Goal: Task Accomplishment & Management: Complete application form

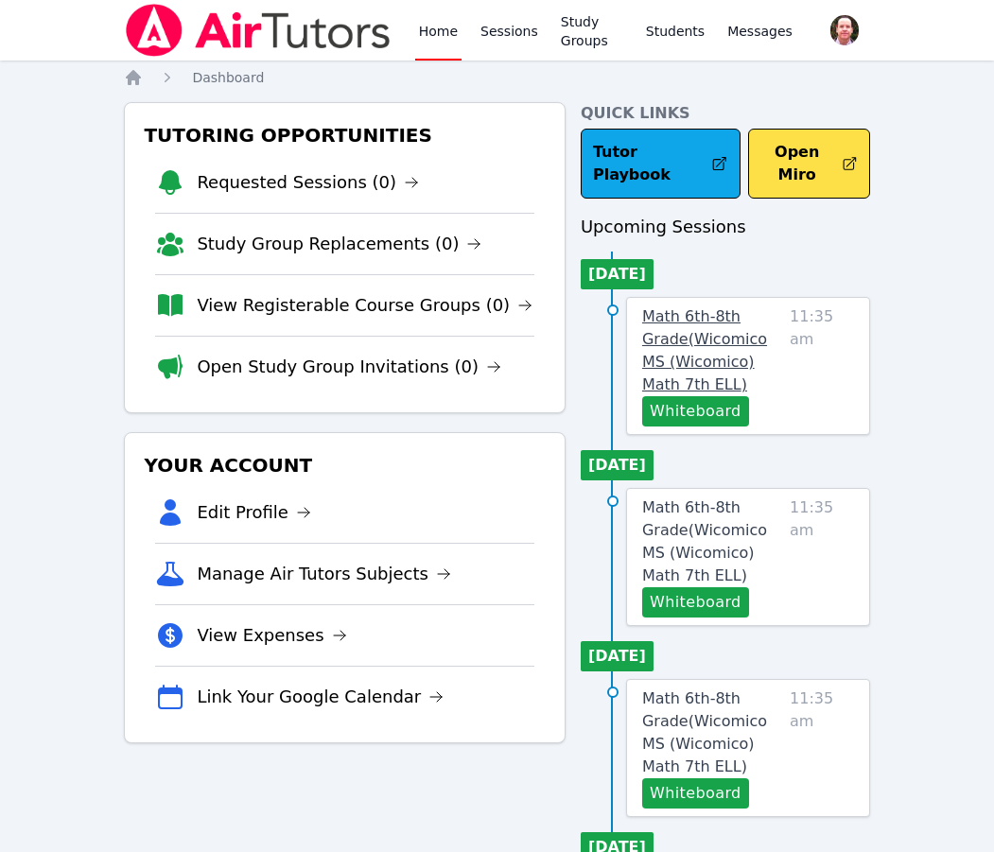
click at [683, 337] on span "Math 6th-8th Grade ( Wicomico MS (Wicomico) Math 7th ELL )" at bounding box center [704, 350] width 125 height 86
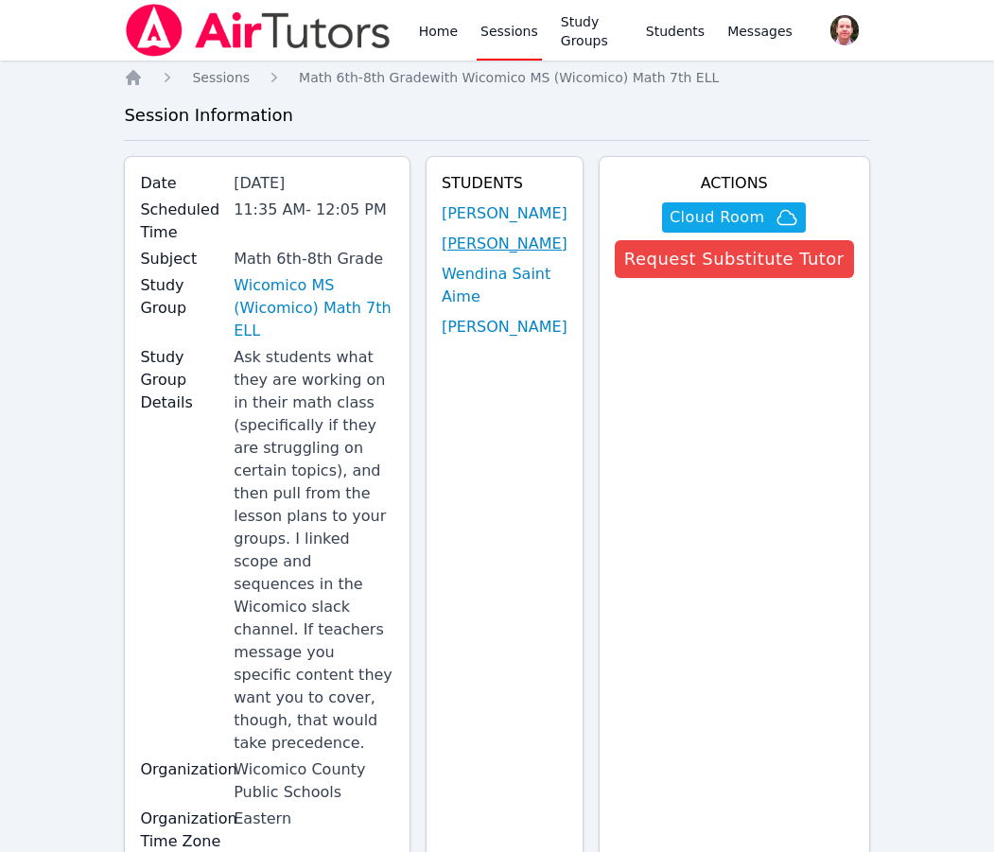
click at [512, 255] on link "Samarha Ilerand" at bounding box center [505, 244] width 126 height 23
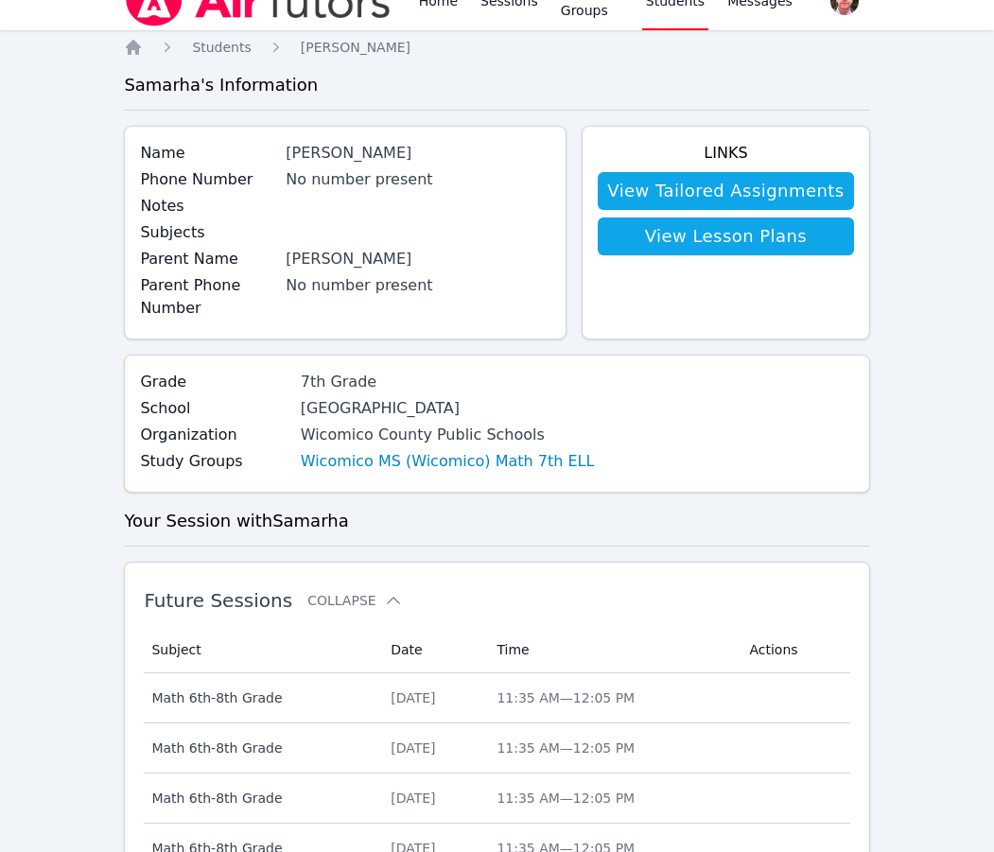
scroll to position [31, 0]
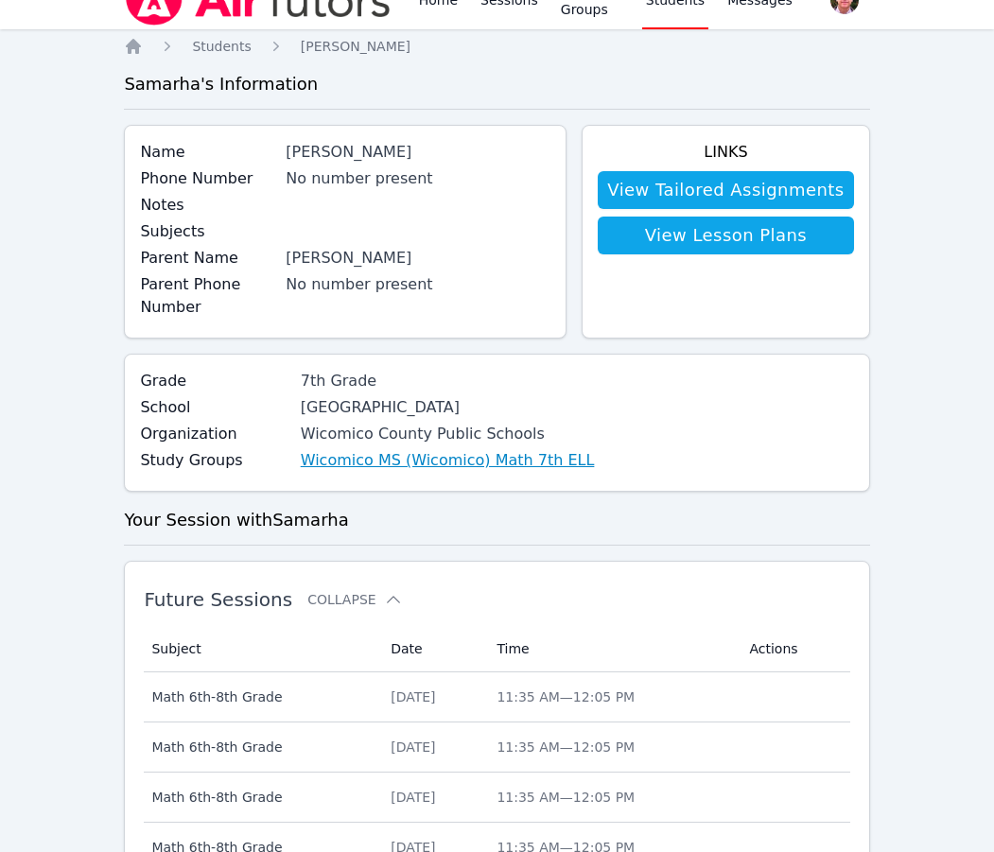
click at [516, 459] on link "Wicomico MS (Wicomico) Math 7th ELL" at bounding box center [448, 460] width 294 height 23
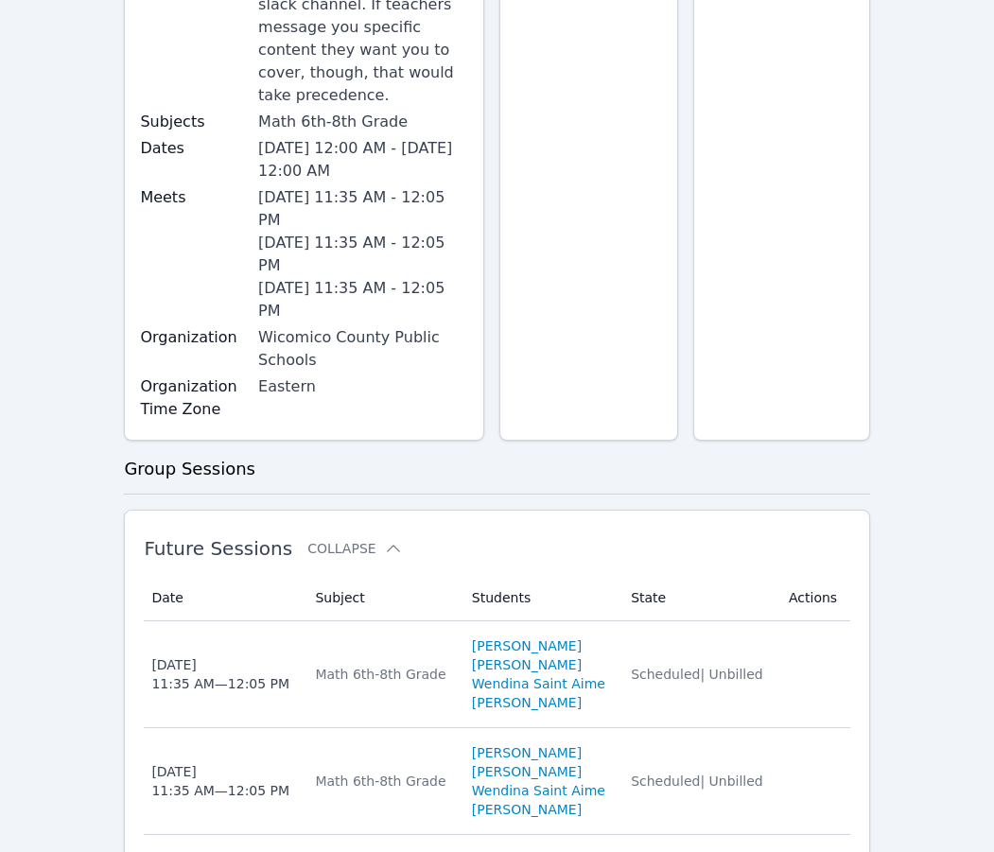
scroll to position [479, 0]
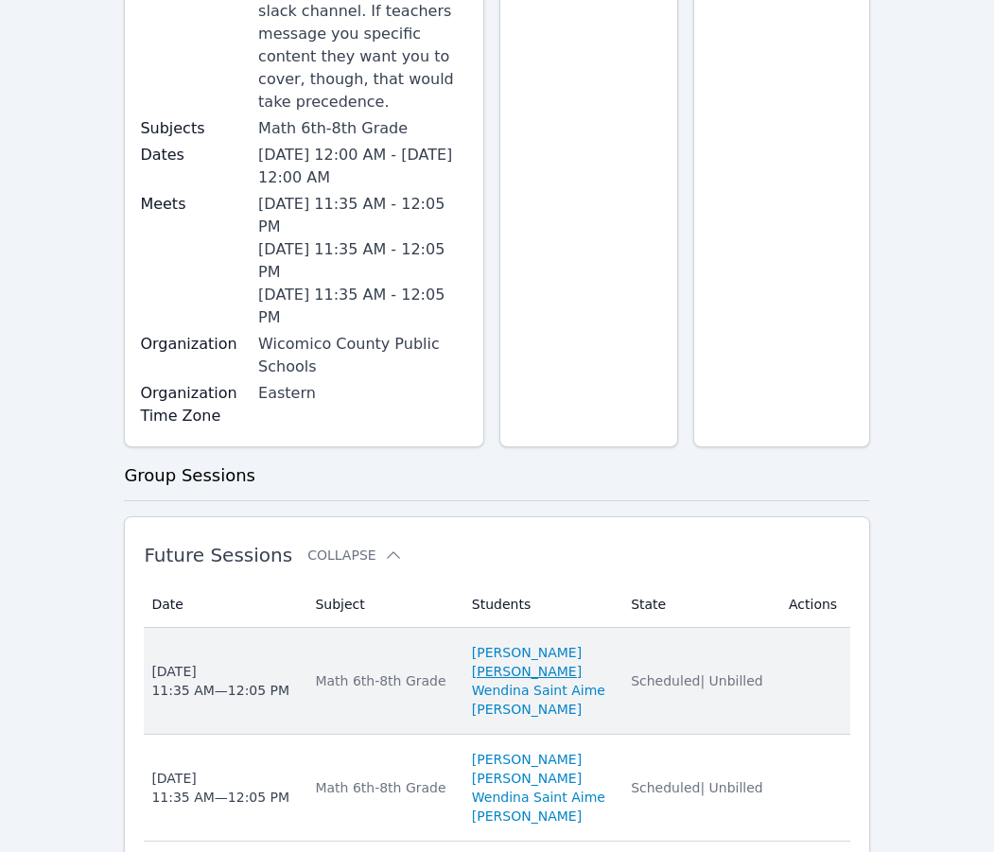
click at [483, 662] on link "[PERSON_NAME]" at bounding box center [527, 671] width 110 height 19
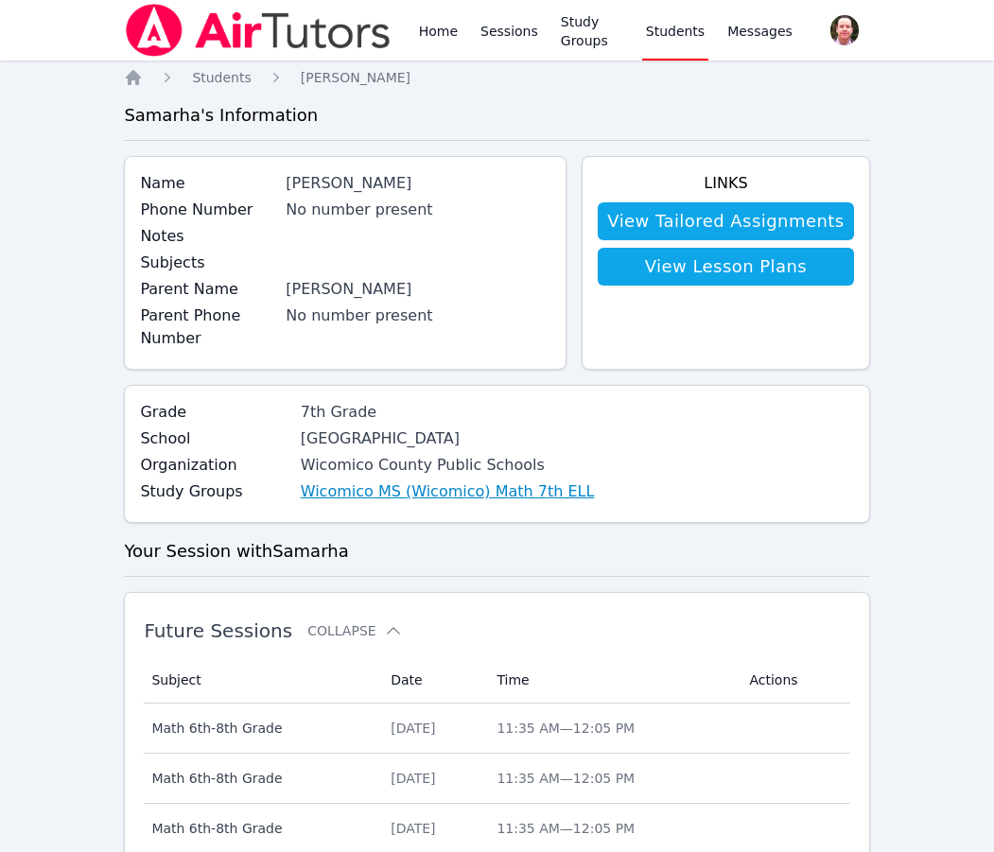
click at [327, 488] on link "Wicomico MS (Wicomico) Math 7th ELL" at bounding box center [448, 491] width 294 height 23
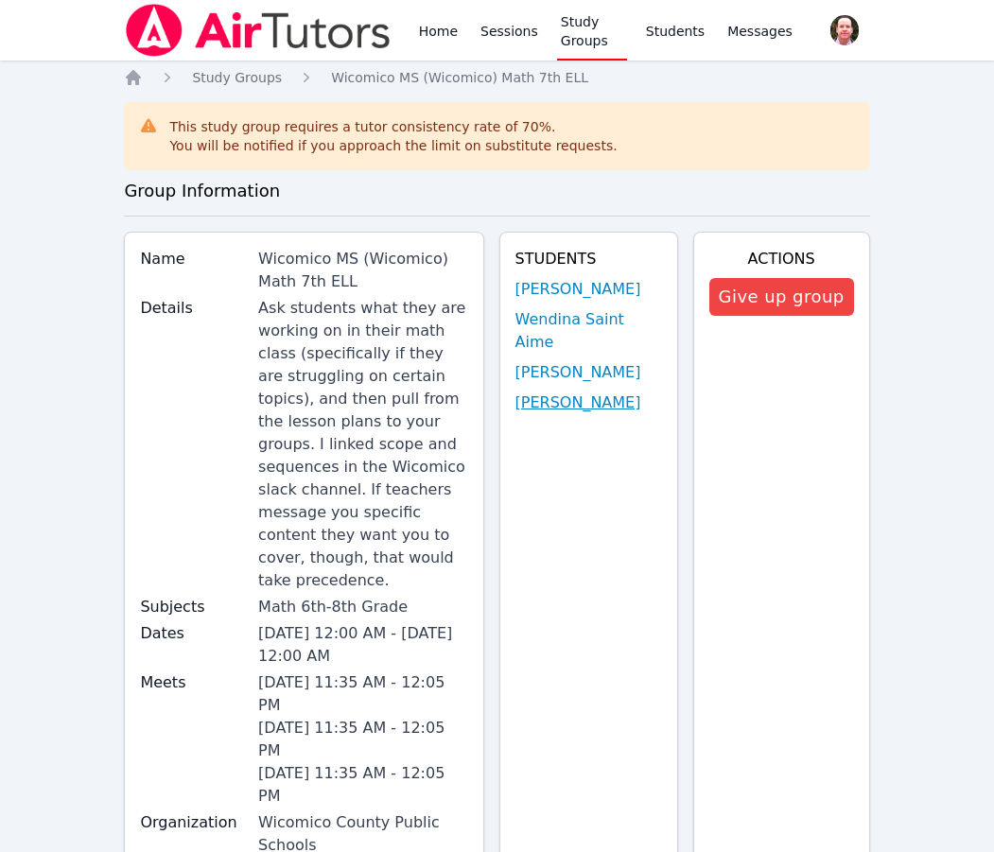
click at [564, 392] on link "[PERSON_NAME]" at bounding box center [578, 403] width 126 height 23
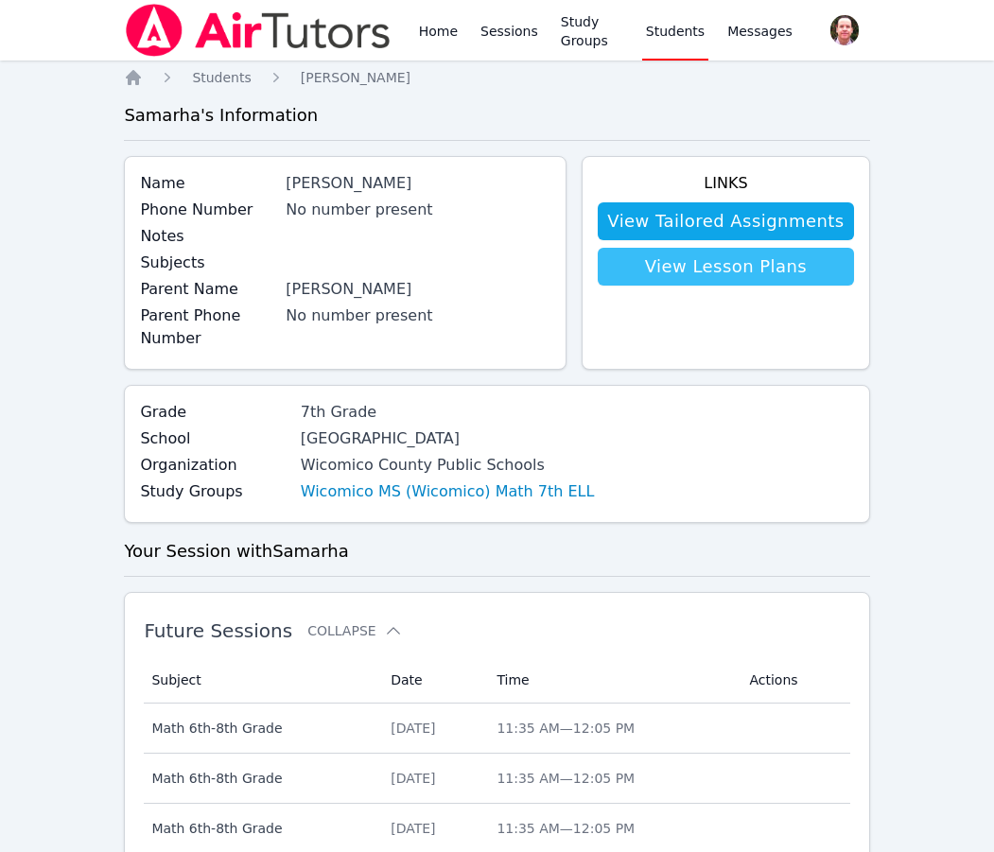
click at [710, 273] on link "View Lesson Plans" at bounding box center [725, 267] width 255 height 38
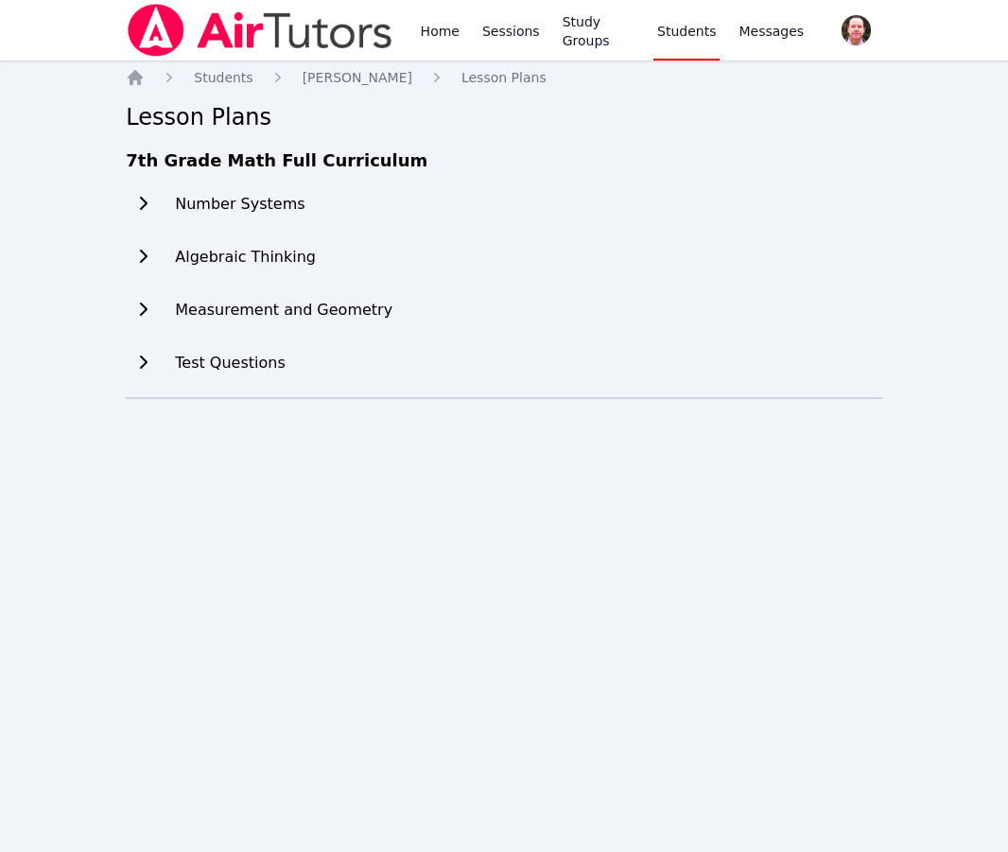
click at [242, 256] on h2 "Algebraic Thinking" at bounding box center [245, 257] width 141 height 23
click at [144, 252] on icon at bounding box center [142, 256] width 19 height 15
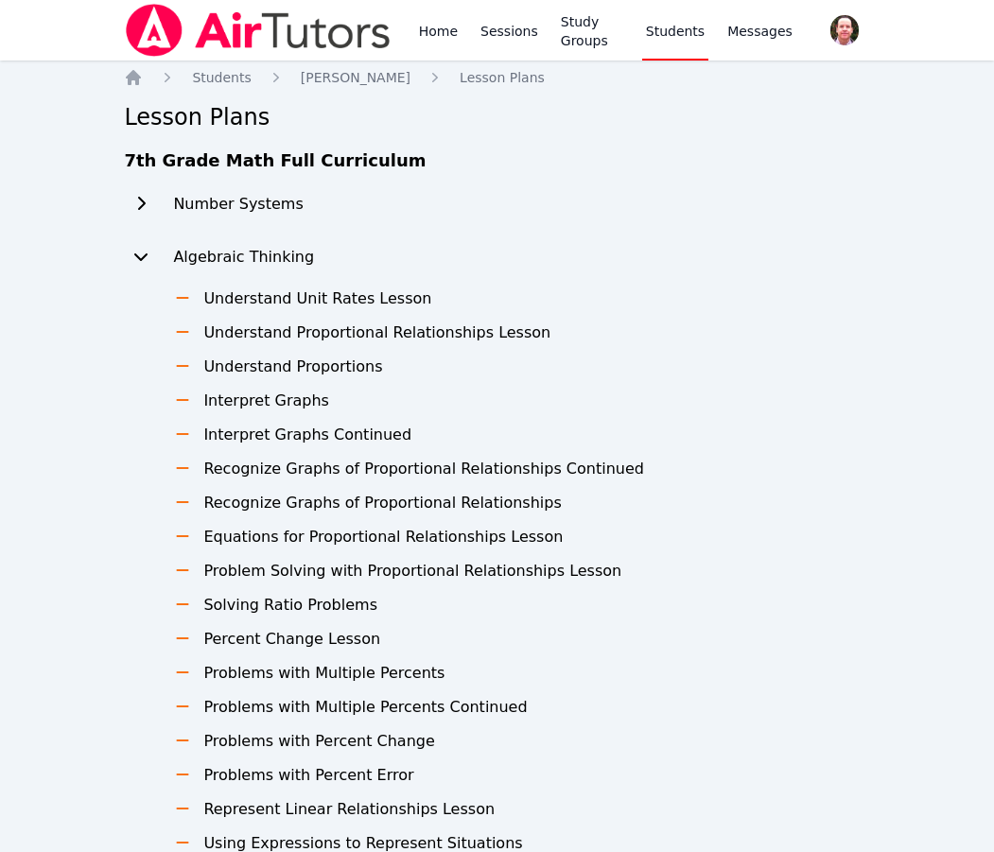
click at [268, 330] on h3 "Understand Proportional Relationships Lesson" at bounding box center [376, 333] width 347 height 23
click at [259, 334] on h3 "Understand Proportional Relationships Lesson" at bounding box center [376, 333] width 347 height 23
click at [146, 259] on icon at bounding box center [140, 256] width 19 height 15
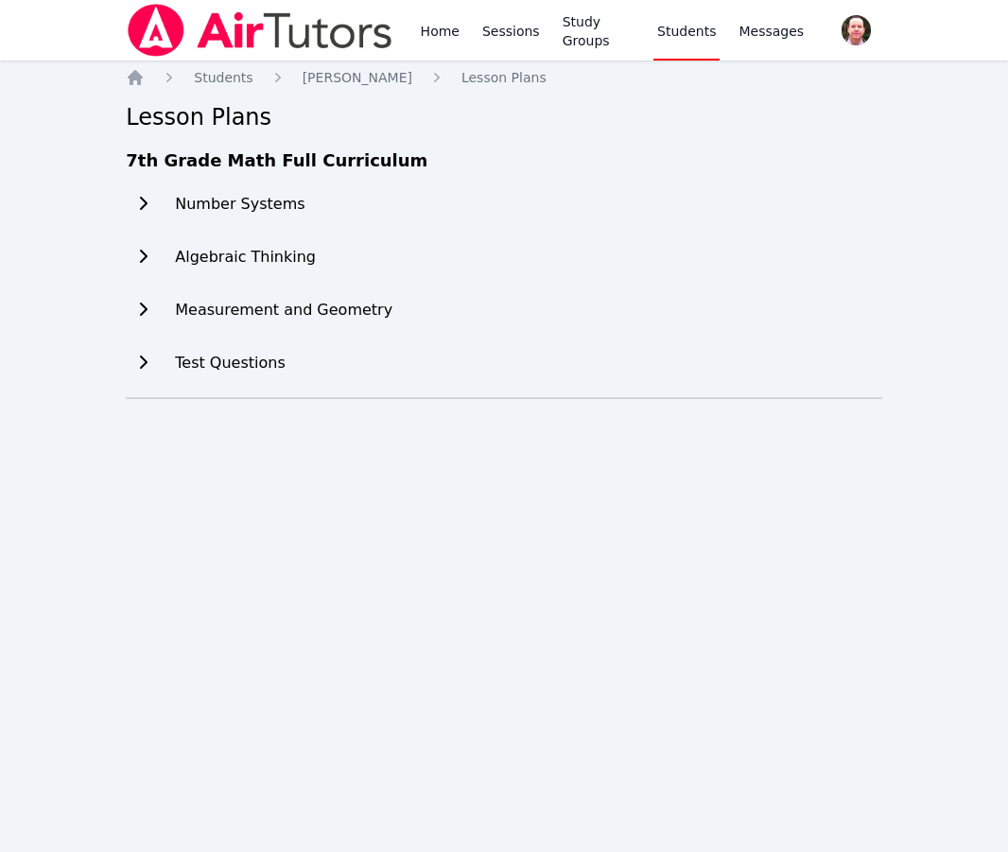
click at [146, 259] on icon at bounding box center [142, 256] width 19 height 15
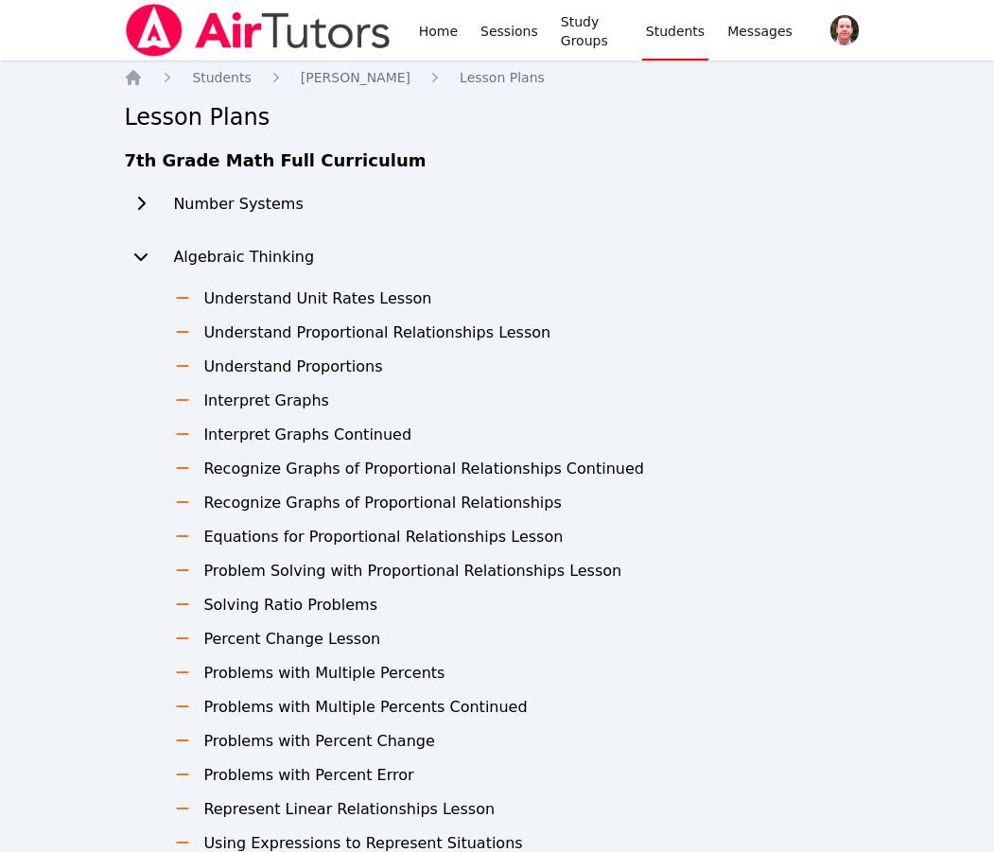
click at [220, 303] on h3 "Understand Unit Rates Lesson" at bounding box center [317, 299] width 228 height 23
click at [228, 325] on h3 "Understand Proportional Relationships Lesson" at bounding box center [376, 333] width 347 height 23
drag, startPoint x: 541, startPoint y: 309, endPoint x: 201, endPoint y: 331, distance: 340.3
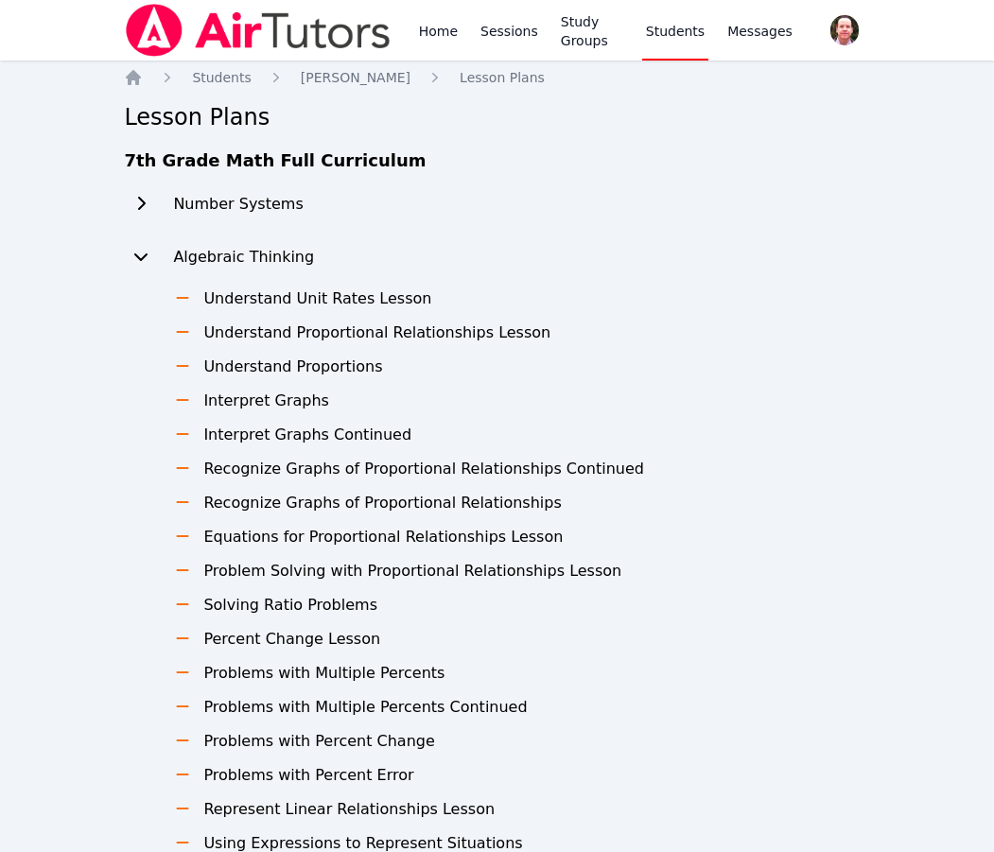
click at [201, 331] on ul "Understand Unit Rates Lesson Understand Proportional Relationships Lesson Under…" at bounding box center [393, 759] width 501 height 942
click at [341, 76] on span "[PERSON_NAME]" at bounding box center [356, 77] width 110 height 15
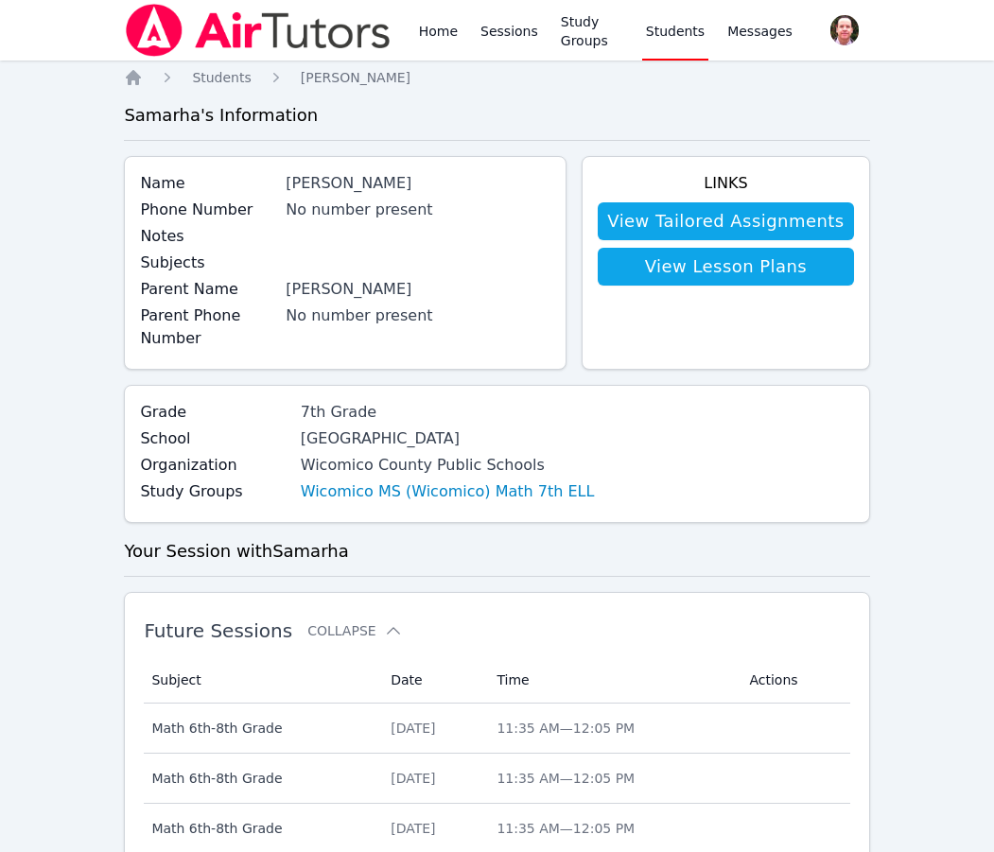
scroll to position [45, 0]
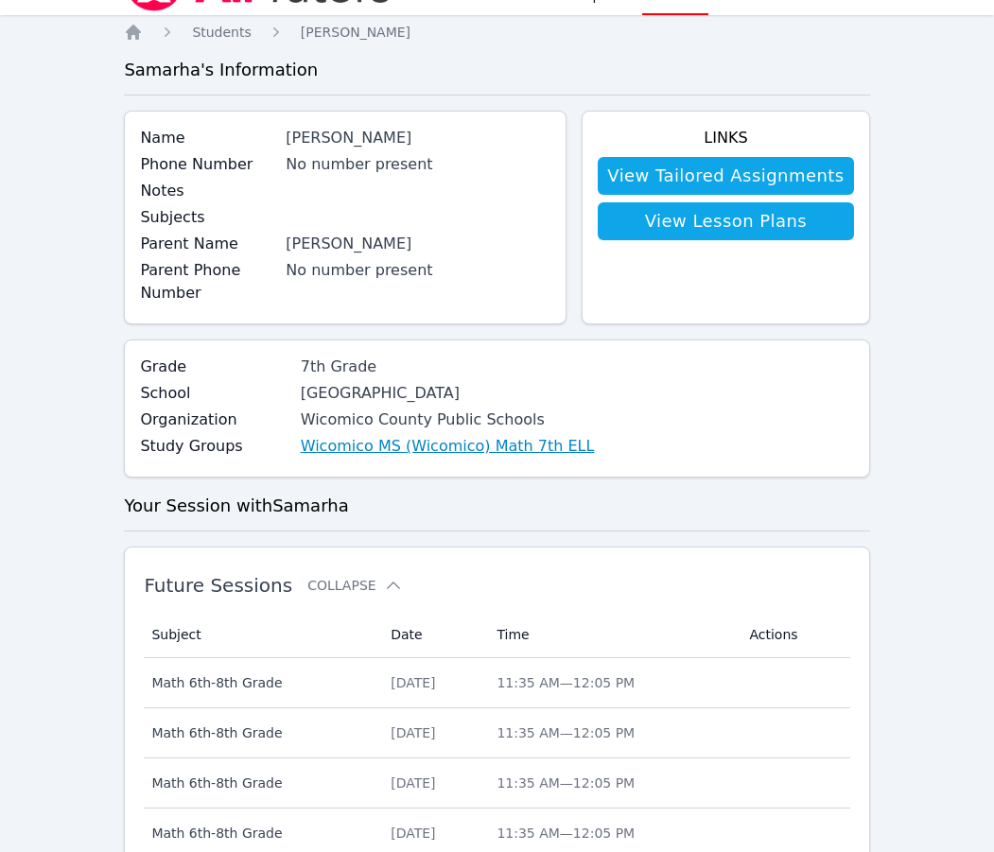
click at [381, 450] on link "Wicomico MS (Wicomico) Math 7th ELL" at bounding box center [448, 446] width 294 height 23
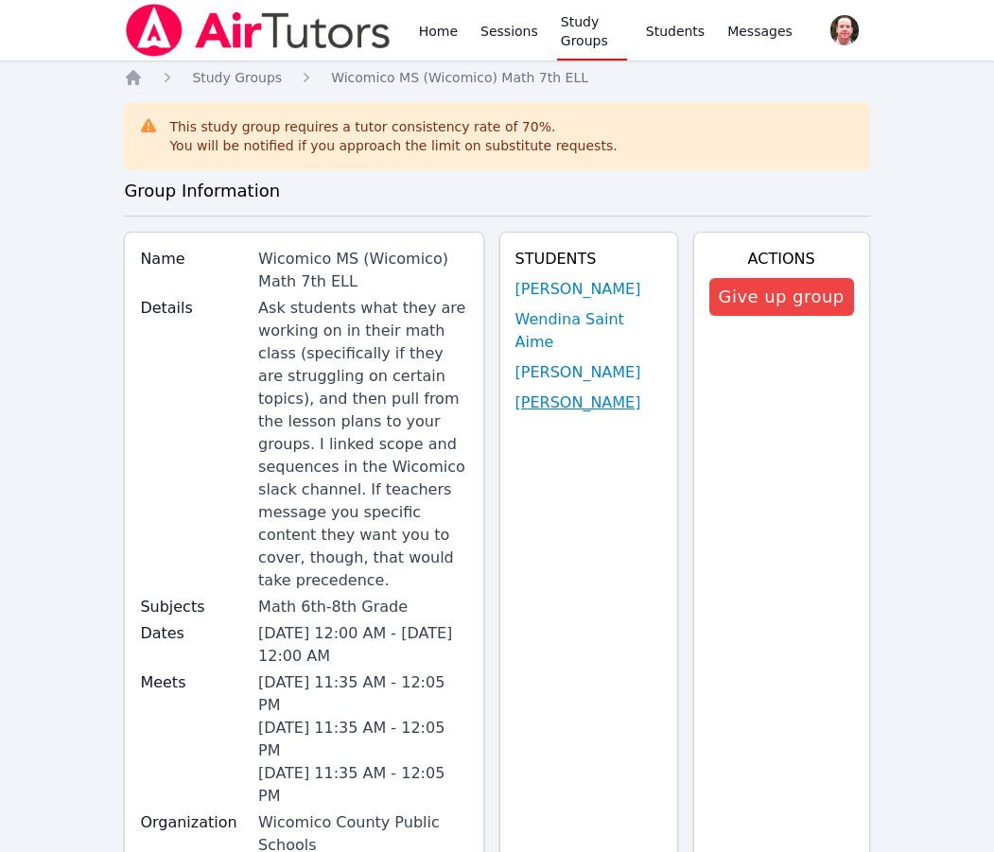
click at [552, 392] on link "[PERSON_NAME]" at bounding box center [578, 403] width 126 height 23
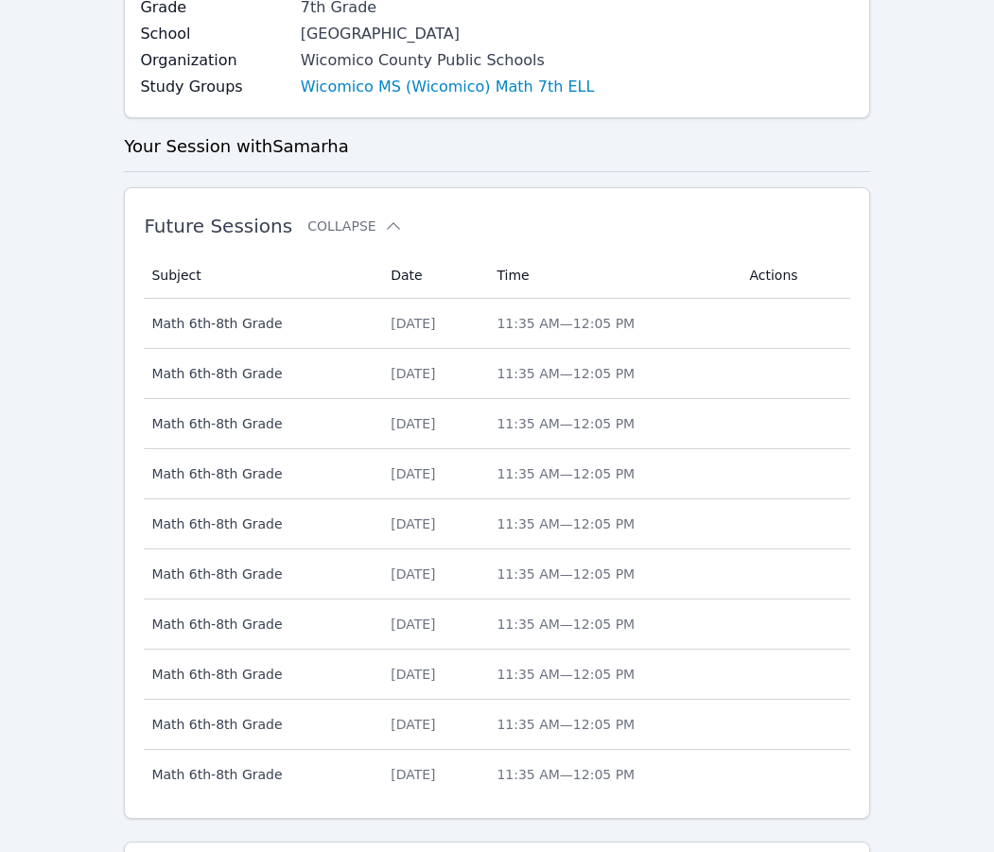
scroll to position [139, 0]
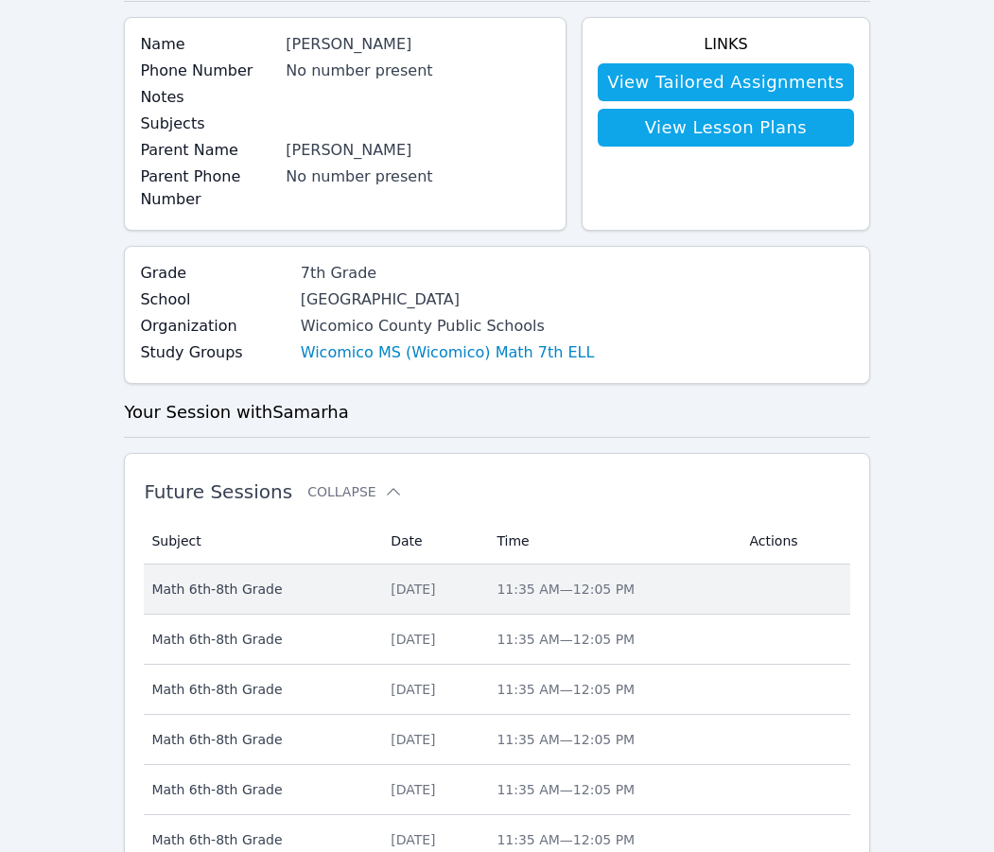
click at [213, 582] on span "Math 6th-8th Grade" at bounding box center [259, 589] width 217 height 19
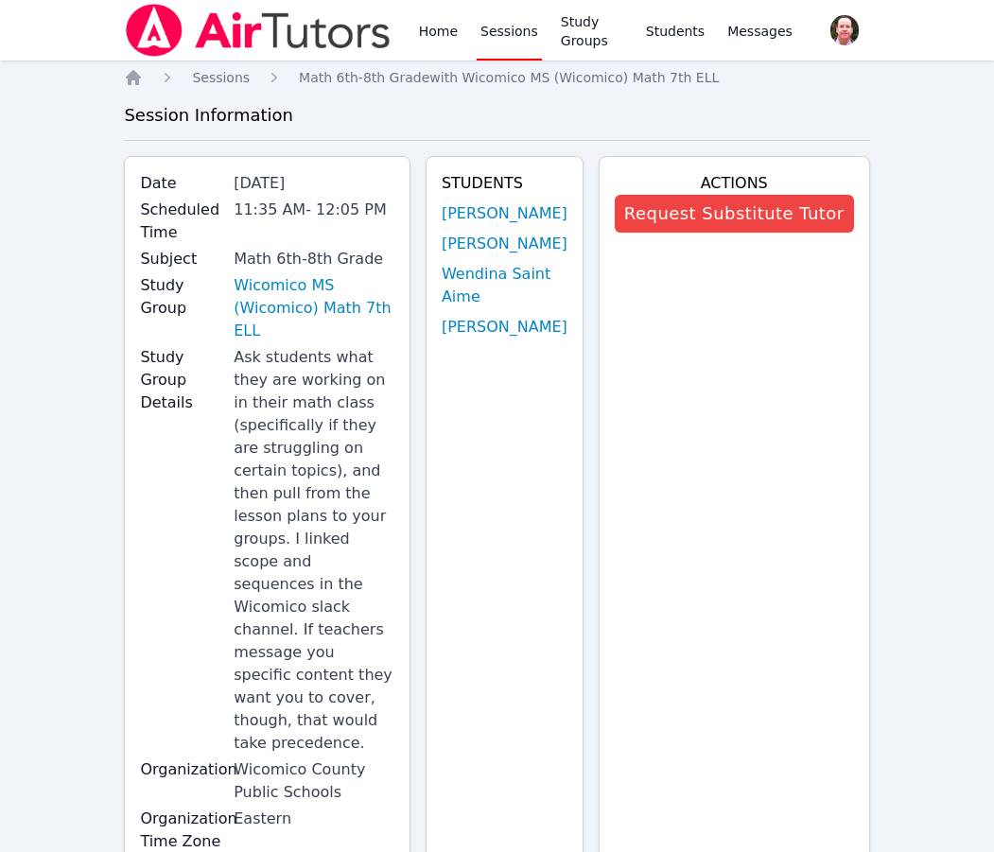
scroll to position [139, 0]
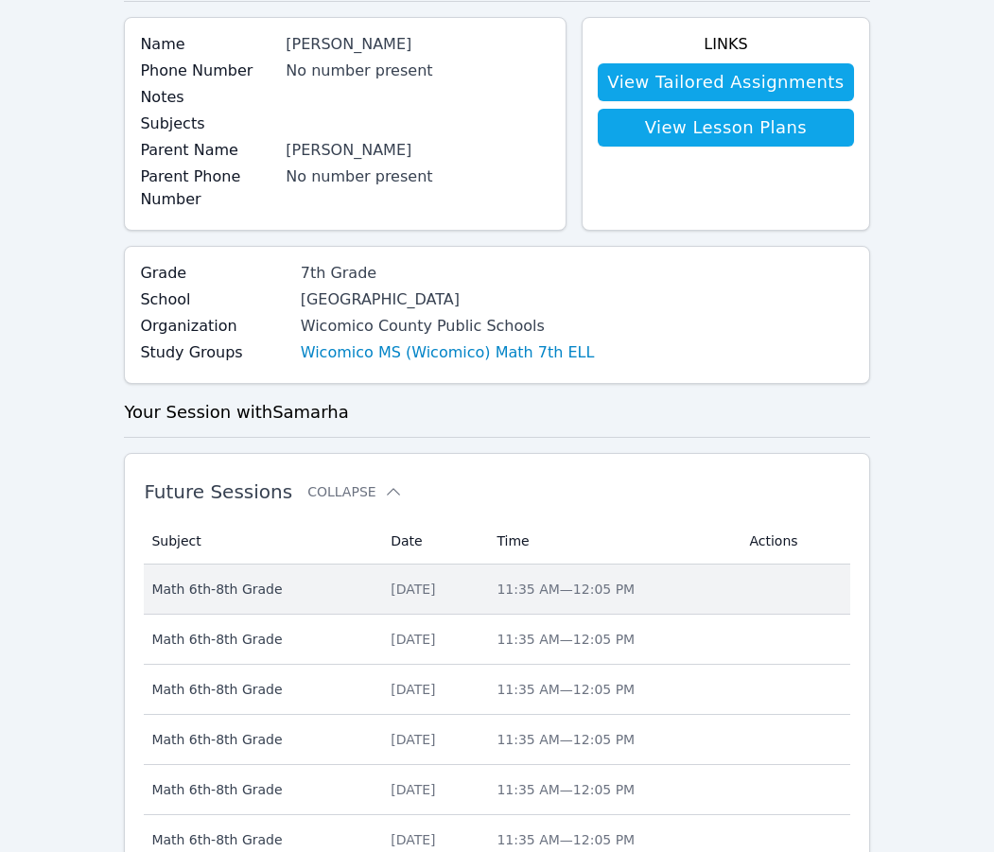
click at [212, 591] on tbody "Subject Math 6th-8th Grade Date Fri Dec 19 Time 11:35 AM — 12:05 PM Actions Sub…" at bounding box center [497, 815] width 706 height 500
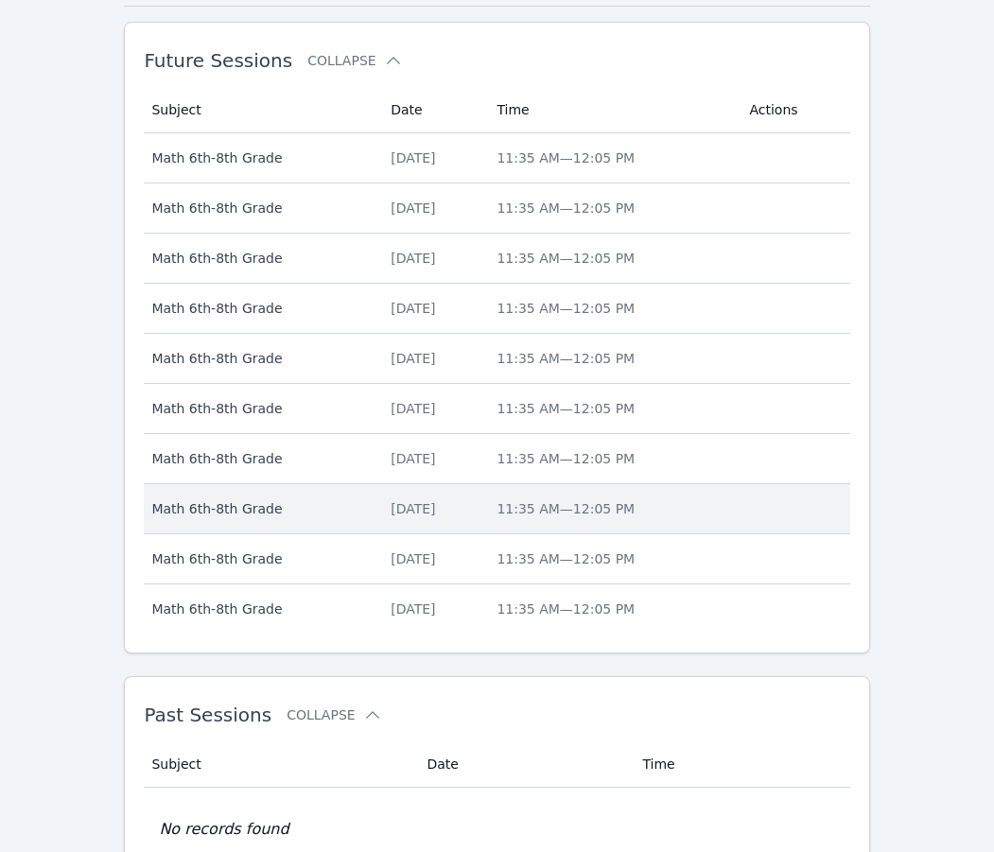
scroll to position [93, 0]
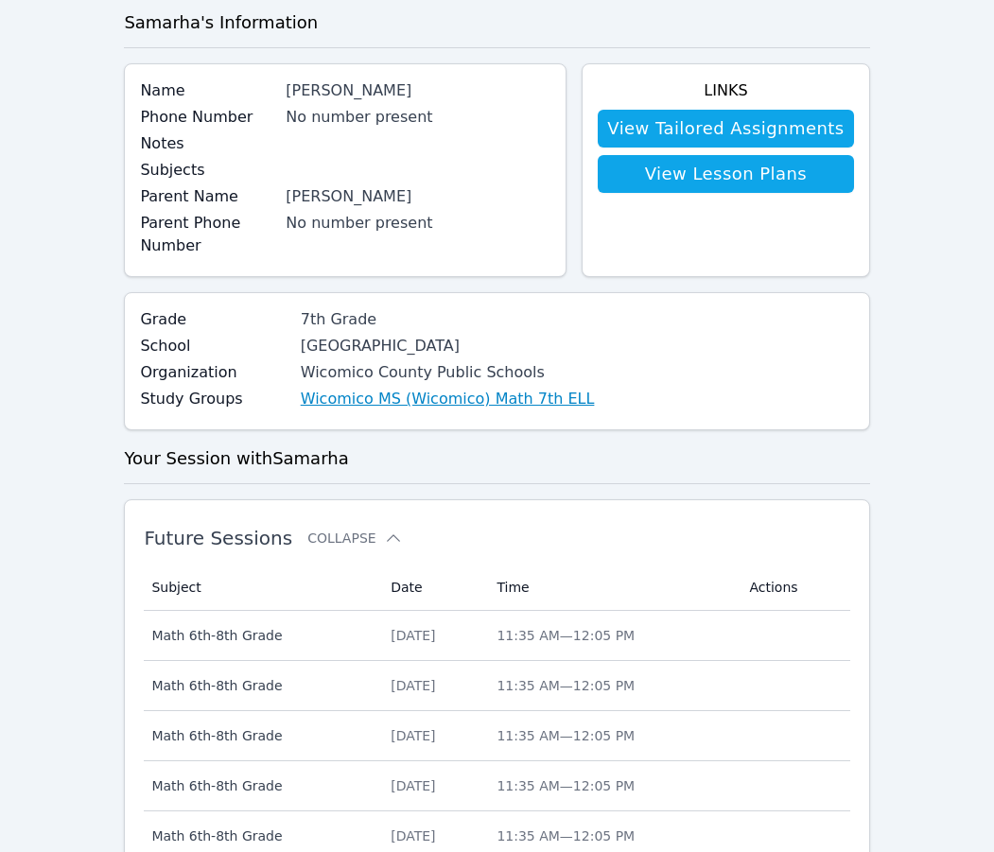
click at [437, 401] on link "Wicomico MS (Wicomico) Math 7th ELL" at bounding box center [448, 399] width 294 height 23
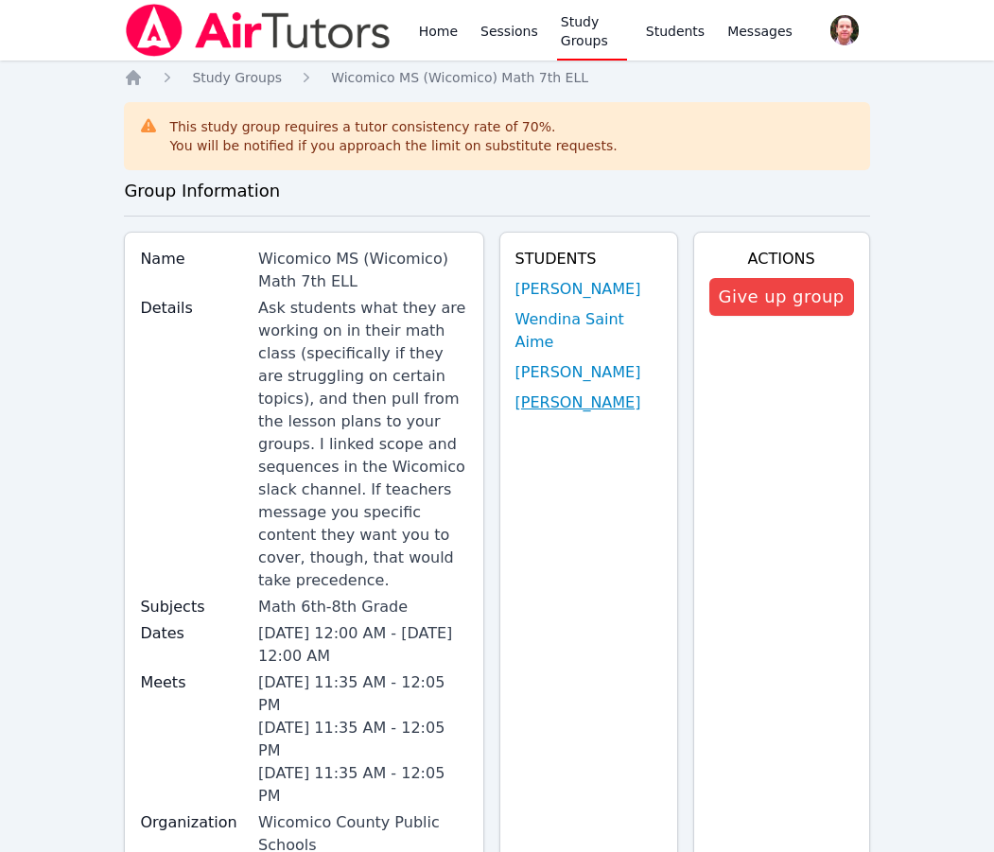
click at [580, 392] on link "[PERSON_NAME]" at bounding box center [578, 403] width 126 height 23
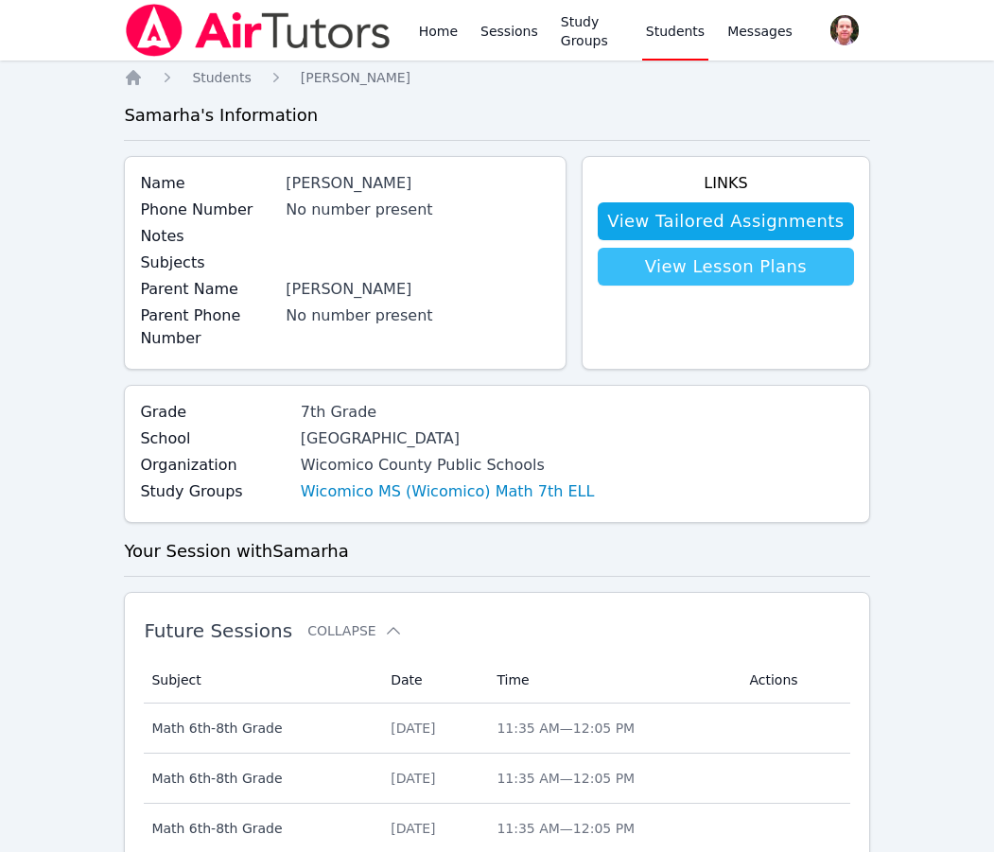
click at [739, 272] on link "View Lesson Plans" at bounding box center [725, 267] width 255 height 38
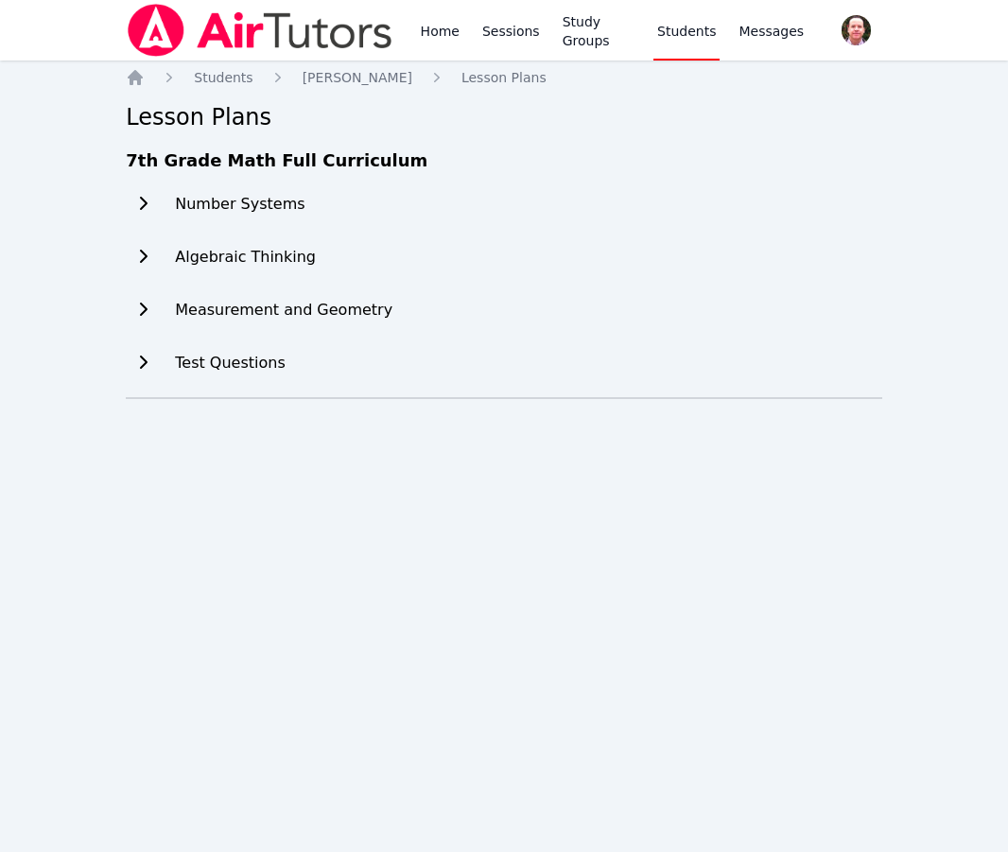
click at [268, 256] on h2 "Algebraic Thinking" at bounding box center [245, 257] width 141 height 23
click at [145, 257] on icon at bounding box center [142, 256] width 19 height 15
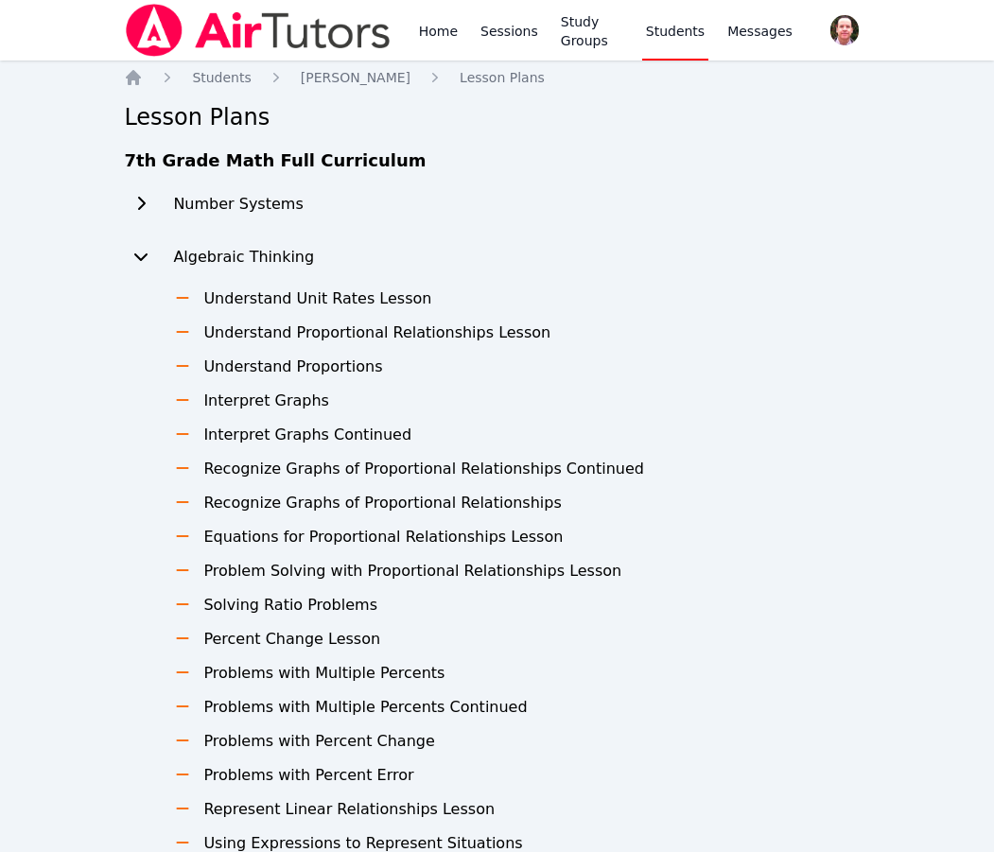
click at [217, 322] on h3 "Understand Proportional Relationships Lesson" at bounding box center [376, 333] width 347 height 23
click at [433, 31] on link "Home" at bounding box center [438, 30] width 46 height 61
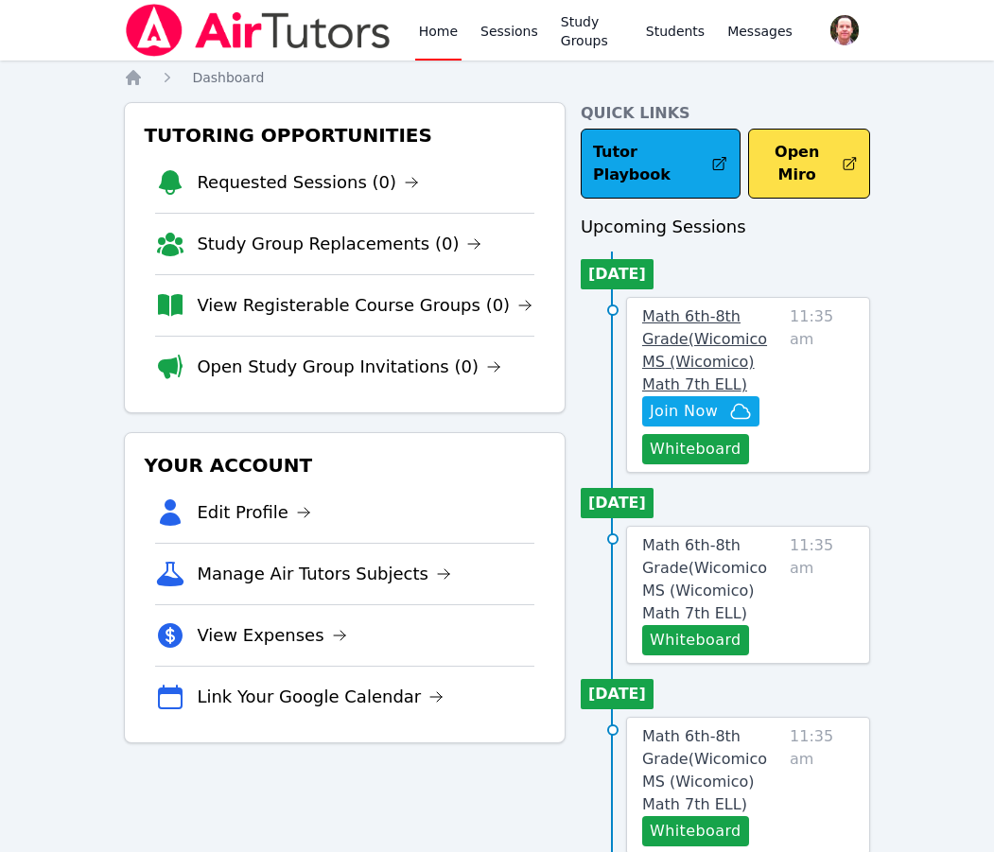
click at [685, 323] on span "Math 6th-8th Grade ( Wicomico MS (Wicomico) Math 7th ELL )" at bounding box center [704, 350] width 125 height 86
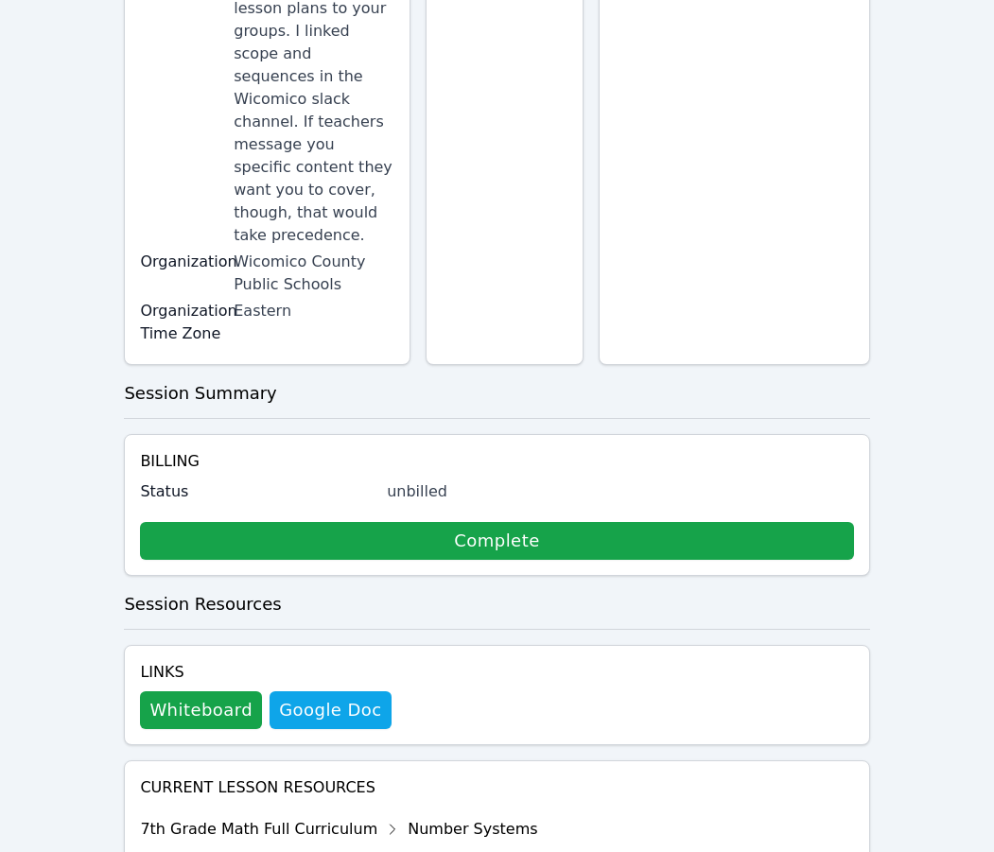
scroll to position [702, 0]
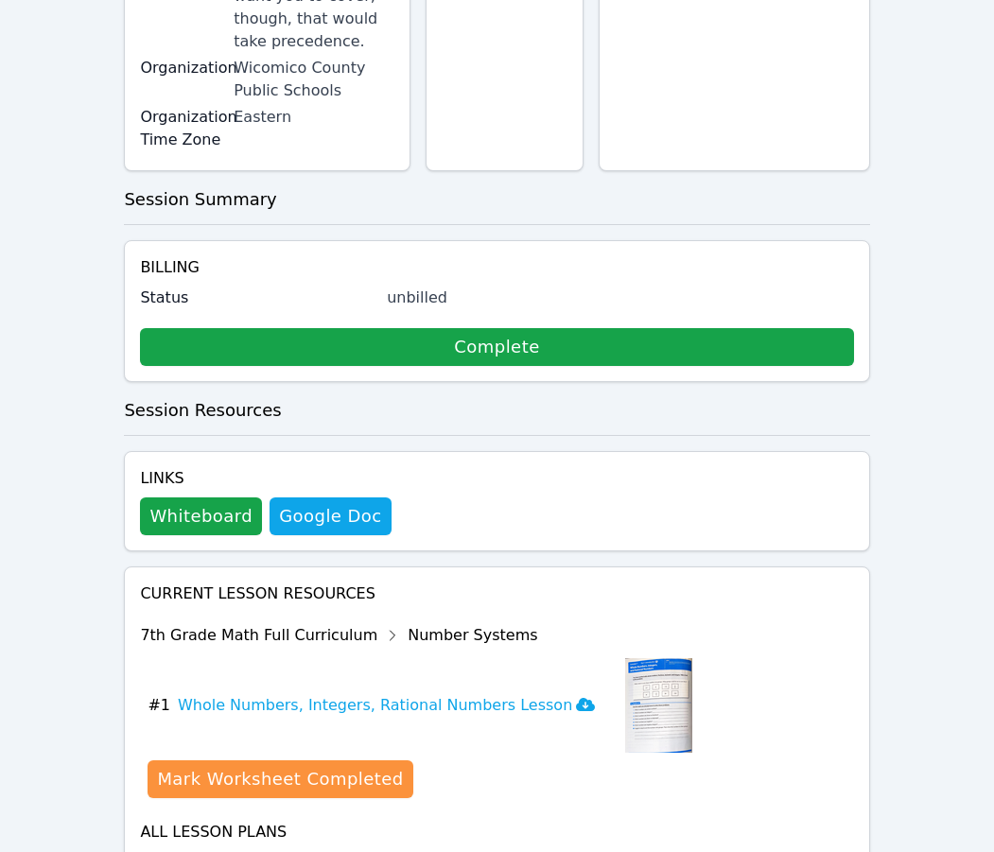
click at [524, 851] on icon at bounding box center [533, 865] width 19 height 19
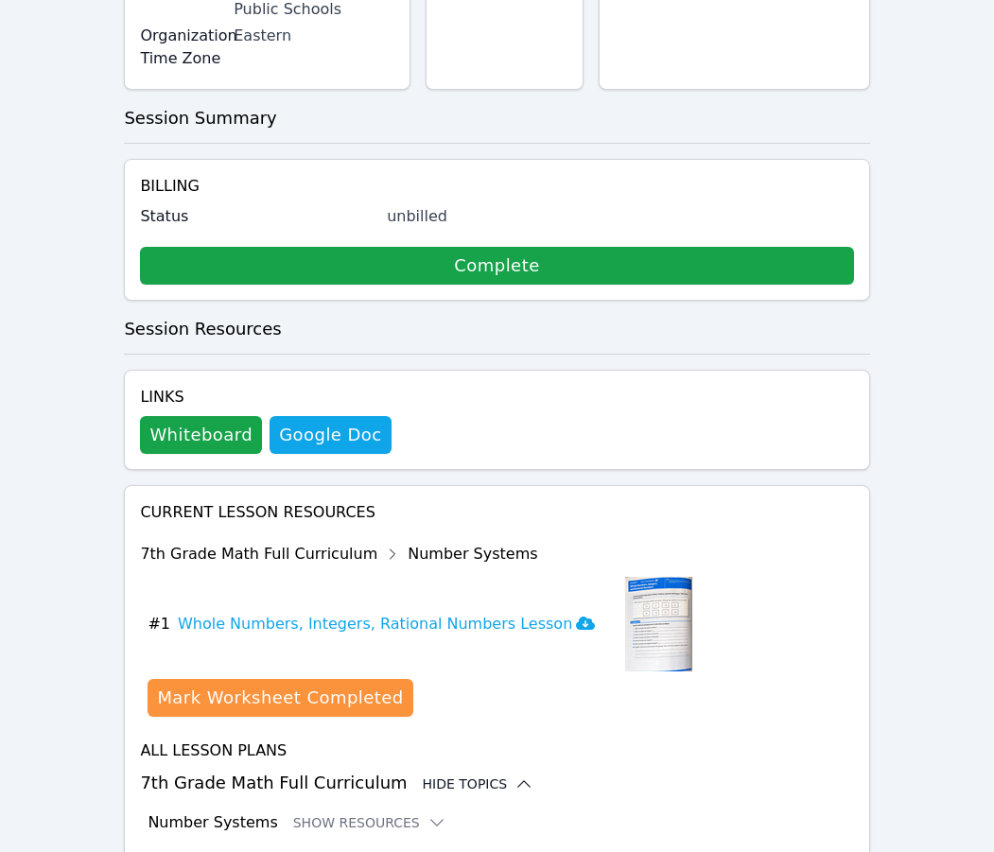
scroll to position [857, 0]
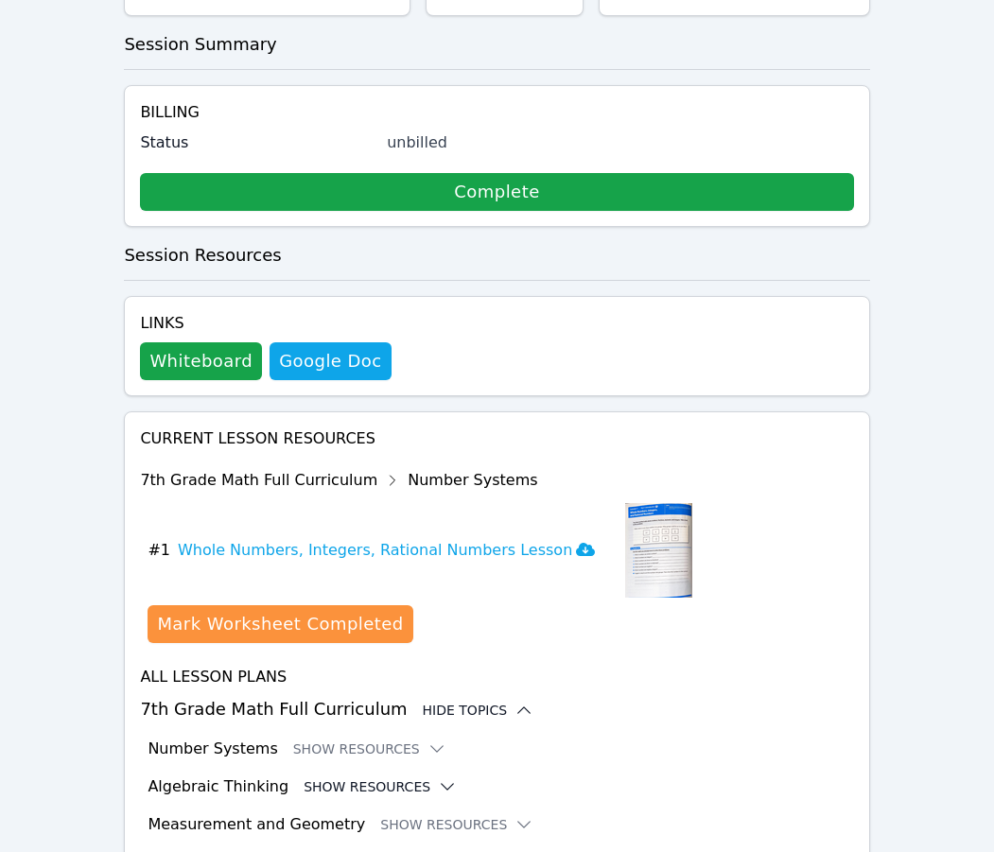
click at [438, 777] on icon at bounding box center [447, 786] width 19 height 19
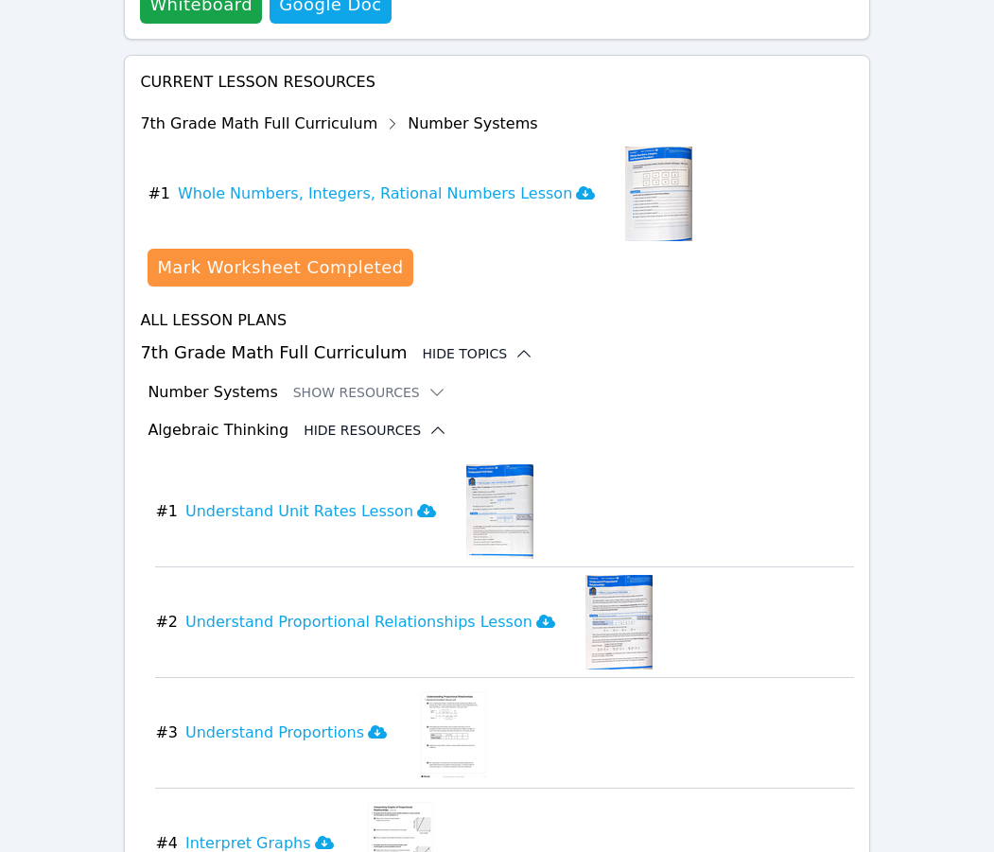
scroll to position [1210, 0]
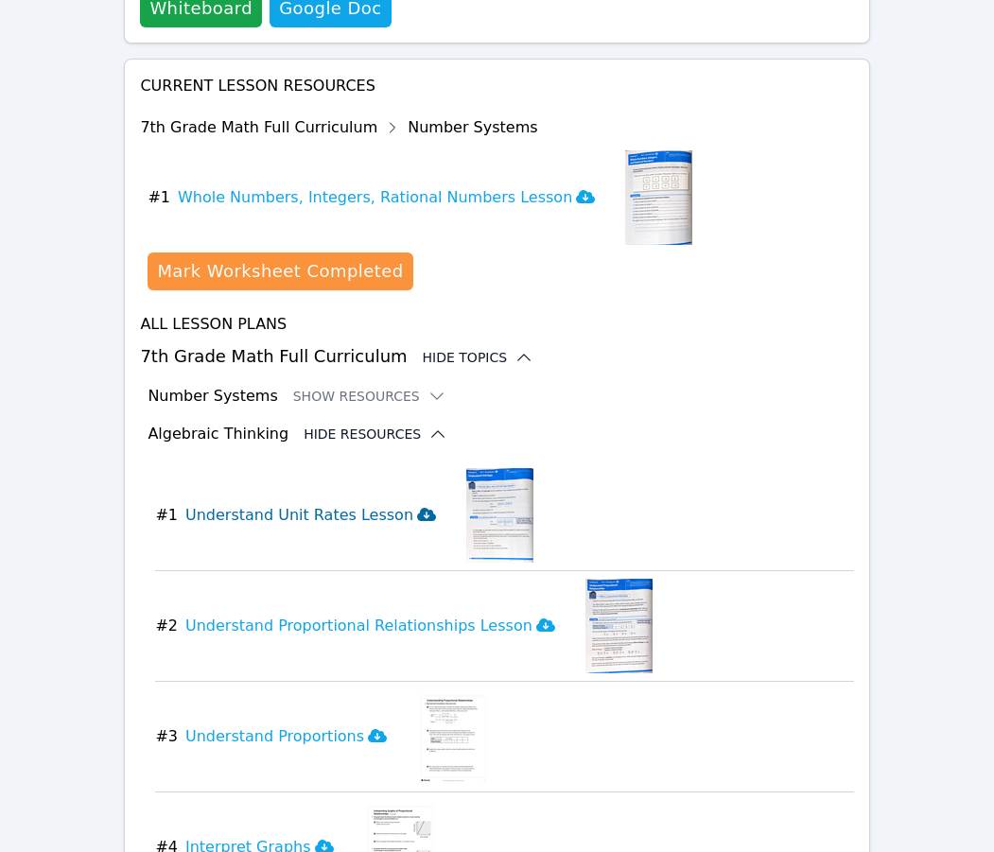
click at [417, 508] on icon at bounding box center [426, 514] width 19 height 13
click at [536, 619] on icon at bounding box center [545, 625] width 19 height 13
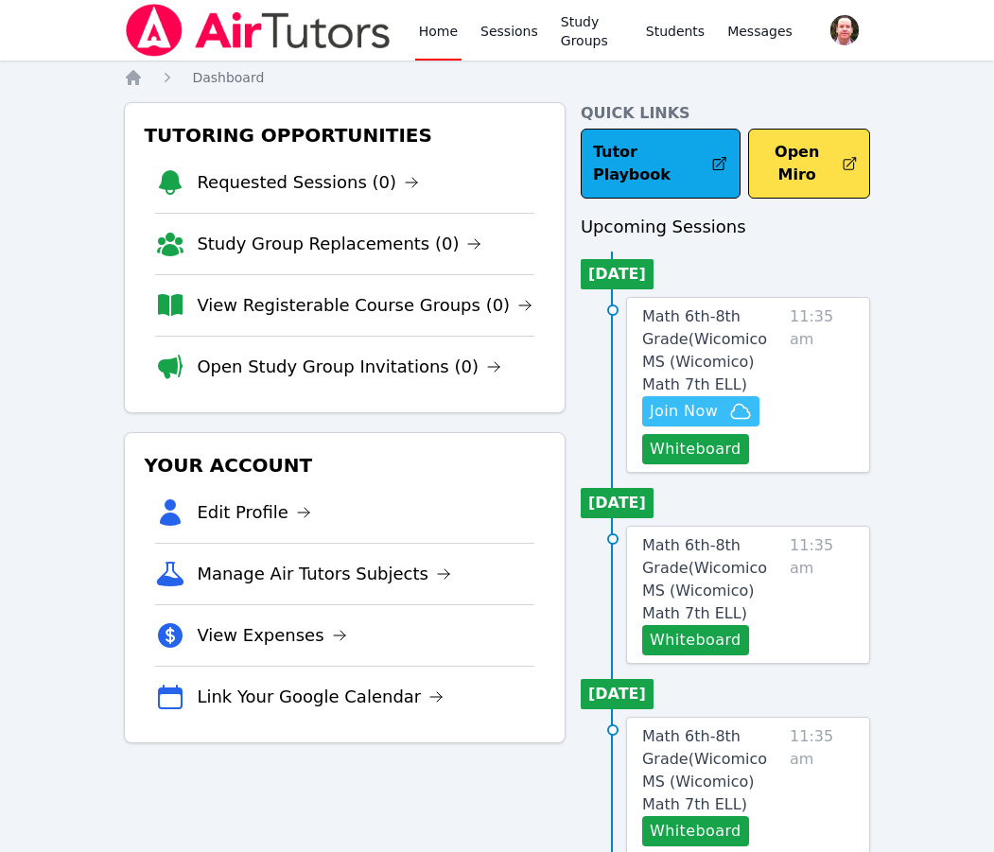
click at [693, 405] on span "Join Now" at bounding box center [684, 411] width 68 height 23
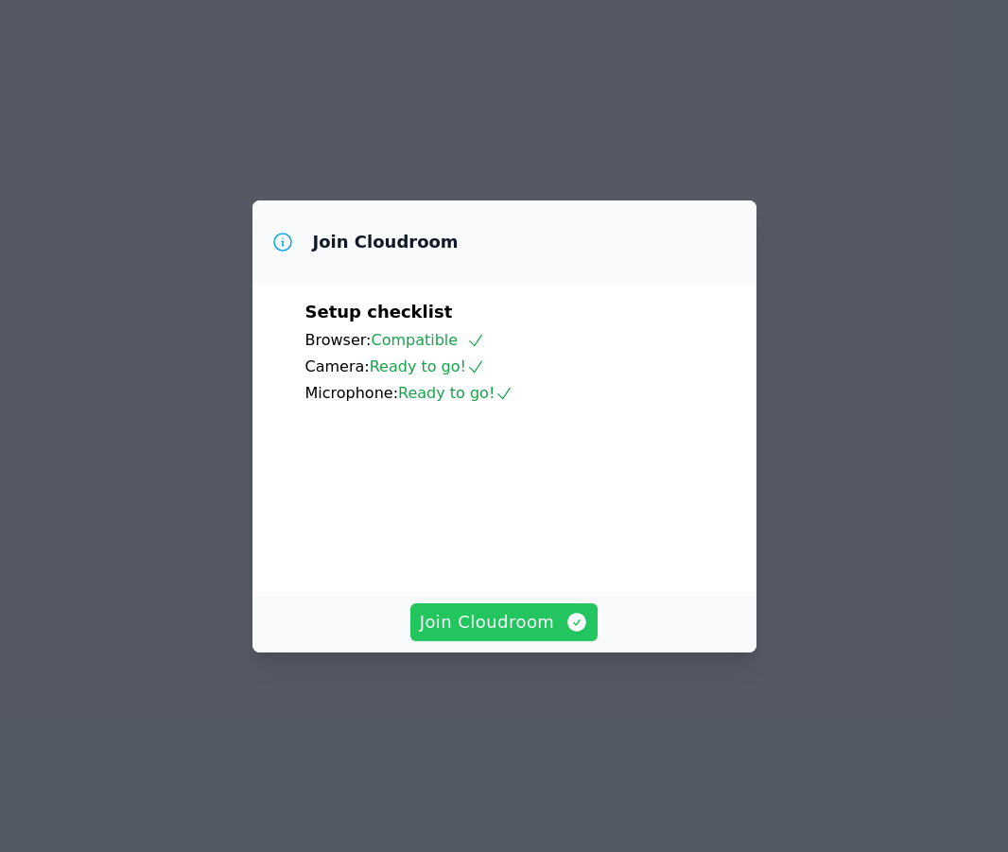
click at [463, 636] on span "Join Cloudroom" at bounding box center [504, 622] width 169 height 26
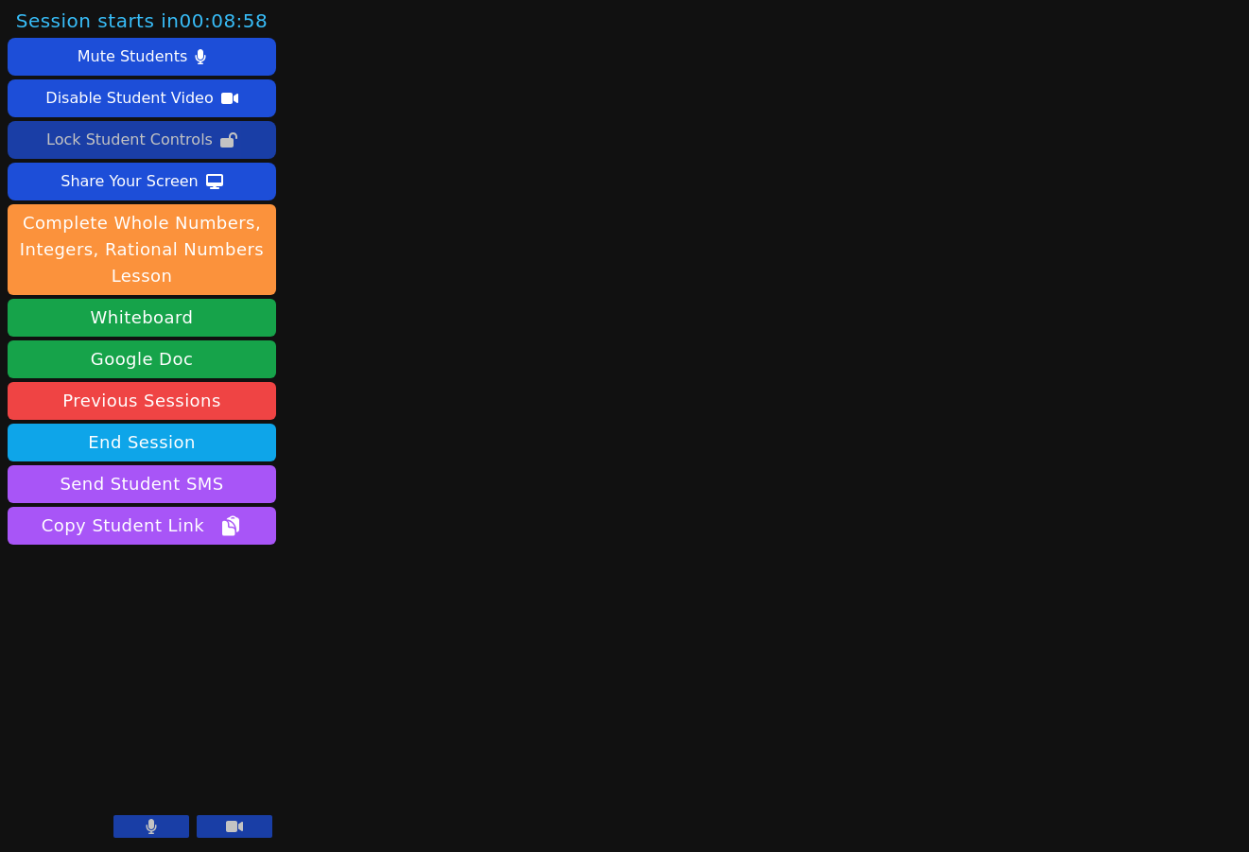
click at [222, 143] on icon at bounding box center [228, 139] width 17 height 15
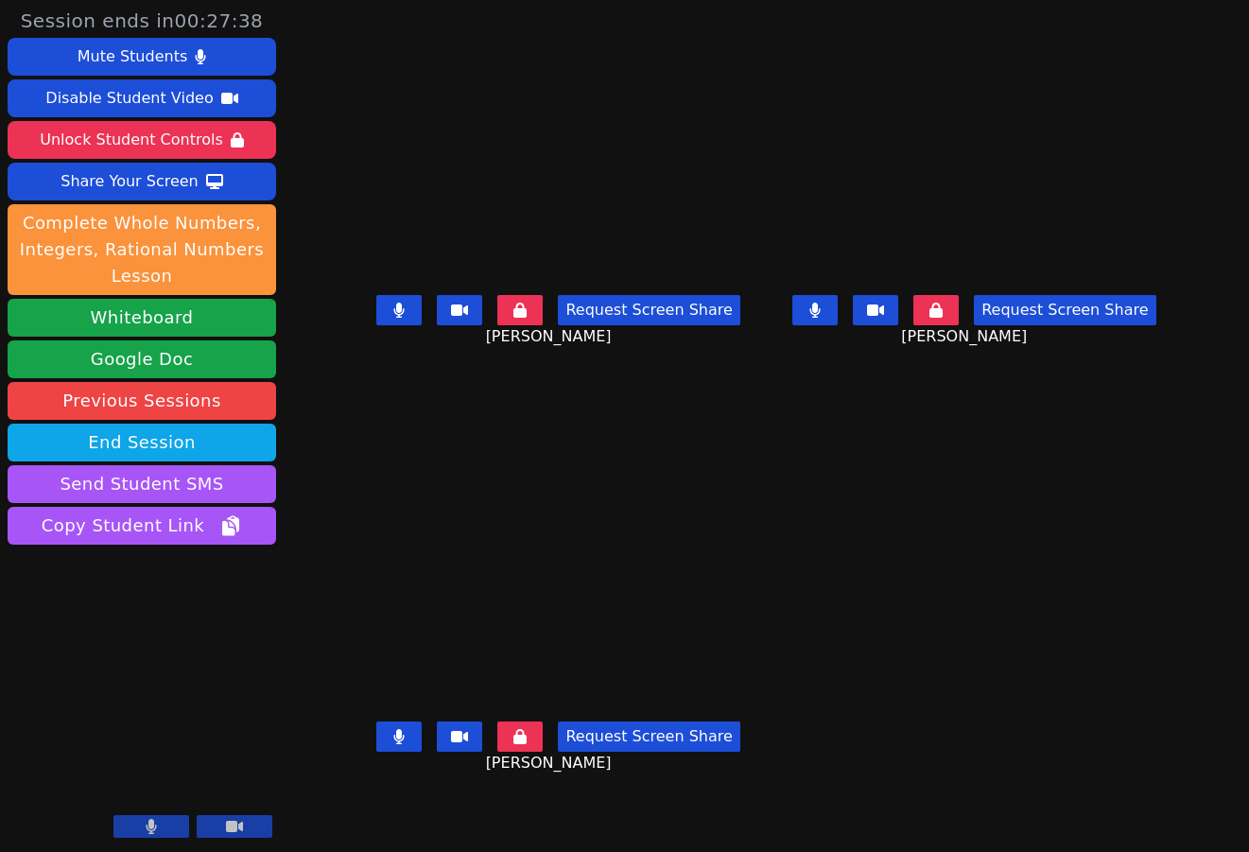
click at [394, 318] on icon at bounding box center [399, 310] width 10 height 15
click at [821, 318] on icon at bounding box center [815, 310] width 11 height 15
click at [390, 318] on icon at bounding box center [399, 310] width 19 height 15
click at [394, 318] on icon at bounding box center [399, 310] width 10 height 15
click at [390, 318] on icon at bounding box center [399, 310] width 19 height 15
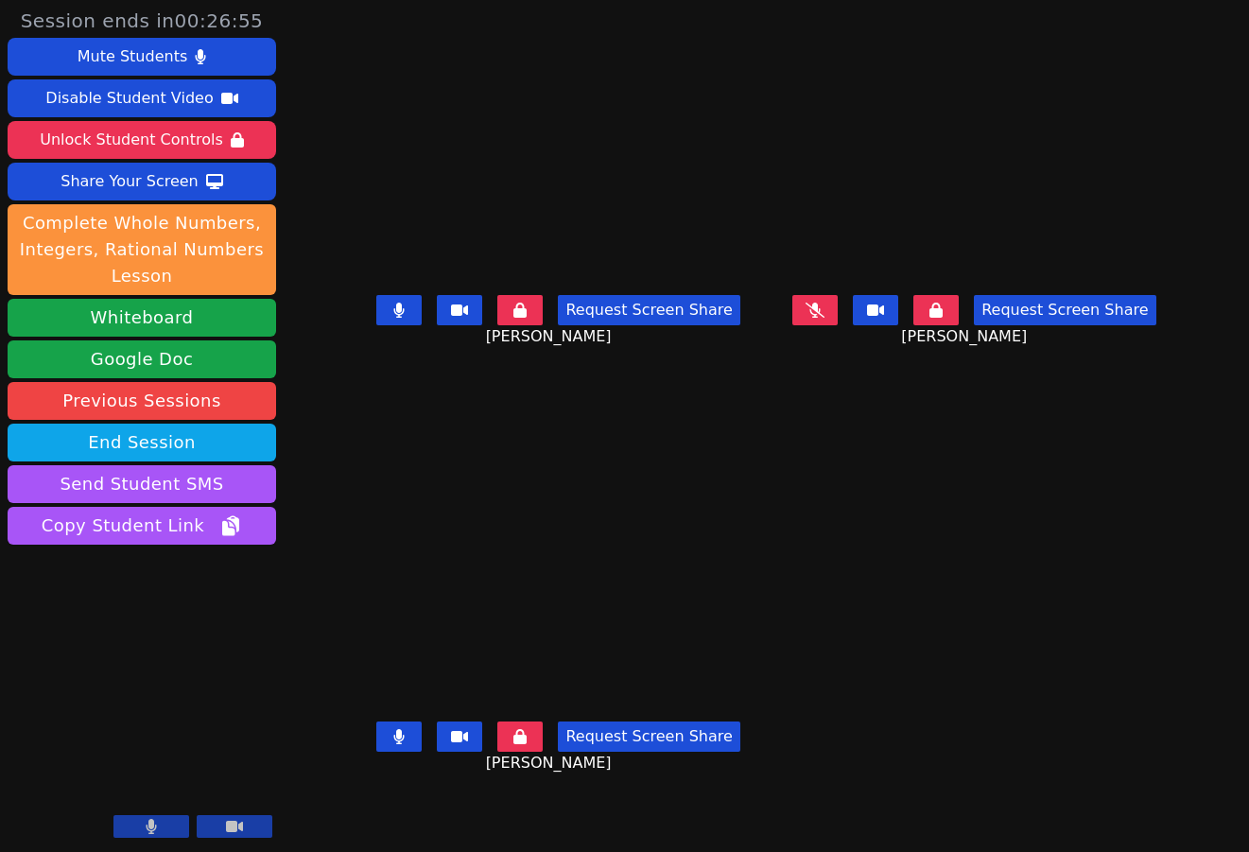
click at [394, 318] on icon at bounding box center [399, 310] width 10 height 15
click at [825, 318] on icon at bounding box center [815, 310] width 19 height 15
click at [821, 318] on icon at bounding box center [816, 310] width 10 height 15
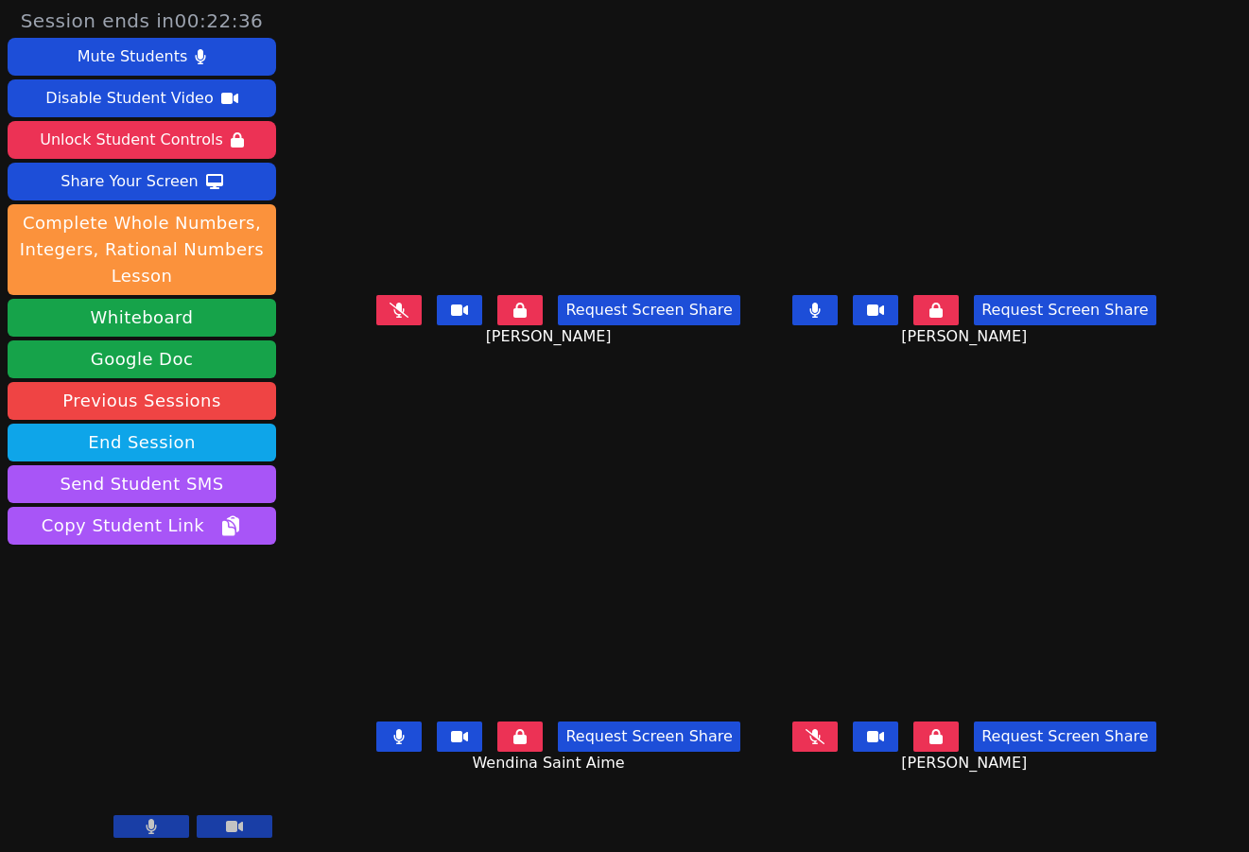
click at [825, 742] on icon at bounding box center [815, 736] width 19 height 15
click at [836, 744] on button at bounding box center [815, 737] width 45 height 30
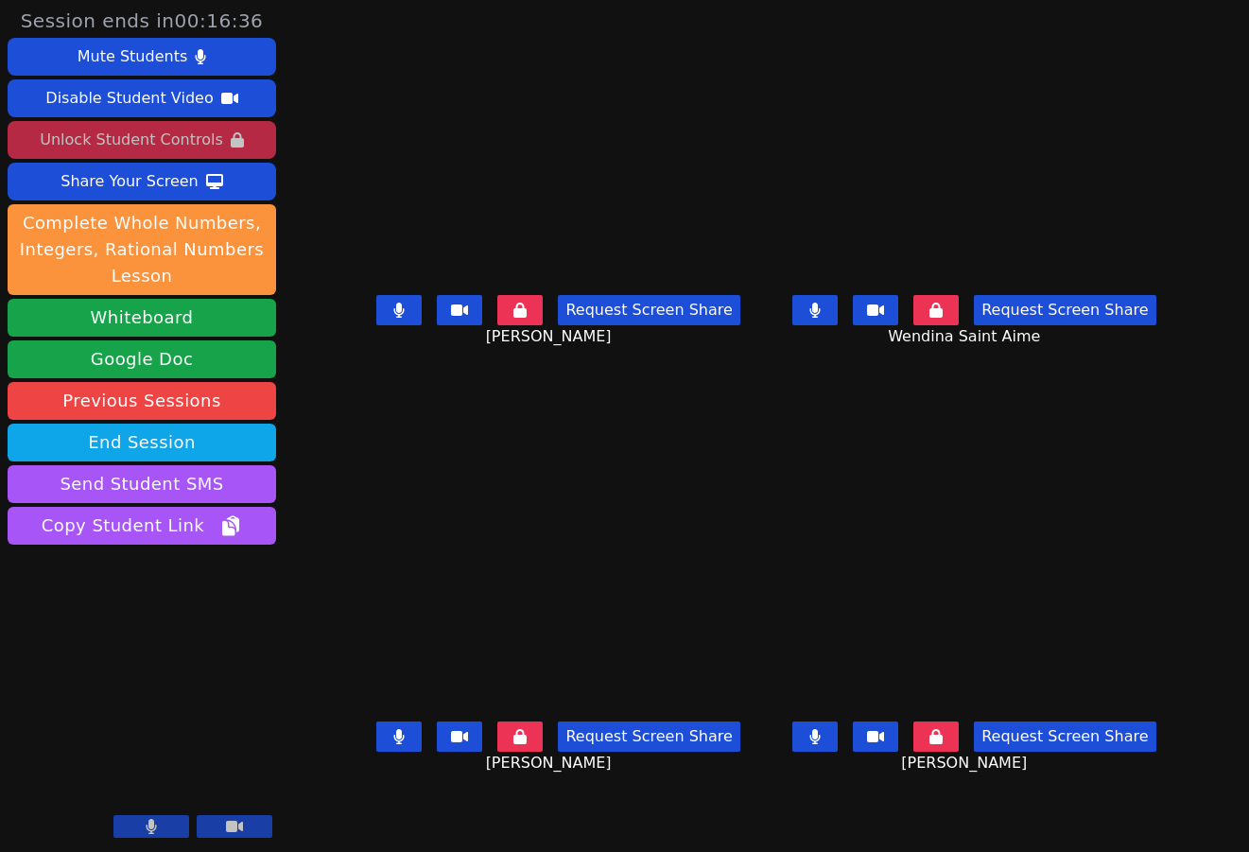
click at [139, 134] on div "Unlock Student Controls" at bounding box center [131, 140] width 183 height 30
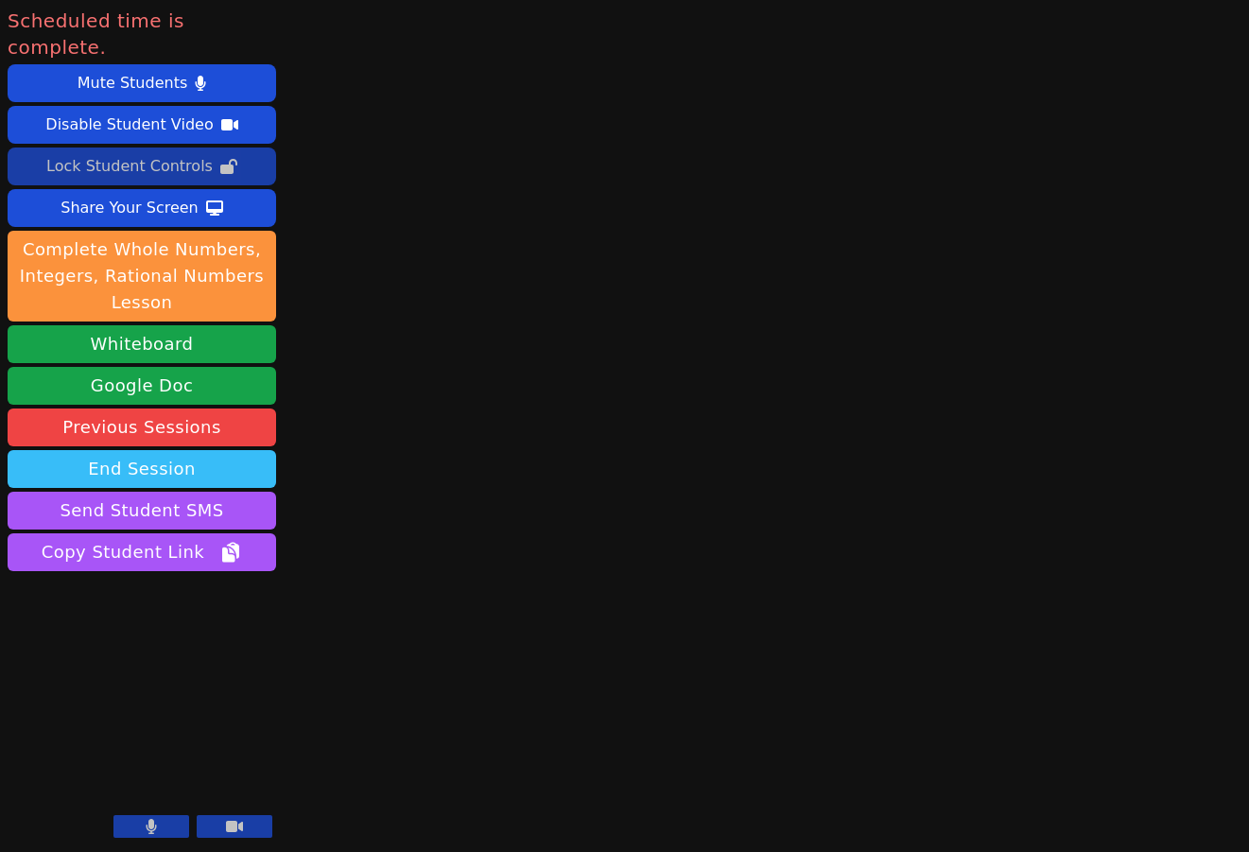
click at [143, 450] on button "End Session" at bounding box center [142, 469] width 269 height 38
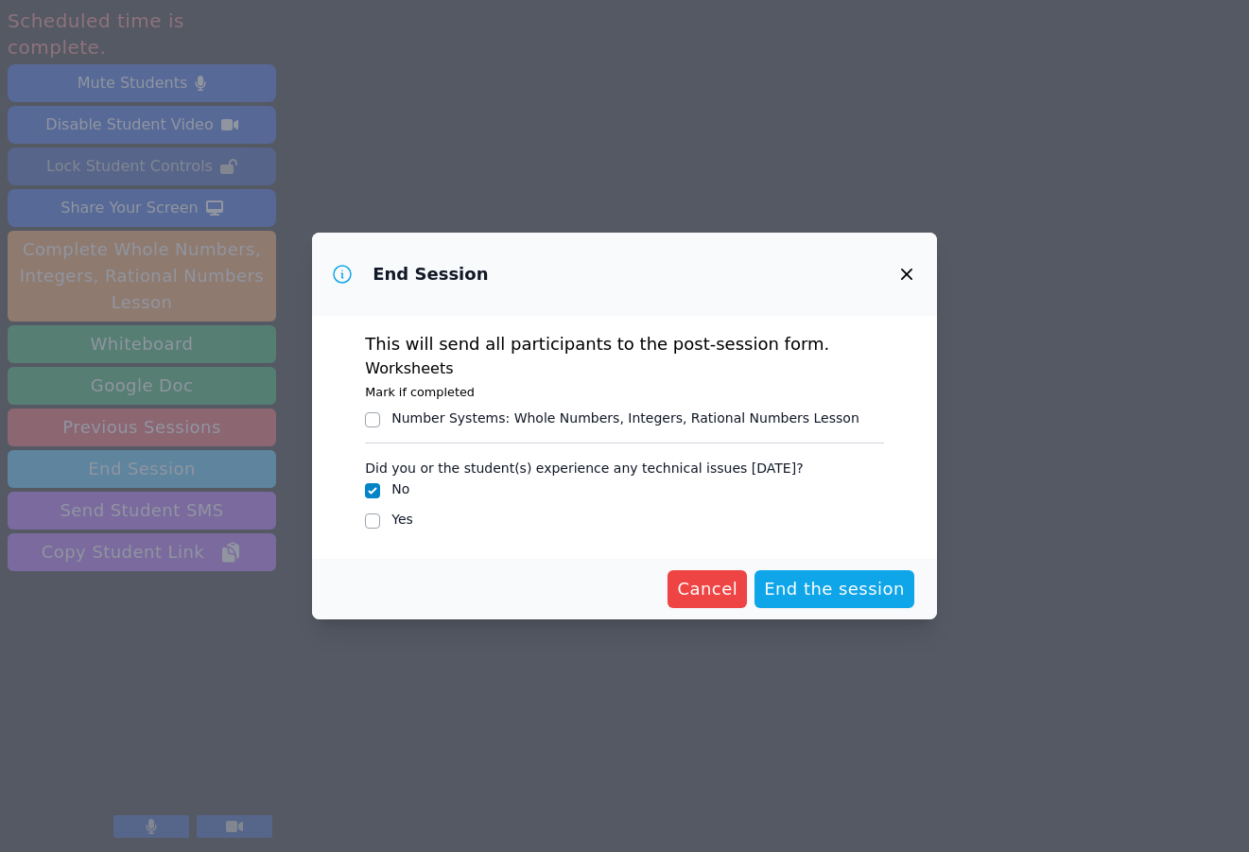
click at [143, 442] on div "End Session This will send all participants to the post-session form. Worksheet…" at bounding box center [624, 426] width 1249 height 852
click at [372, 519] on input "Yes" at bounding box center [372, 521] width 15 height 15
checkbox input "true"
checkbox input "false"
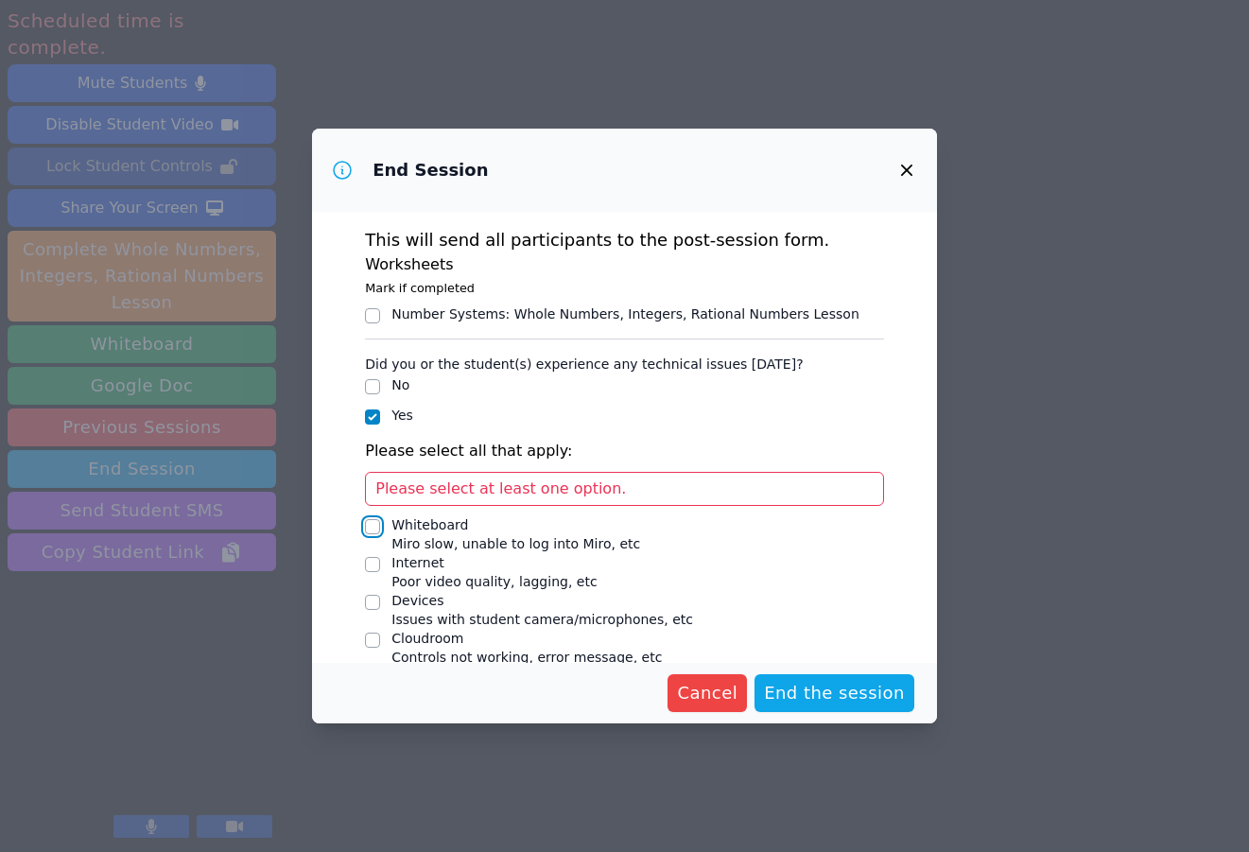
click at [366, 527] on input "Whiteboard Miro slow, unable to log into Miro, etc" at bounding box center [372, 526] width 15 height 15
checkbox input "true"
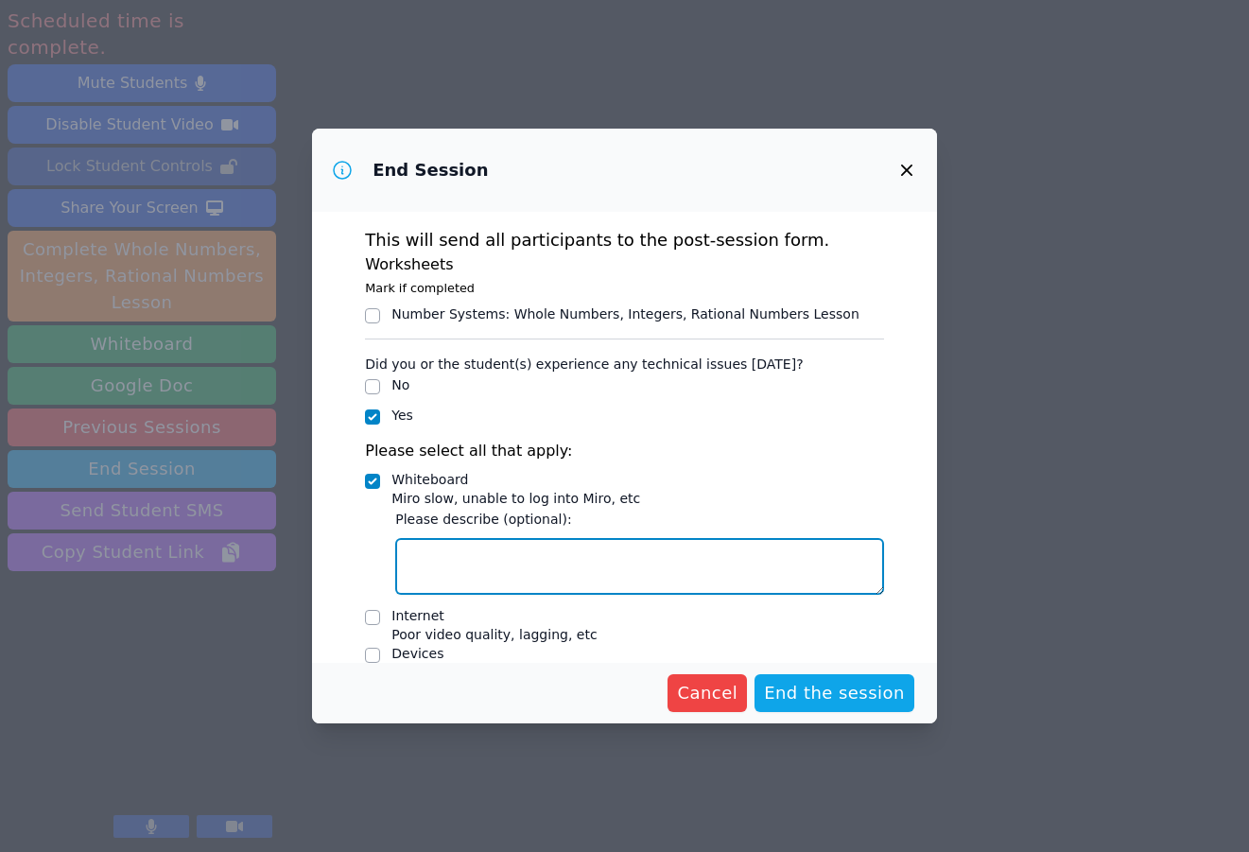
click at [467, 566] on textarea "Whiteboard Miro slow, unable to log into Miro, etc" at bounding box center [639, 566] width 489 height 57
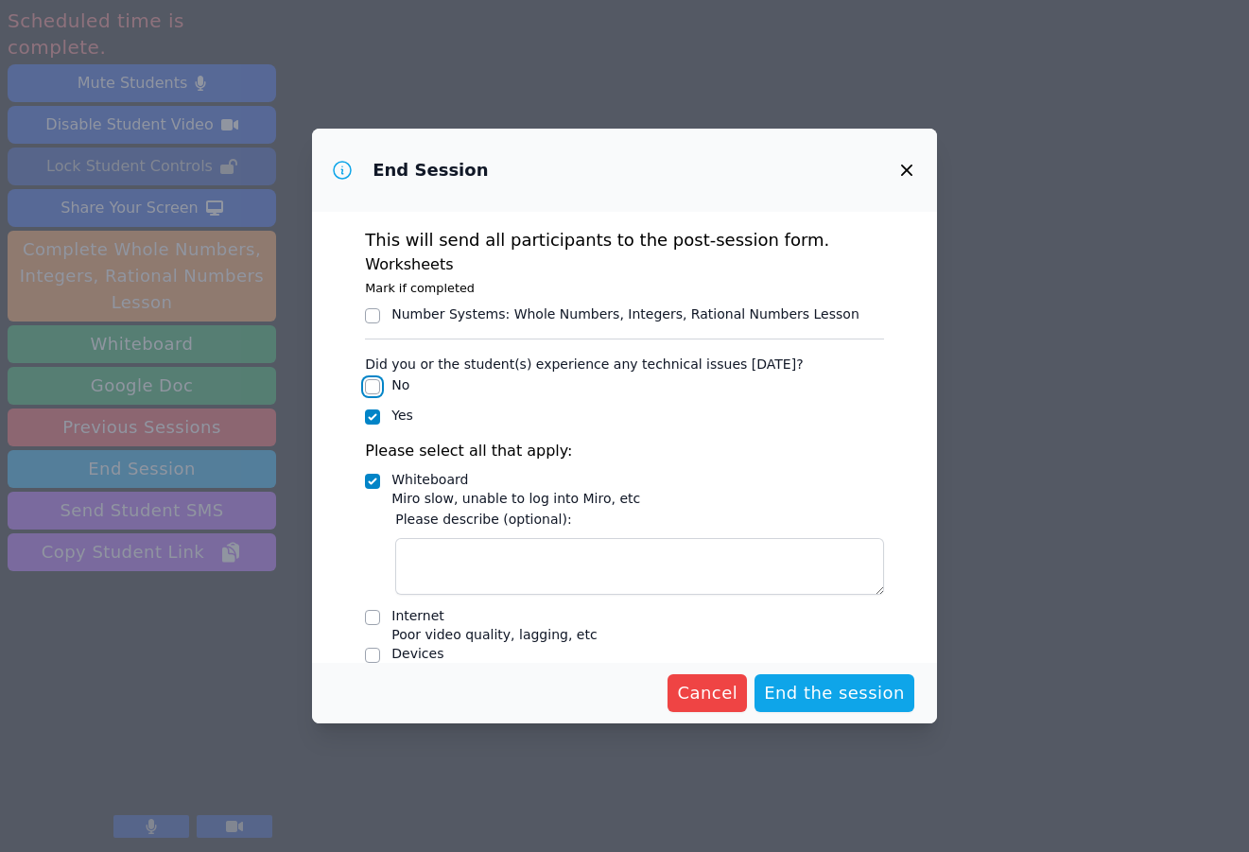
click at [372, 390] on input "No" at bounding box center [372, 386] width 15 height 15
checkbox input "true"
checkbox input "false"
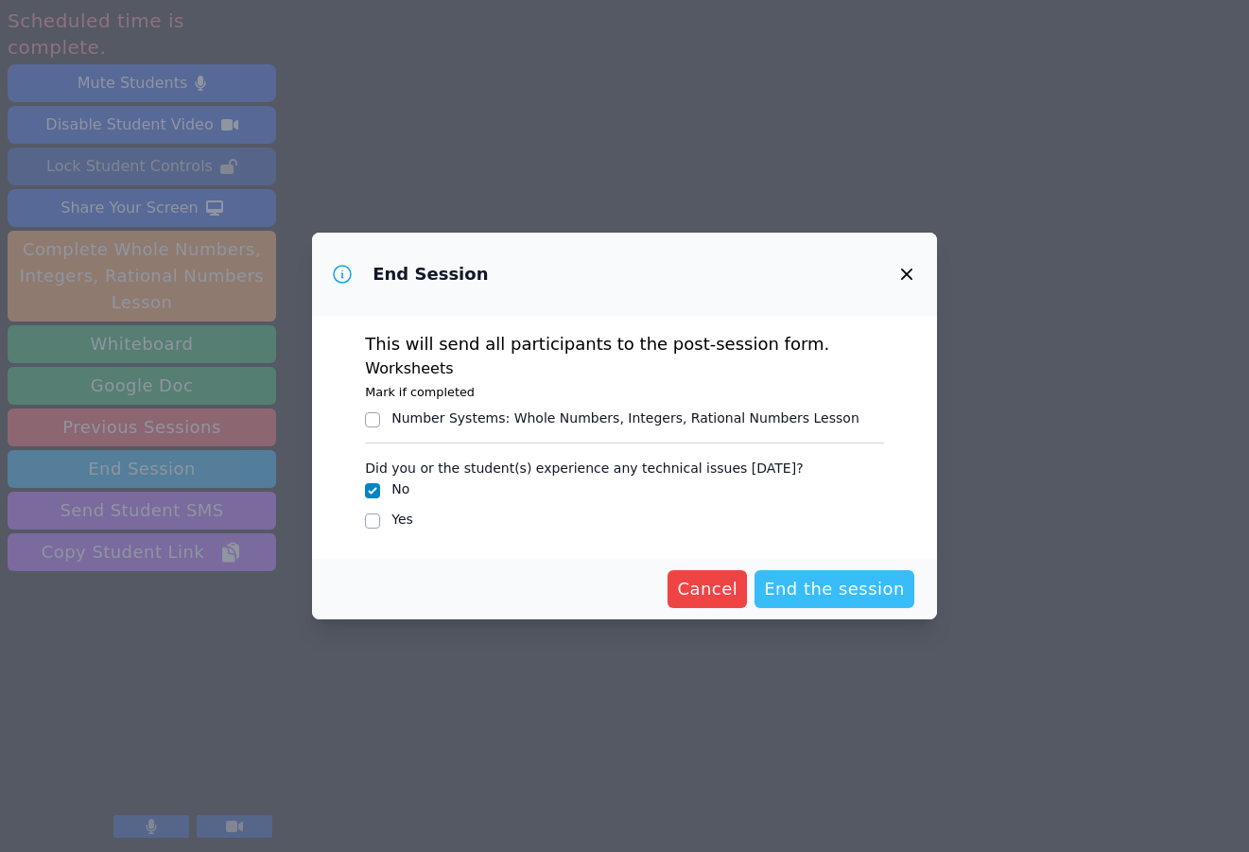
click at [829, 589] on span "End the session" at bounding box center [834, 589] width 141 height 26
click at [370, 422] on input "Number Systems : Whole Numbers, Integers, Rational Numbers Lesson" at bounding box center [372, 419] width 15 height 15
checkbox input "true"
click at [690, 591] on span "Cancel" at bounding box center [677, 589] width 61 height 26
click at [690, 594] on span "Cancel" at bounding box center [677, 589] width 61 height 26
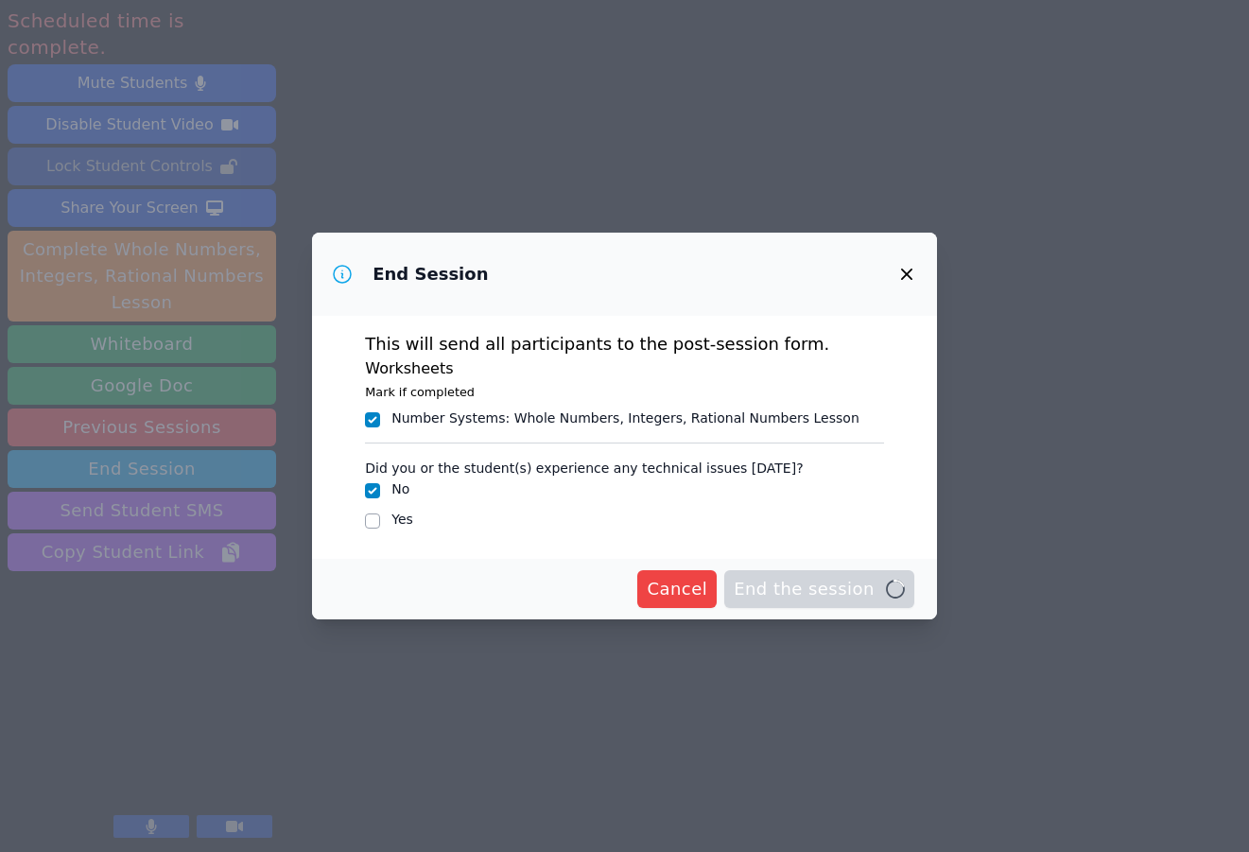
click at [691, 592] on span "Cancel" at bounding box center [677, 589] width 61 height 26
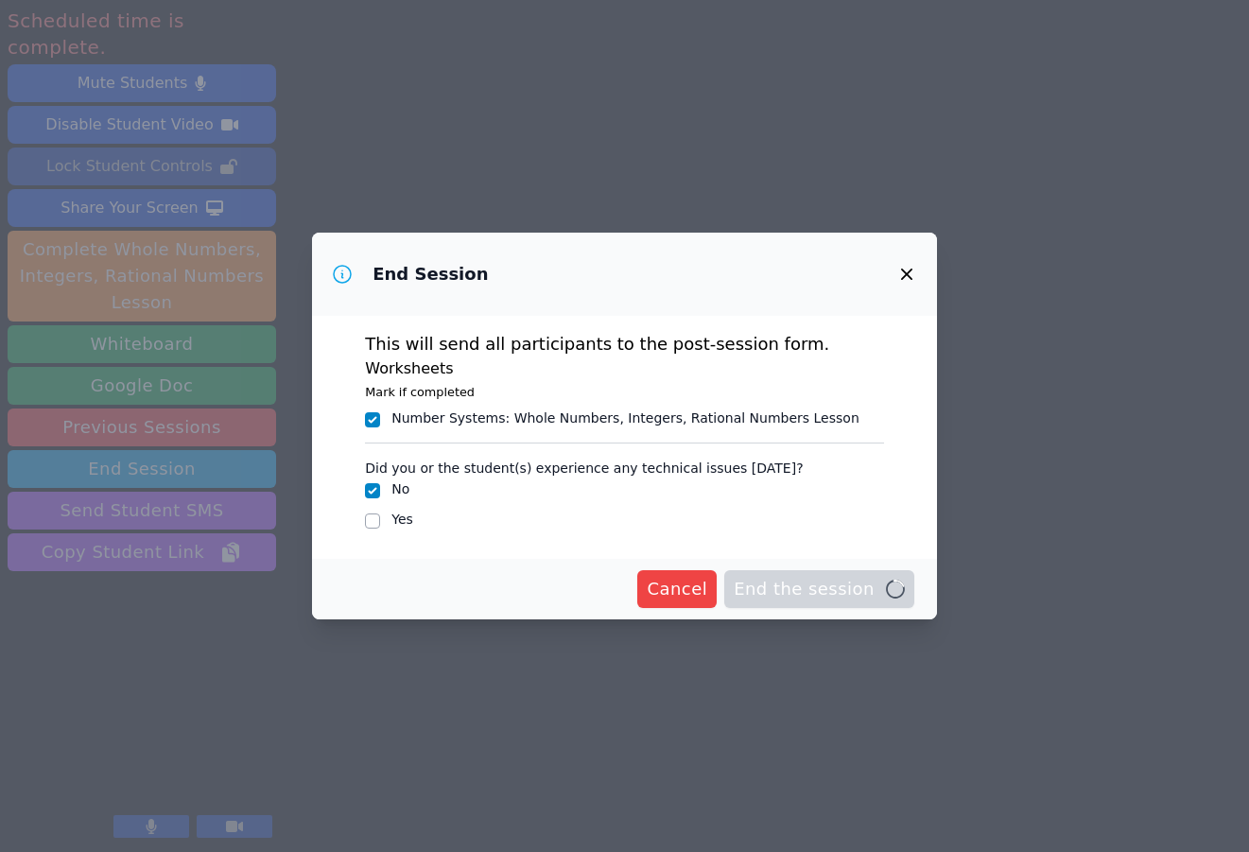
click at [691, 592] on span "Cancel" at bounding box center [677, 589] width 61 height 26
click at [905, 272] on icon "button" at bounding box center [906, 274] width 11 height 11
click at [907, 278] on icon "button" at bounding box center [907, 274] width 23 height 23
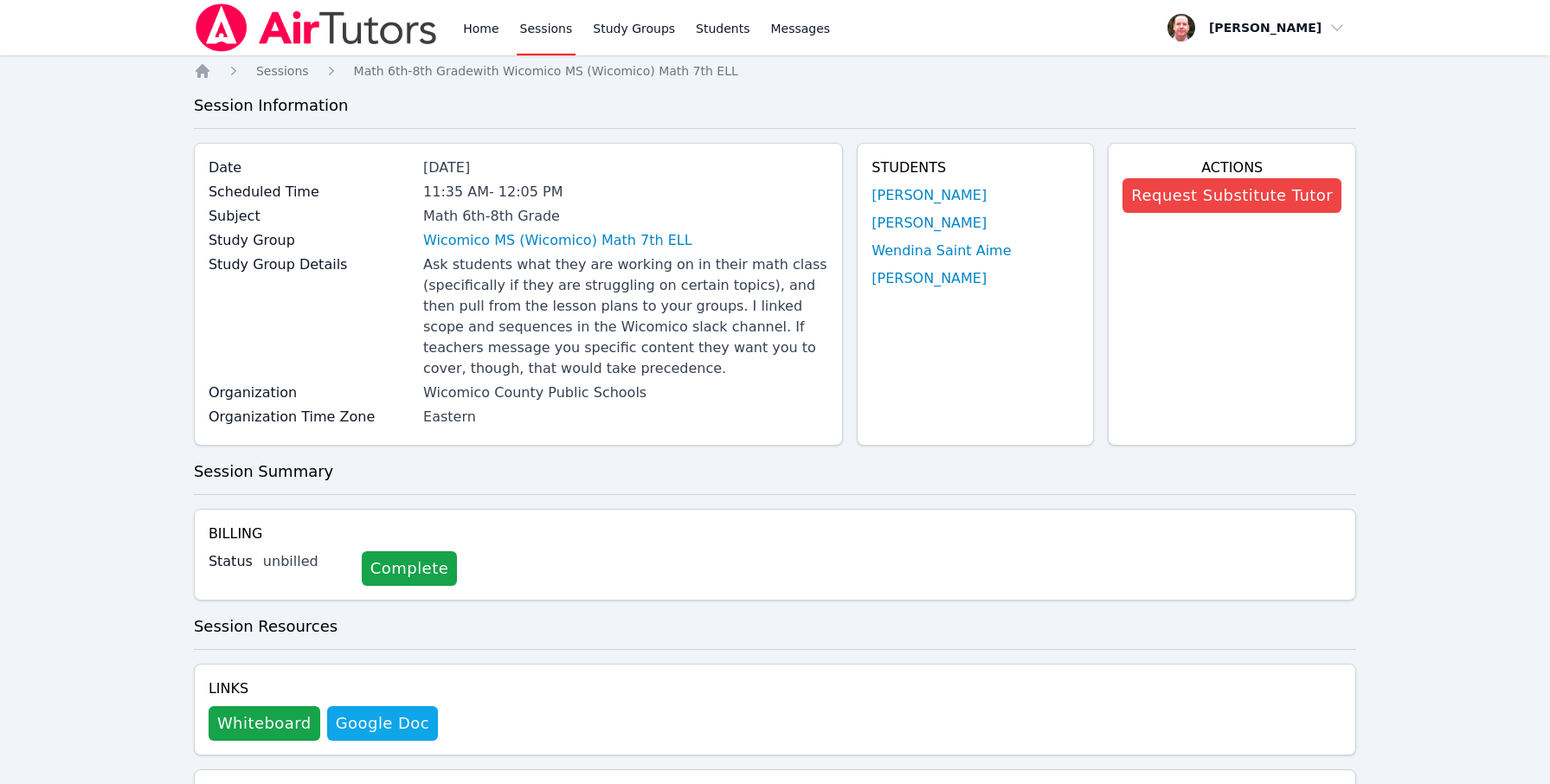
scroll to position [721, 0]
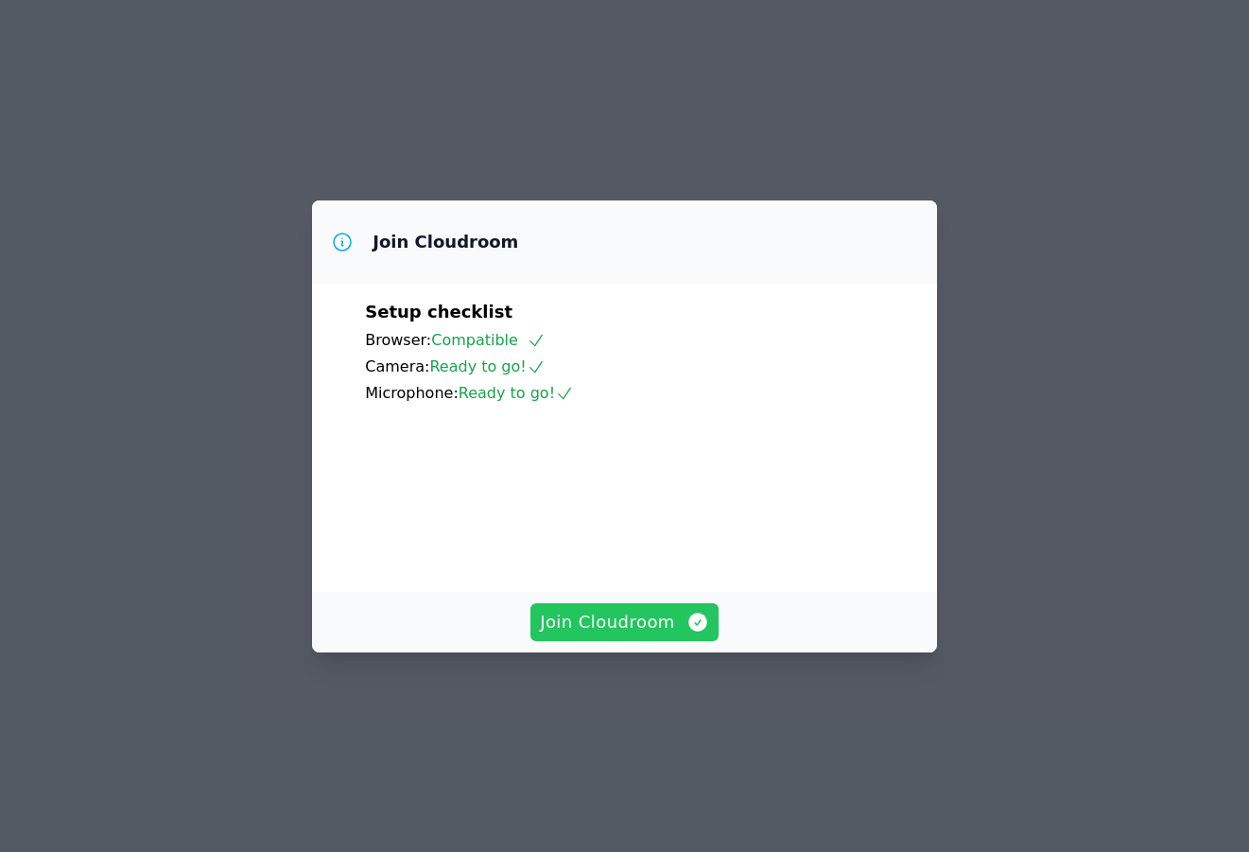
click at [635, 636] on span "Join Cloudroom" at bounding box center [624, 622] width 169 height 26
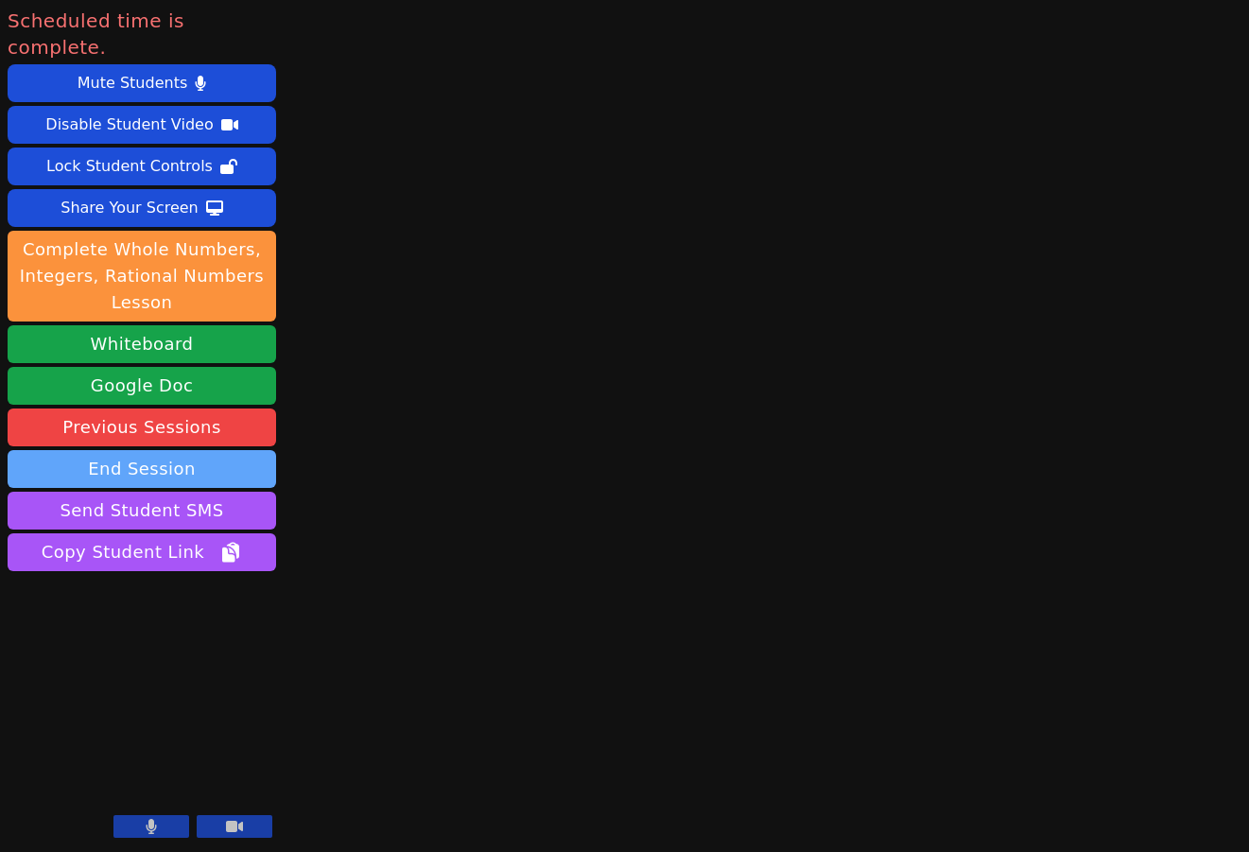
click at [88, 450] on button "End Session" at bounding box center [142, 469] width 269 height 38
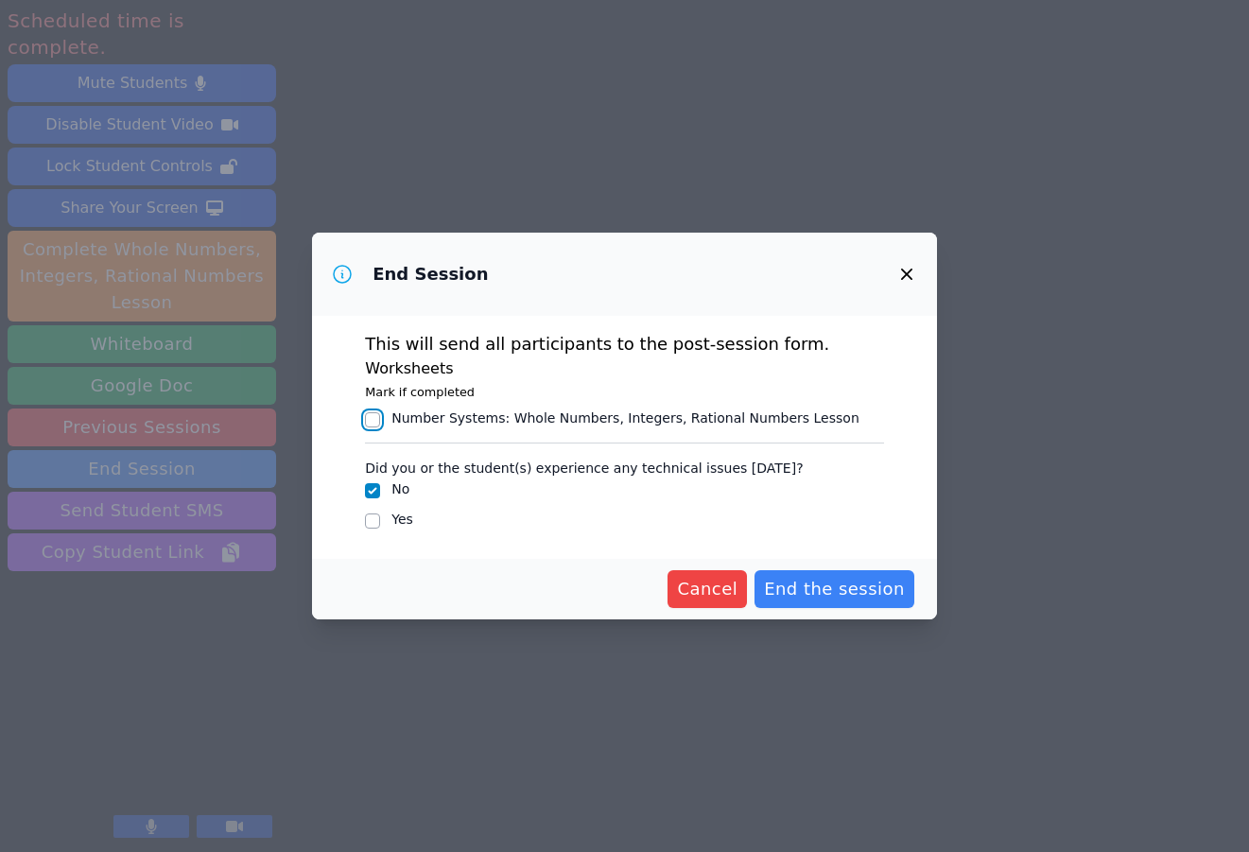
click at [377, 417] on input "Number Systems : Whole Numbers, Integers, Rational Numbers Lesson" at bounding box center [372, 419] width 15 height 15
checkbox input "true"
click at [865, 594] on span "End the session" at bounding box center [834, 589] width 141 height 26
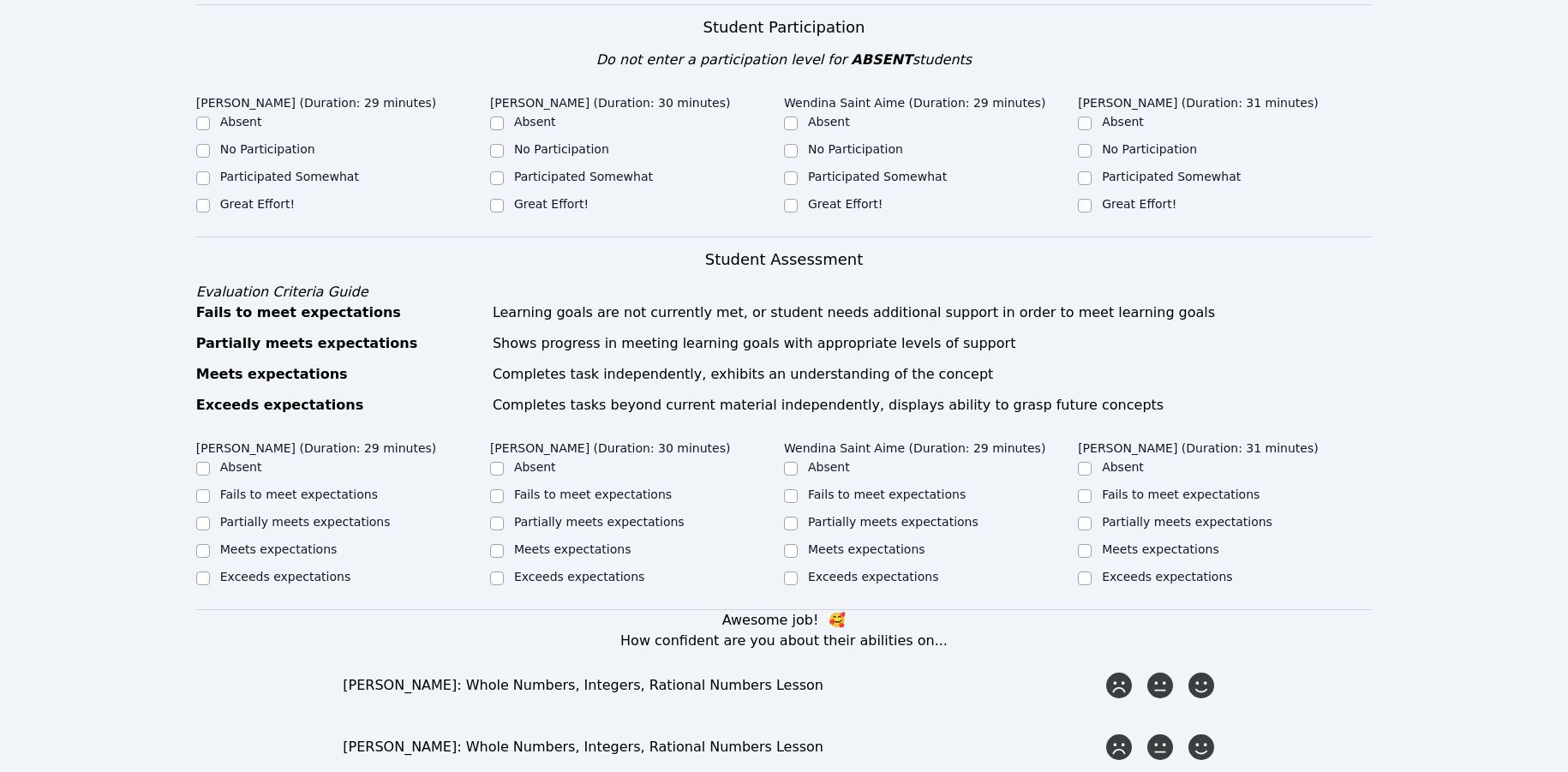
scroll to position [509, 0]
click at [204, 198] on input "Great Effort!" at bounding box center [203, 205] width 14 height 14
checkbox input "true"
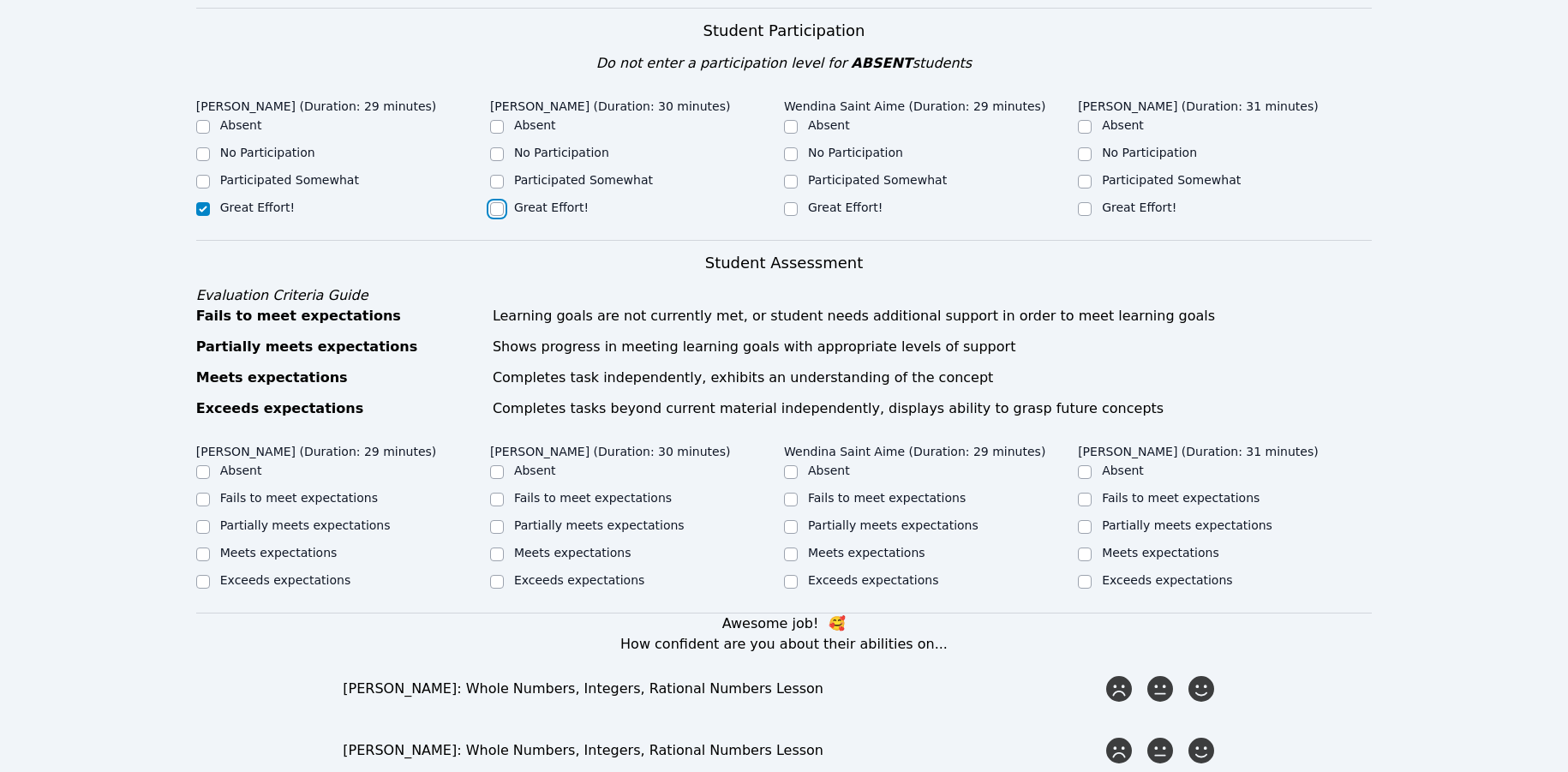
click at [499, 202] on input "Great Effort!" at bounding box center [496, 208] width 14 height 14
checkbox input "true"
click at [787, 202] on input "Great Effort!" at bounding box center [790, 208] width 14 height 14
checkbox input "true"
click at [1083, 175] on input "Participated Somewhat" at bounding box center [1084, 181] width 14 height 14
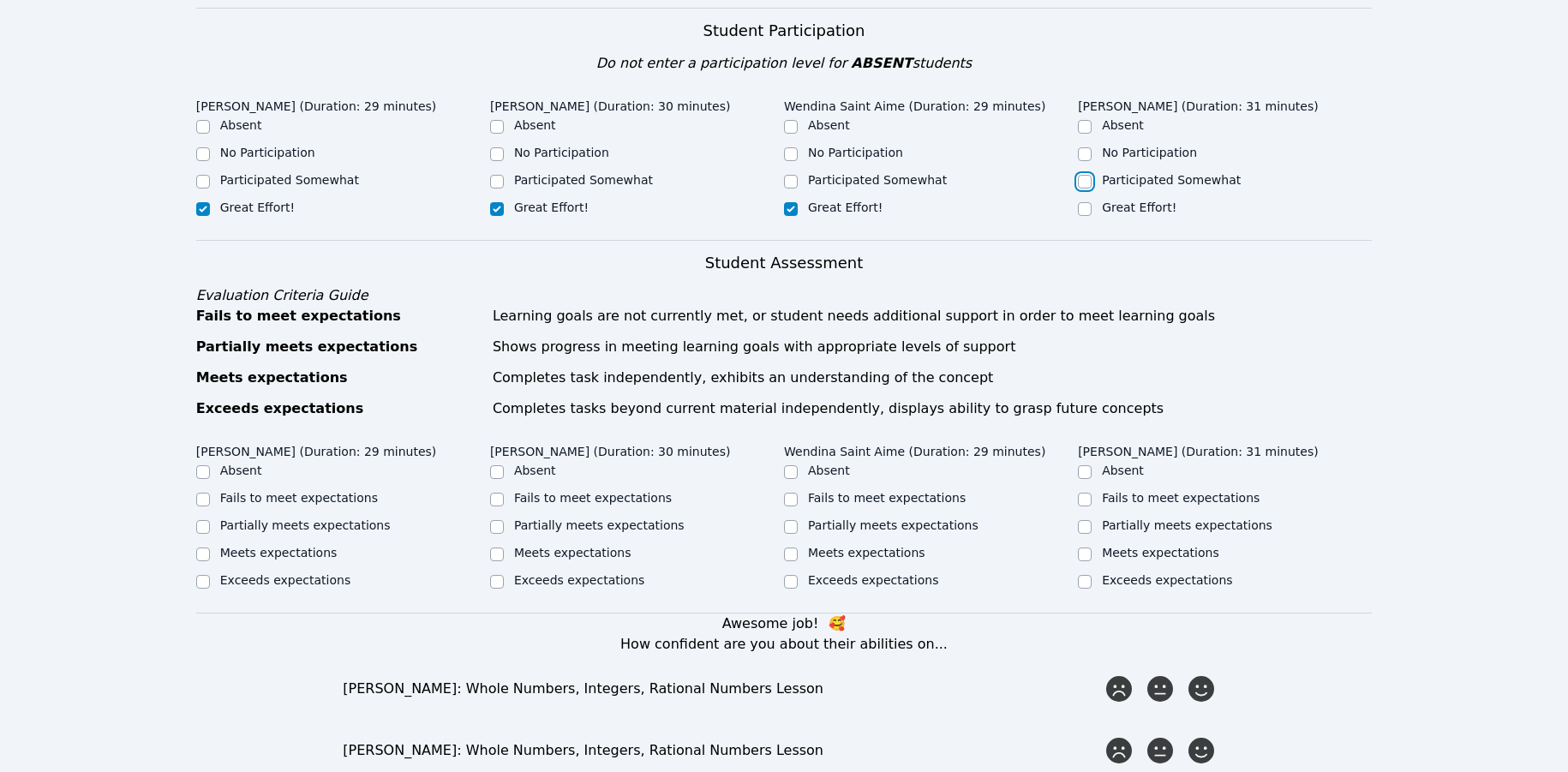
checkbox input "true"
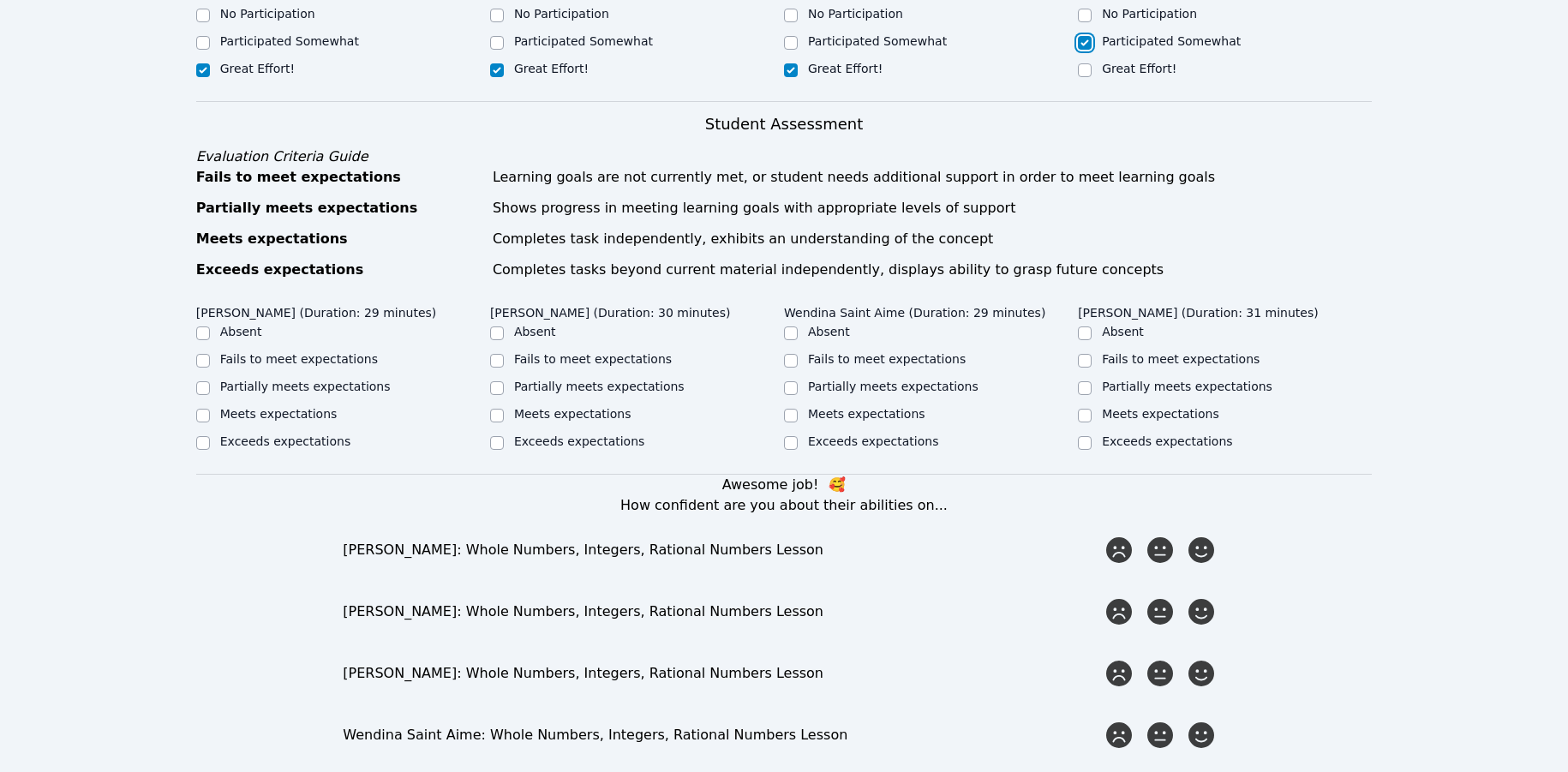
scroll to position [665, 0]
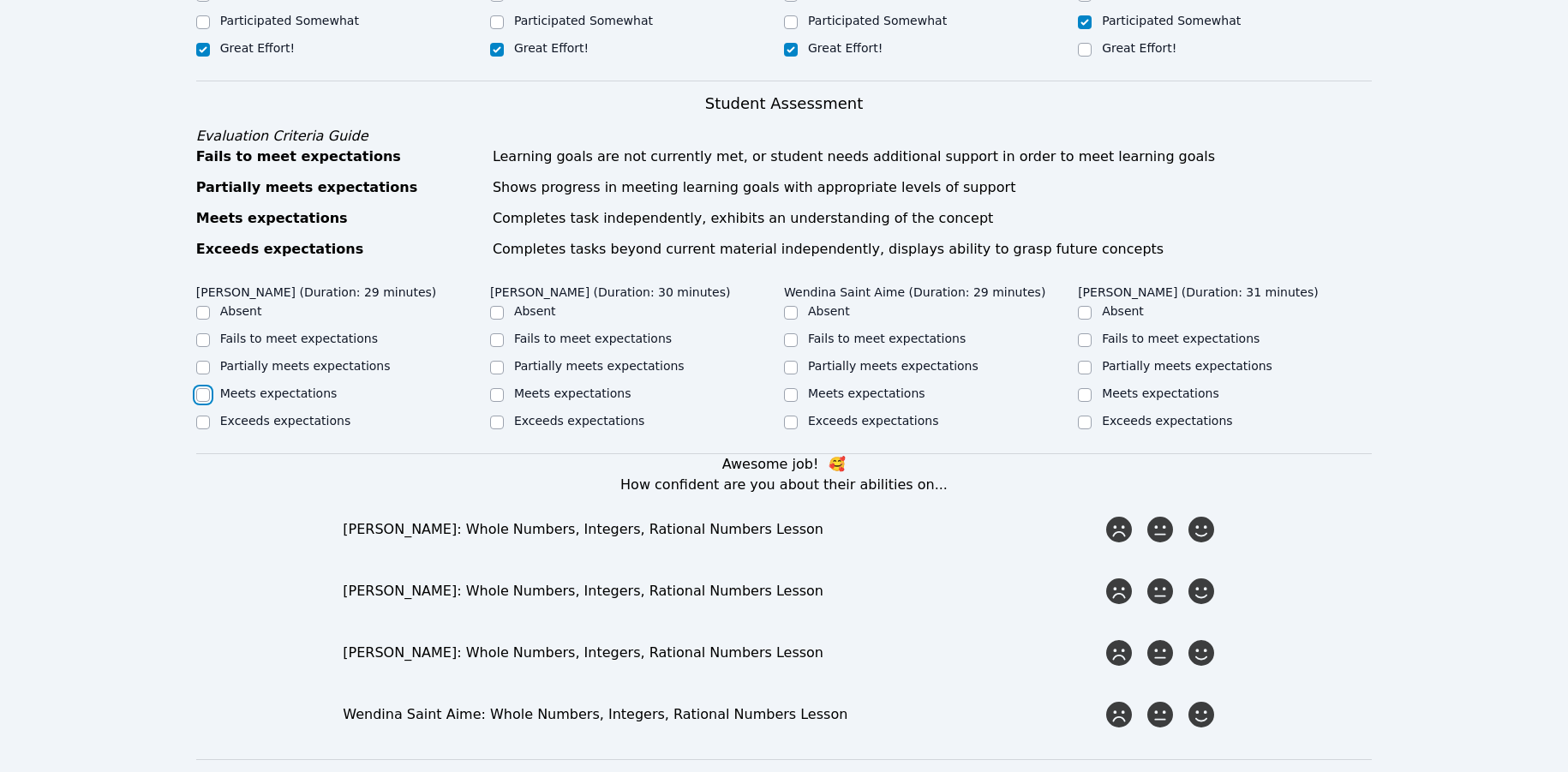
click at [199, 388] on input "Meets expectations" at bounding box center [203, 394] width 14 height 14
checkbox input "true"
click at [789, 388] on input "Meets expectations" at bounding box center [790, 394] width 14 height 14
checkbox input "true"
click at [498, 361] on input "Partially meets expectations" at bounding box center [496, 367] width 14 height 14
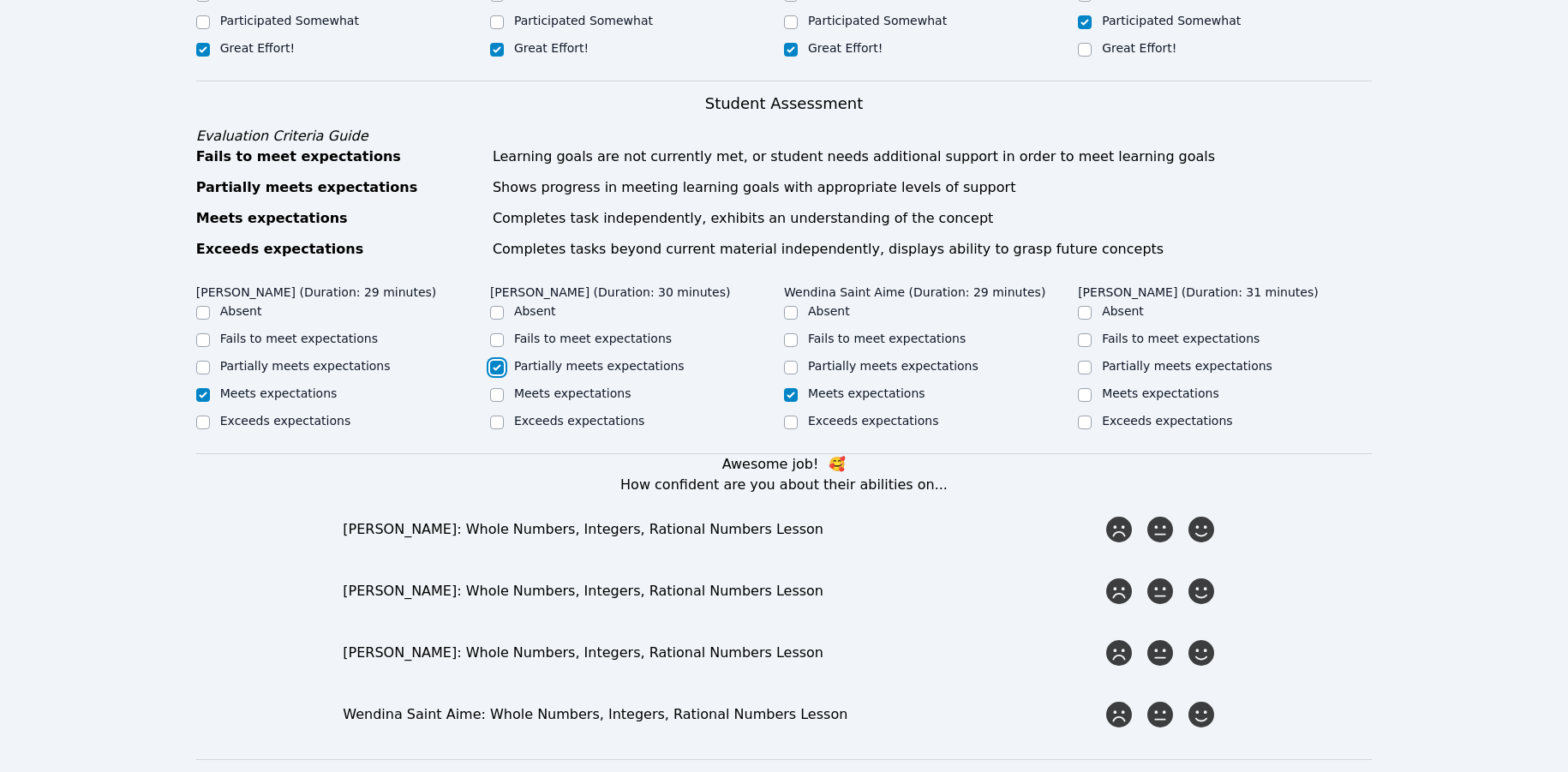
checkbox input "true"
click at [1086, 361] on input "Partially meets expectations" at bounding box center [1084, 367] width 14 height 14
checkbox input "true"
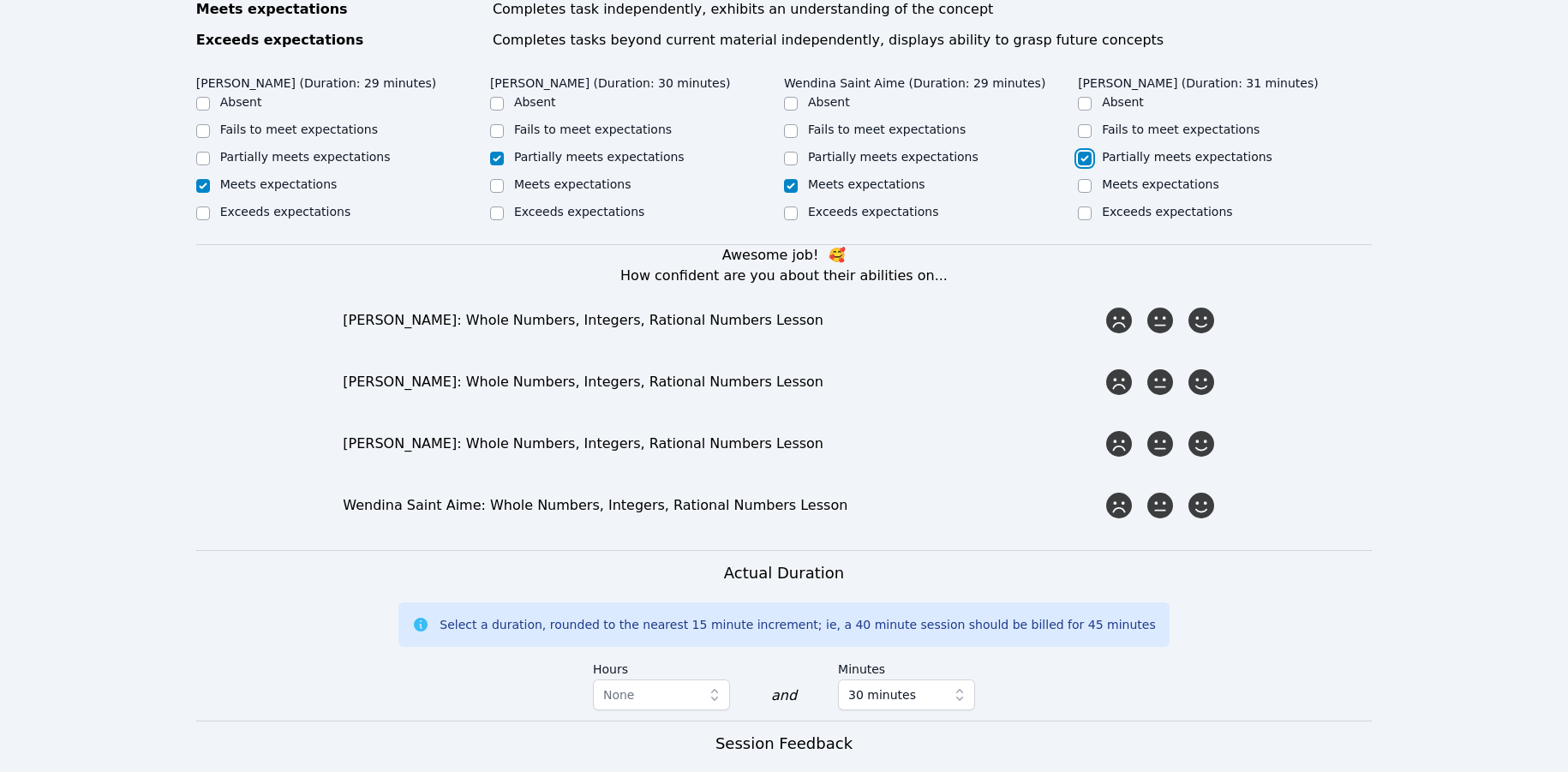
scroll to position [879, 0]
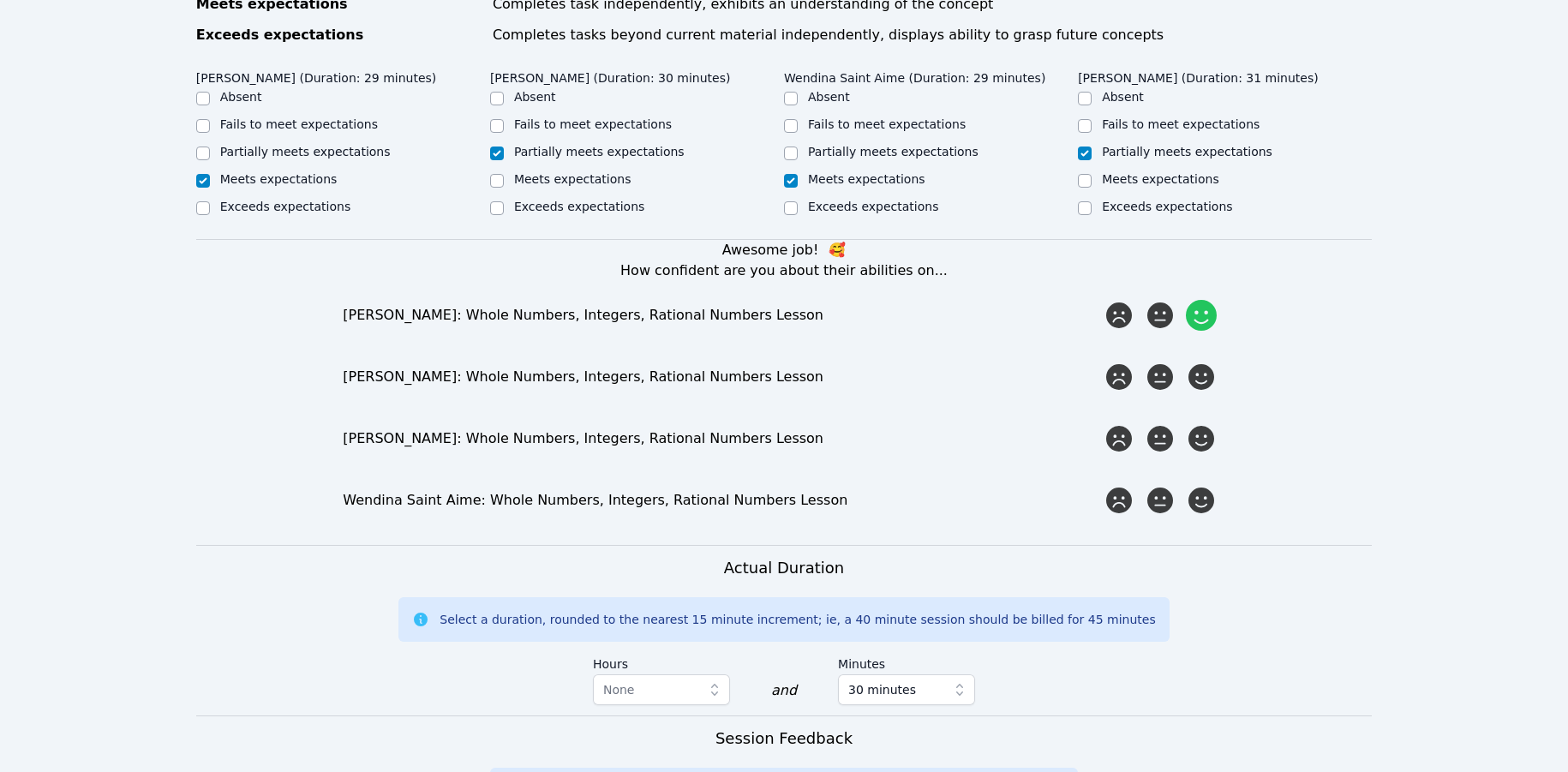
click at [1131, 300] on icon at bounding box center [1201, 315] width 31 height 31
click at [0, 0] on input "radio" at bounding box center [0, 0] width 0 height 0
click at [1131, 485] on icon at bounding box center [1201, 500] width 31 height 31
click at [0, 0] on input "radio" at bounding box center [0, 0] width 0 height 0
click at [1131, 423] on icon at bounding box center [1160, 439] width 31 height 31
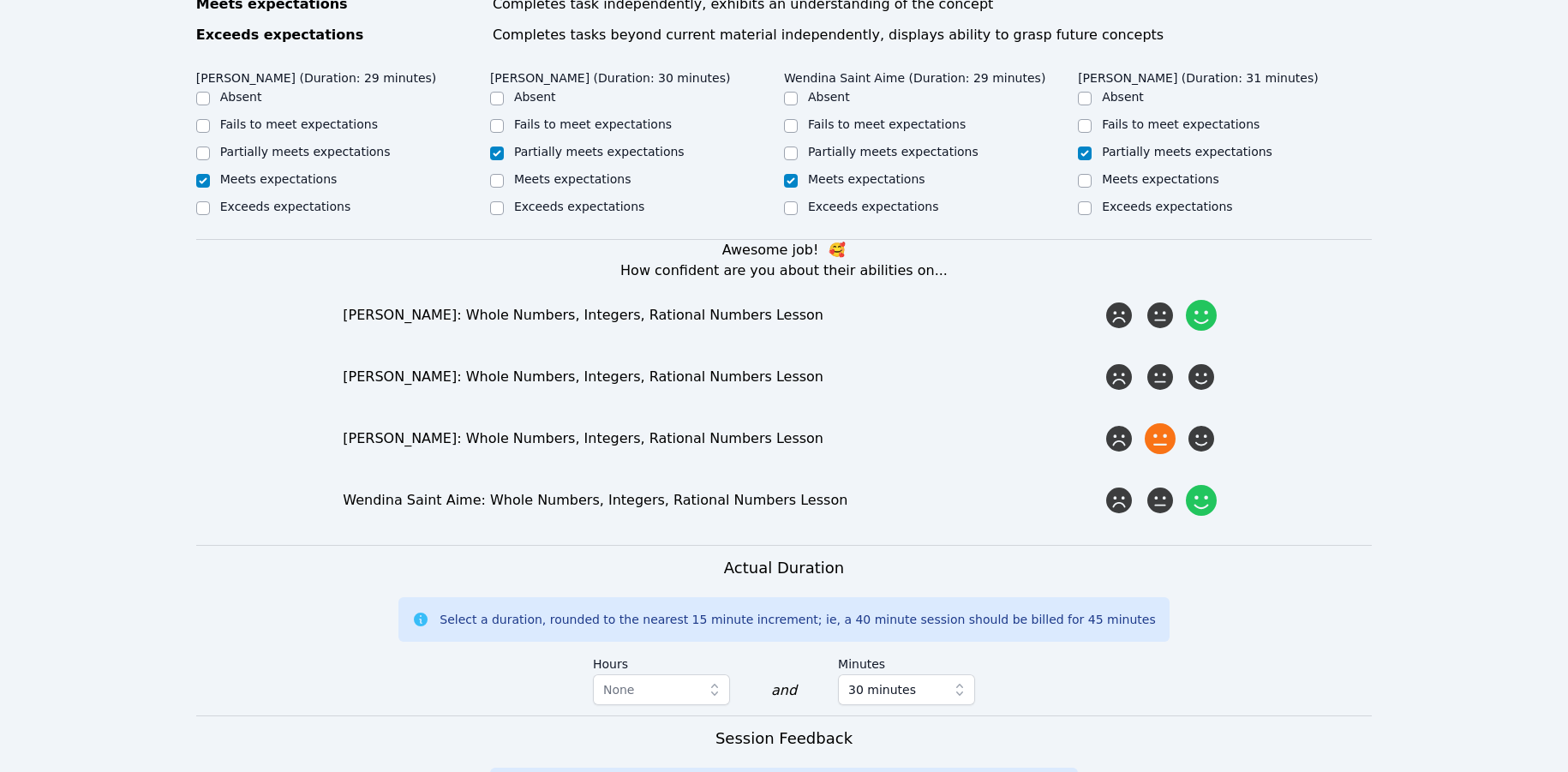
click at [0, 0] on input "radio" at bounding box center [0, 0] width 0 height 0
click at [1131, 362] on icon at bounding box center [1160, 377] width 31 height 31
click at [0, 0] on input "radio" at bounding box center [0, 0] width 0 height 0
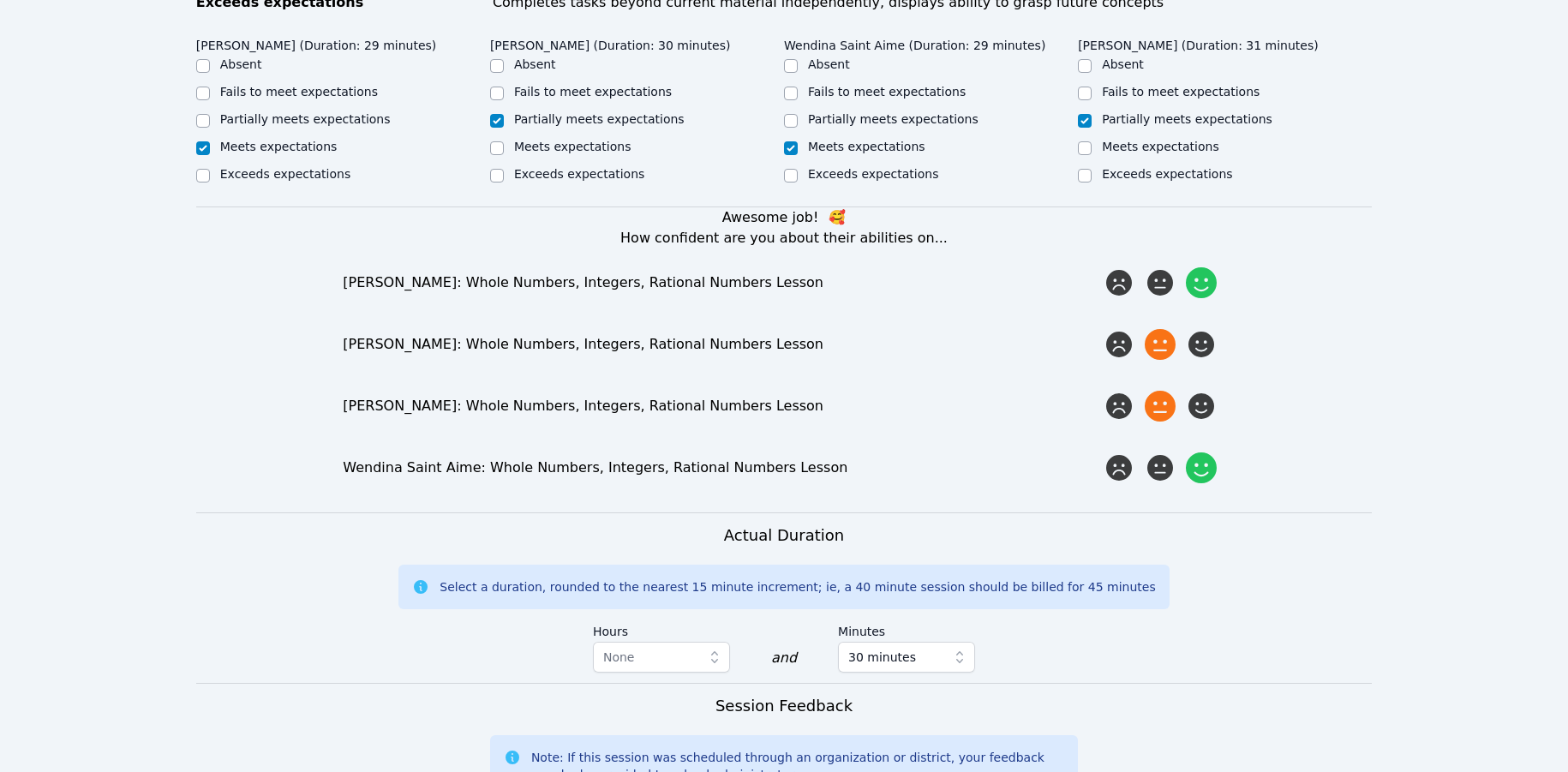
scroll to position [1366, 0]
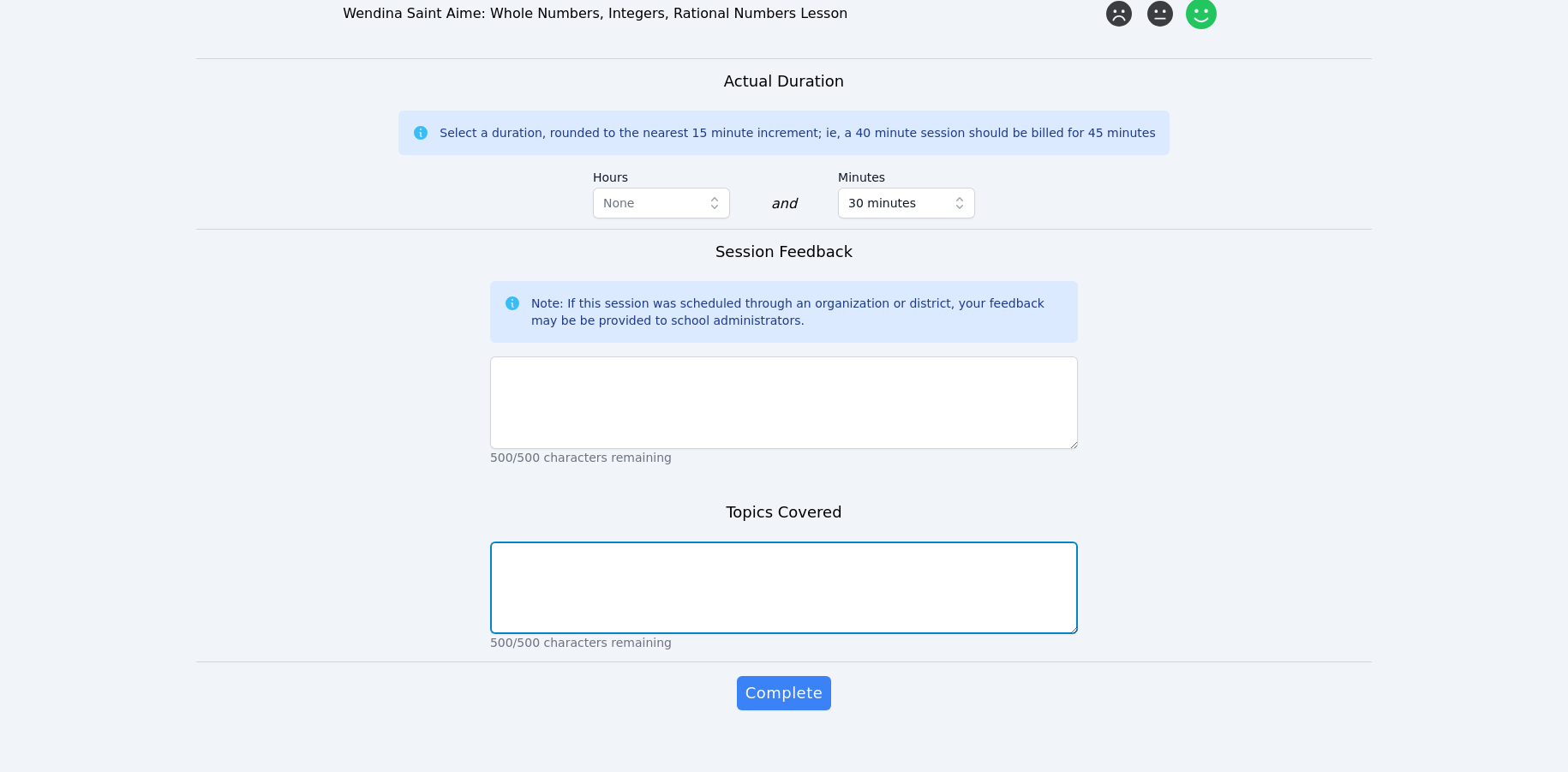
click at [756, 549] on textarea at bounding box center [784, 588] width 588 height 92
paste textarea "We did some icebreakers and I gave a quick assessment on fractions because we a…"
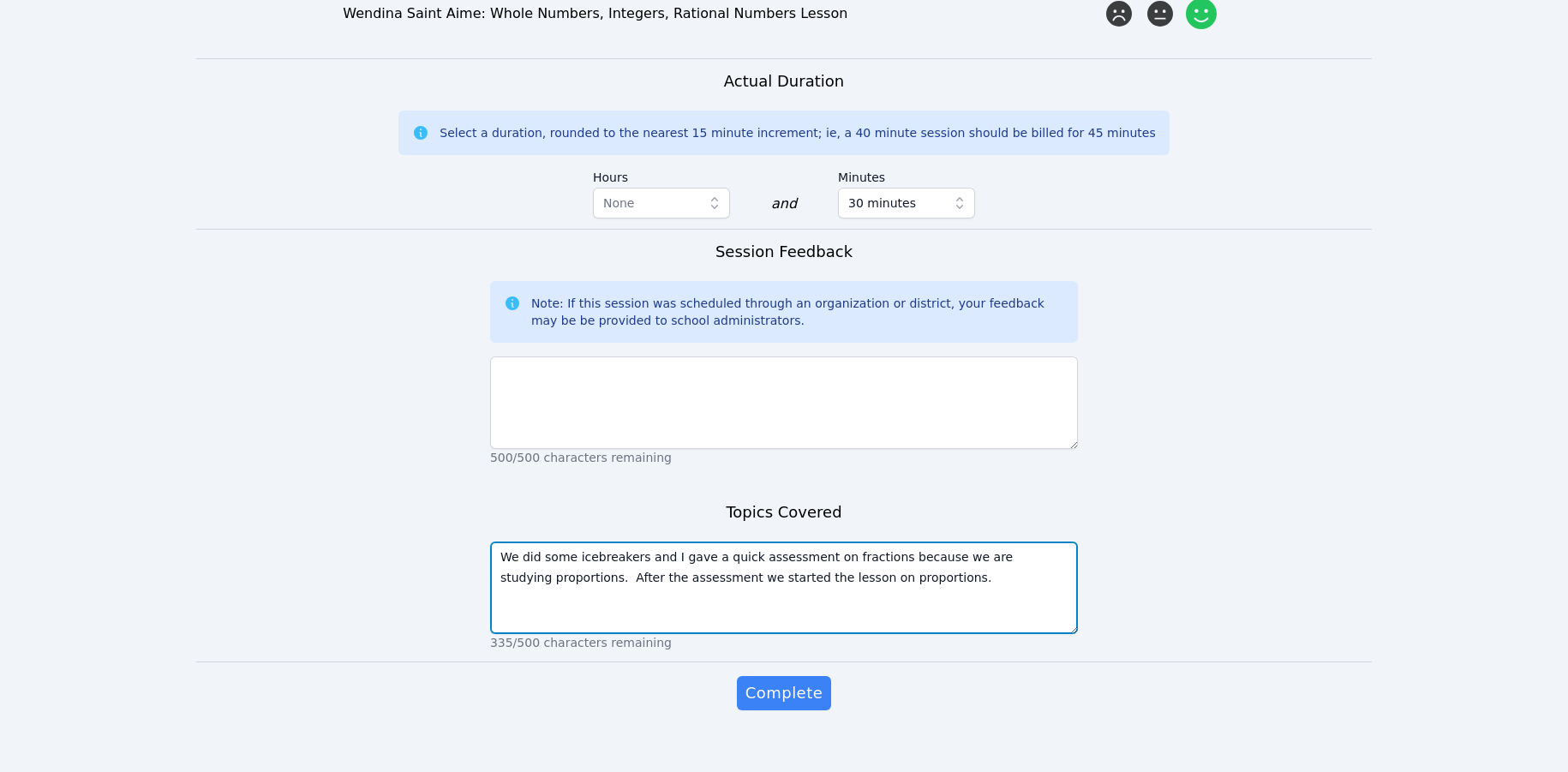
type textarea "We did some icebreakers and I gave a quick assessment on fractions because we a…"
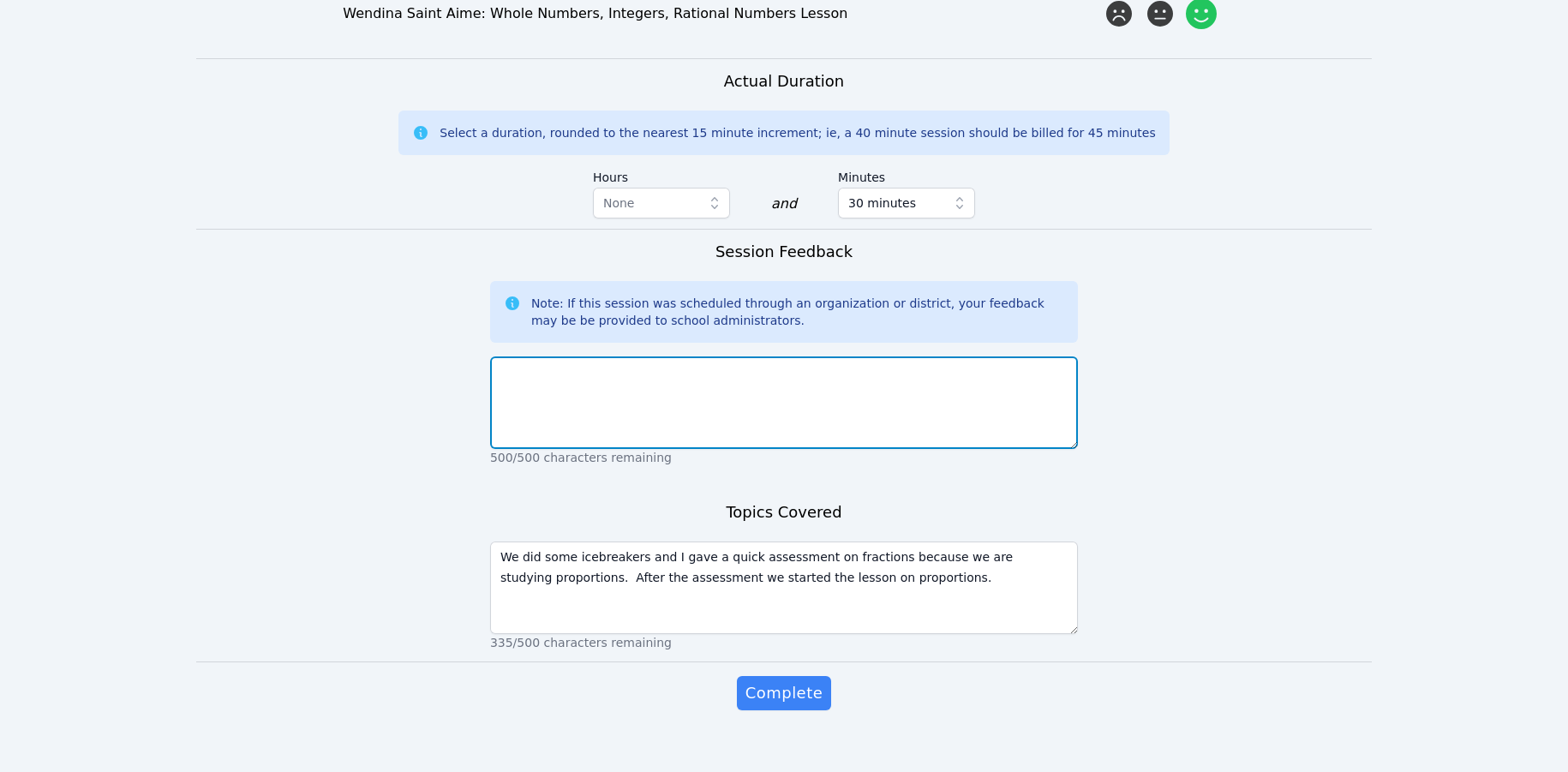
click at [755, 362] on textarea at bounding box center [784, 402] width 588 height 92
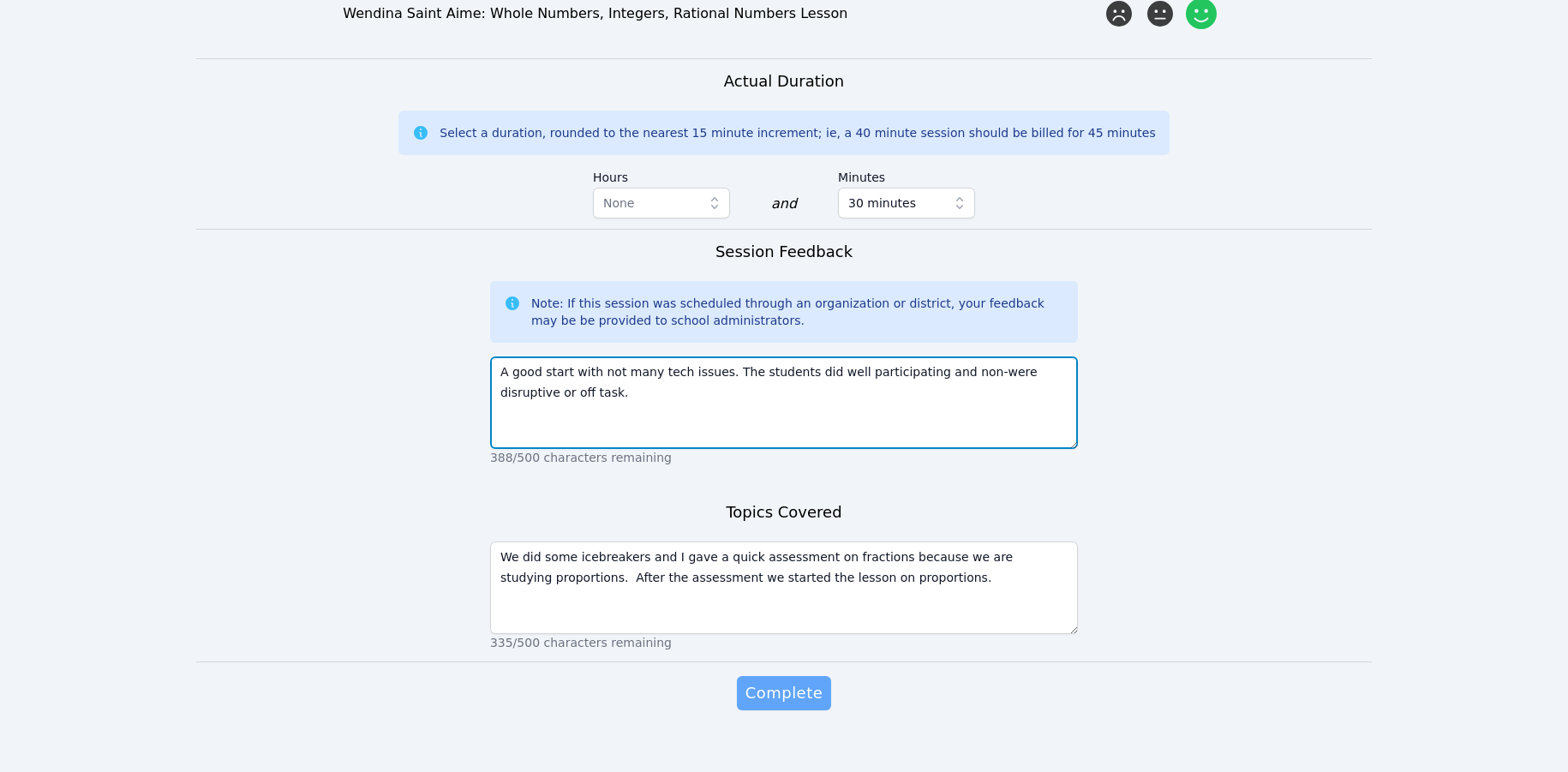
type textarea "A good start with not many tech issues. The students did well participating and…"
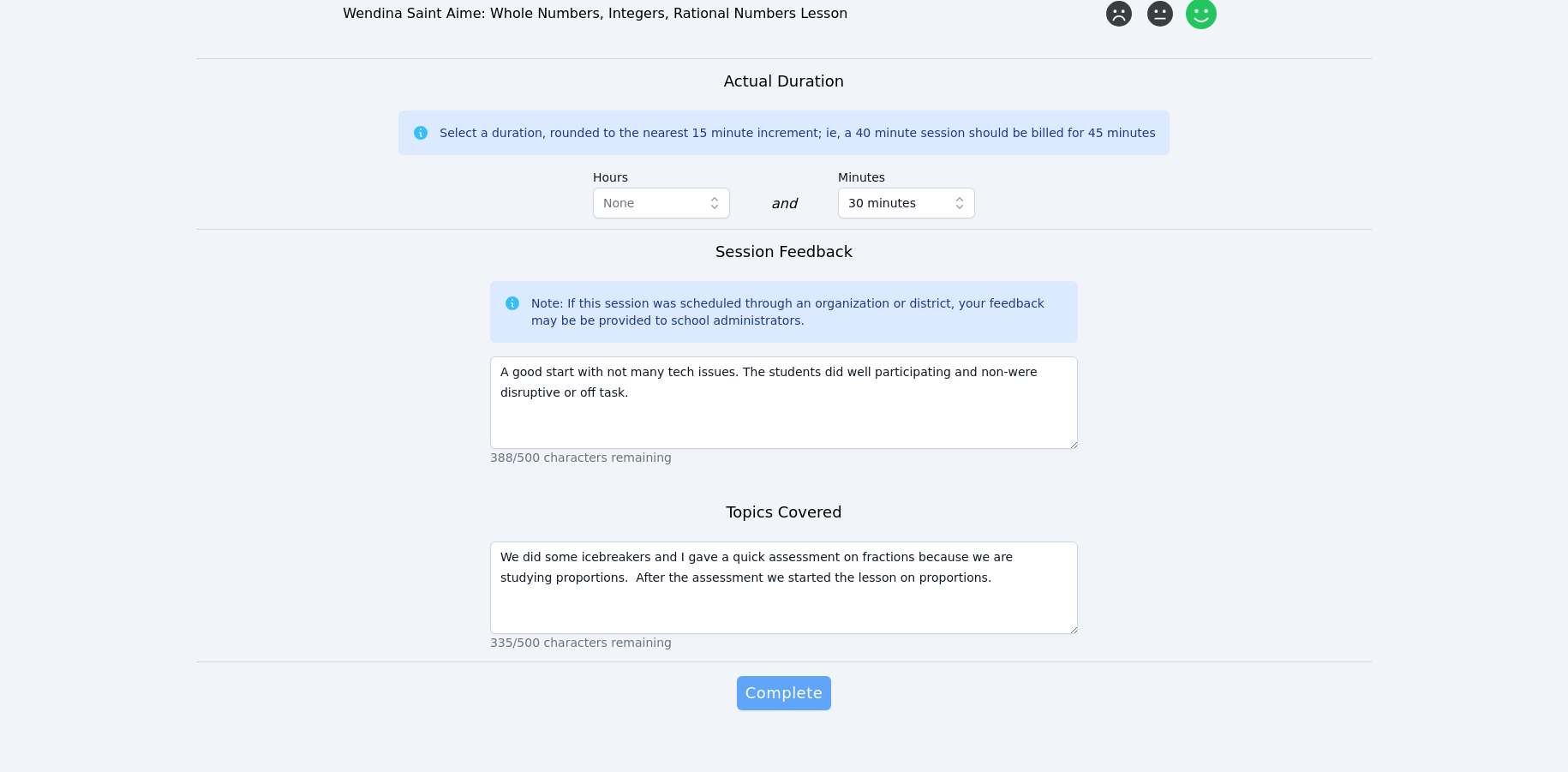
click at [799, 681] on span "Complete" at bounding box center [784, 693] width 77 height 24
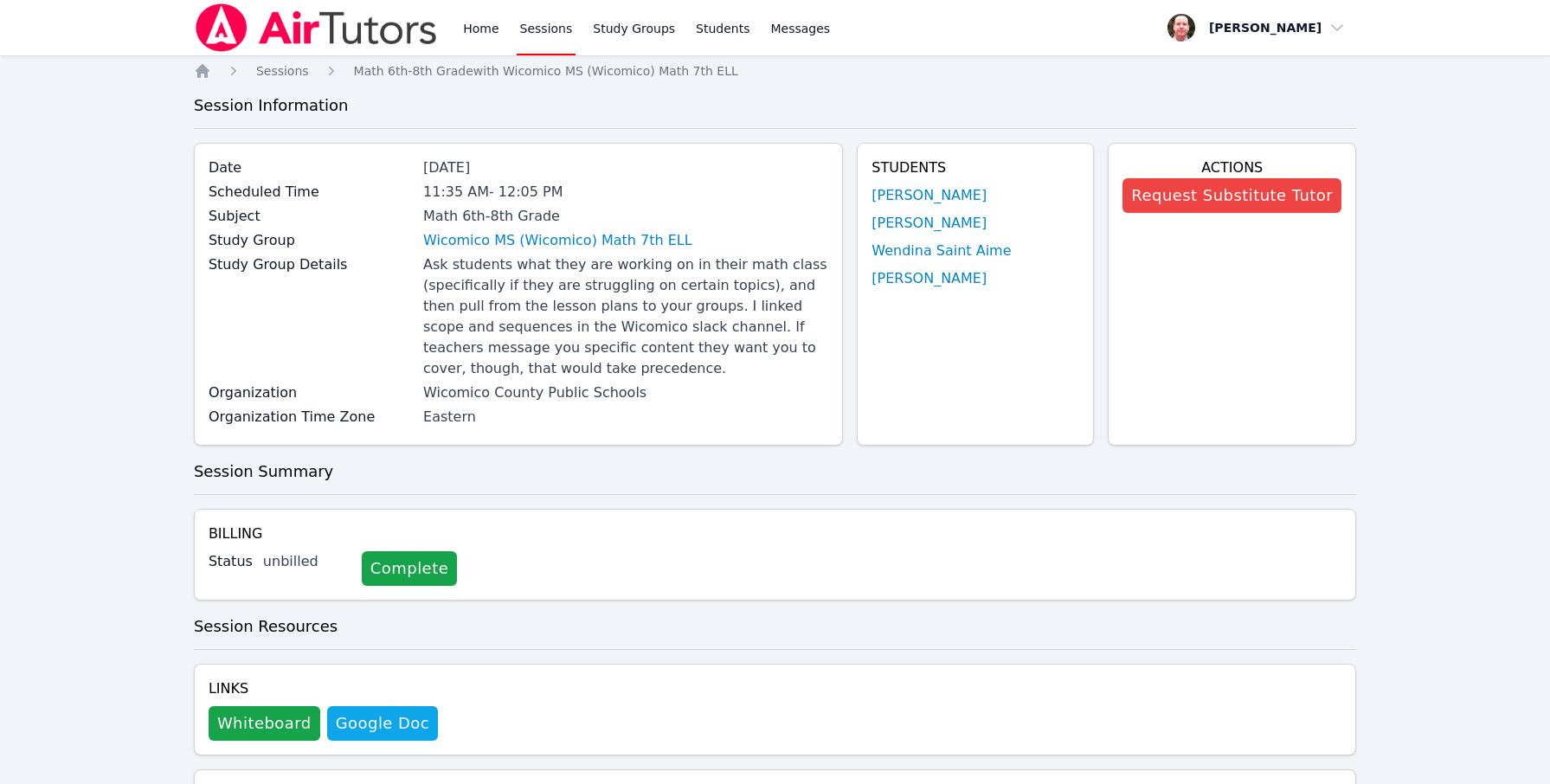
scroll to position [721, 0]
